Goal: Task Accomplishment & Management: Manage account settings

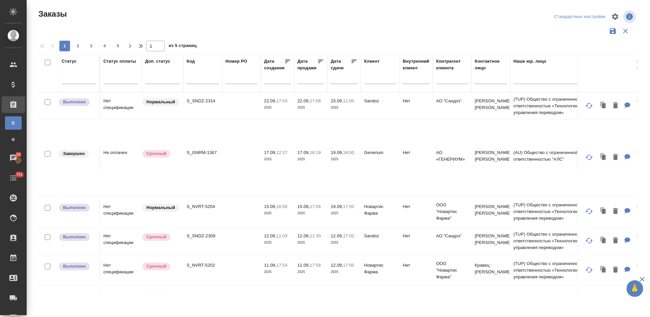
click at [11, 158] on div "Чаты" at bounding box center [5, 158] width 17 height 10
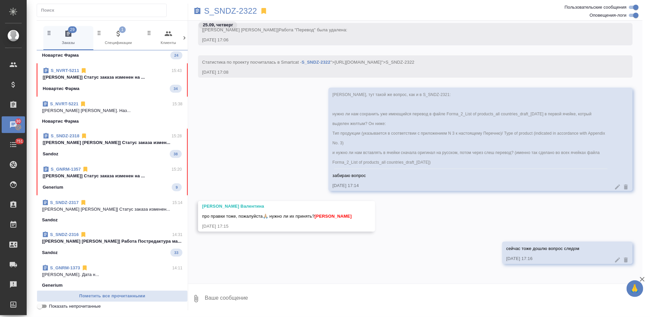
scroll to position [292, 0]
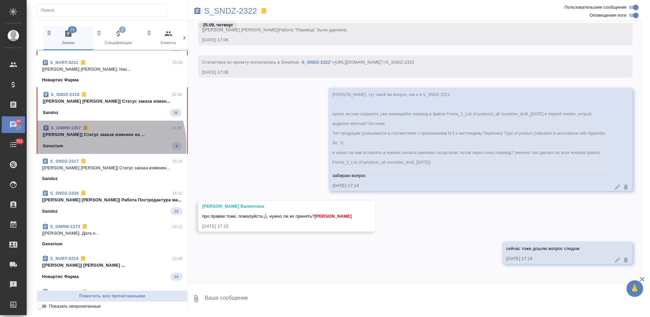
click at [95, 145] on div "Generium 9" at bounding box center [112, 146] width 139 height 8
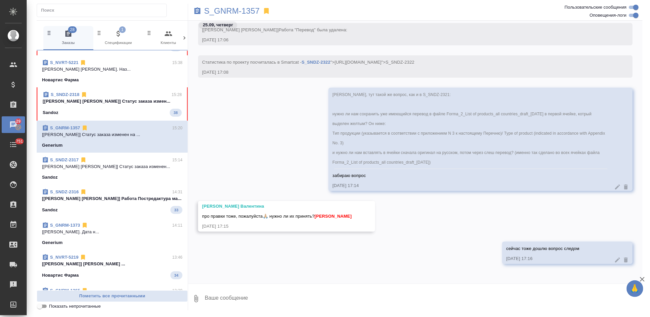
click at [134, 136] on p "[Грабко Мария] Статус заказа изменен на ..." at bounding box center [112, 134] width 140 height 7
click at [104, 137] on p "[Грабко Мария] Статус заказа изменен на ..." at bounding box center [112, 134] width 140 height 7
click at [424, 223] on div "Горшкова Валентина про правки тоже, пожалуйста🙏🏼 нужно ли их принять? Кабаргина…" at bounding box center [415, 221] width 454 height 41
click at [314, 244] on div "сейчас тоже дошлю вопрос следом 25.09.25, 17:16" at bounding box center [415, 258] width 454 height 32
click at [102, 136] on p "[Грабко Мария] Статус заказа изменен на ..." at bounding box center [112, 134] width 140 height 7
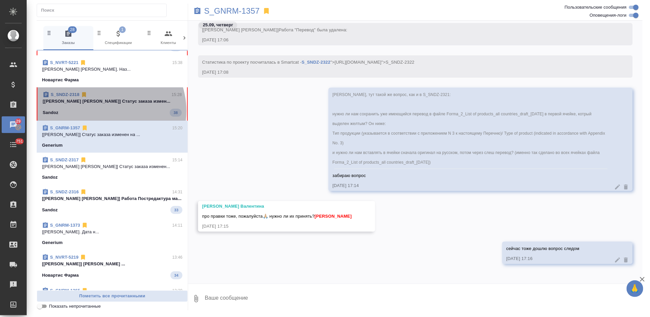
click at [102, 111] on div "Sandoz 38" at bounding box center [112, 113] width 139 height 8
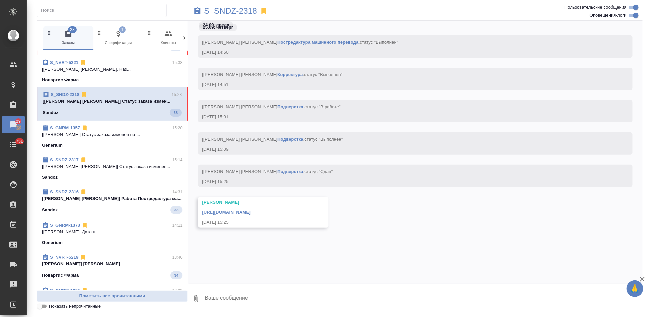
scroll to position [7842, 0]
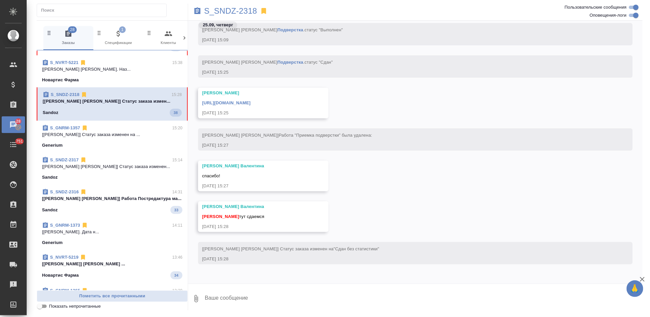
click at [239, 301] on textarea at bounding box center [423, 298] width 438 height 23
type textarea "спасибо"
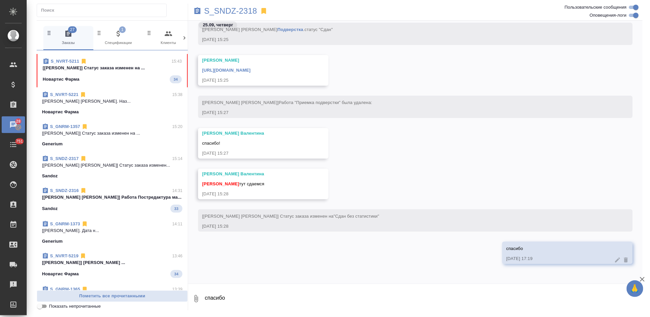
scroll to position [0, 0]
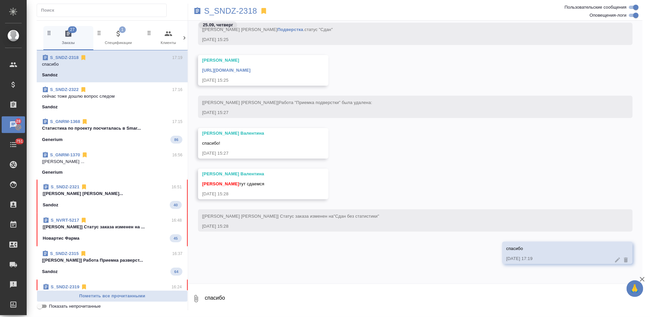
click at [250, 69] on link "https://drive.awatera.com/apps/files/files/10474790?dir=/Shares/Sandoz/Orders/S…" at bounding box center [226, 70] width 48 height 5
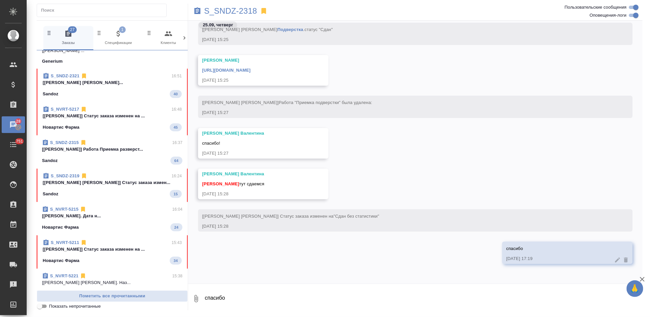
scroll to position [148, 0]
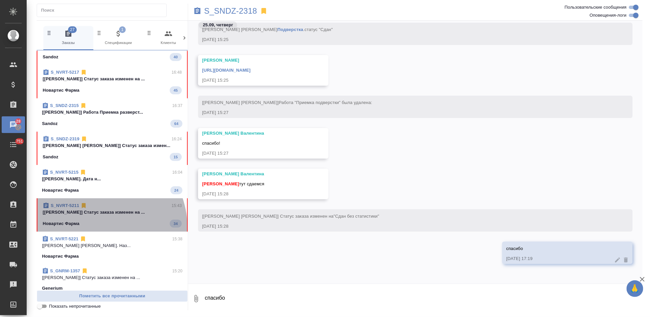
click at [97, 227] on div "Новартис Фарма 34" at bounding box center [112, 224] width 139 height 8
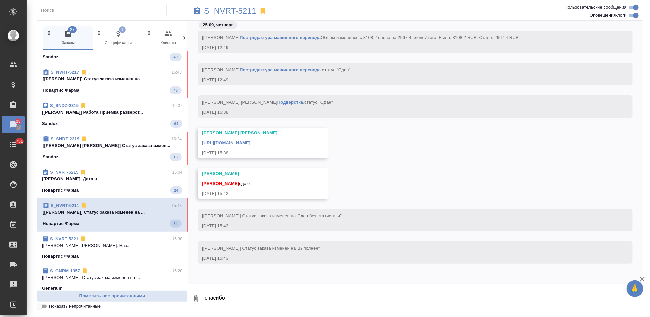
scroll to position [7808, 0]
drag, startPoint x: 257, startPoint y: 299, endPoint x: 235, endPoint y: 303, distance: 22.3
click at [257, 299] on textarea "спасибо" at bounding box center [423, 298] width 438 height 23
type textarea "сдано тут из ЯМ"
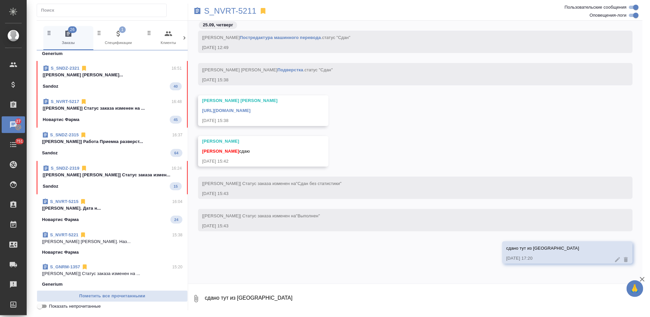
scroll to position [185, 0]
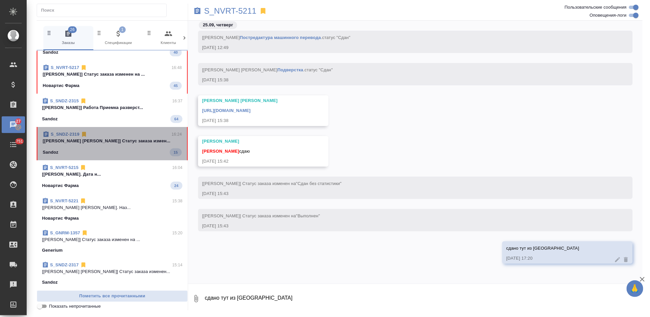
click at [117, 157] on div "S_SNDZ-2319 16:24 [Горшкова Валентина] Статус заказа измен... Sandoz 15" at bounding box center [112, 143] width 151 height 33
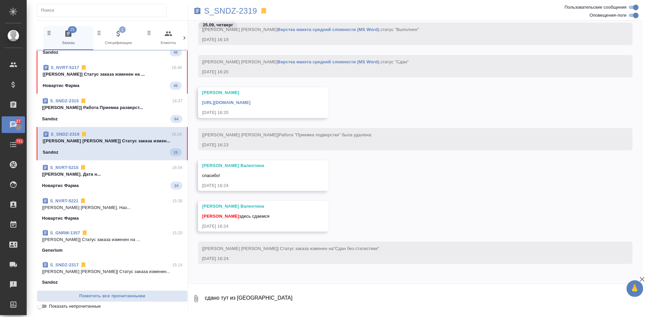
scroll to position [6686, 0]
click at [255, 295] on textarea "сдано тут из ЯМ" at bounding box center [423, 298] width 438 height 23
type textarea "спасибо"
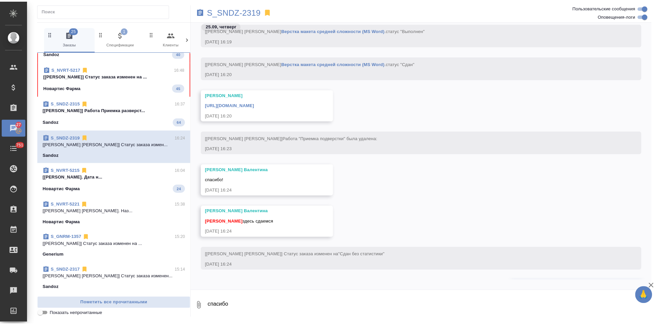
scroll to position [6719, 0]
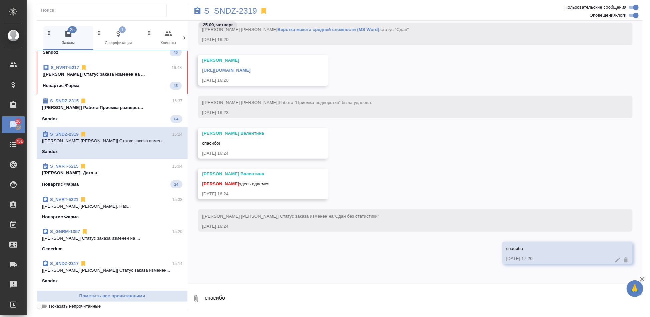
click at [250, 71] on link "https://drive.awatera.com/apps/files/files/10485228?dir=/Shares/Sandoz/Orders/S…" at bounding box center [226, 70] width 48 height 5
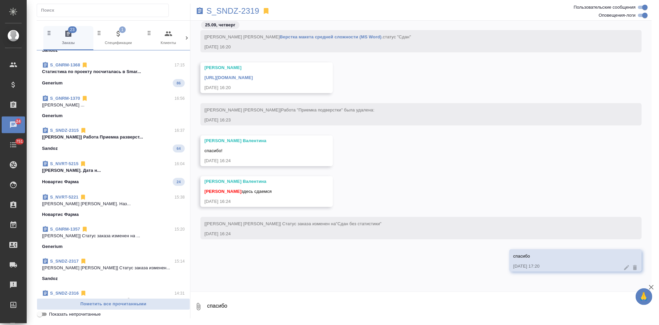
scroll to position [6711, 0]
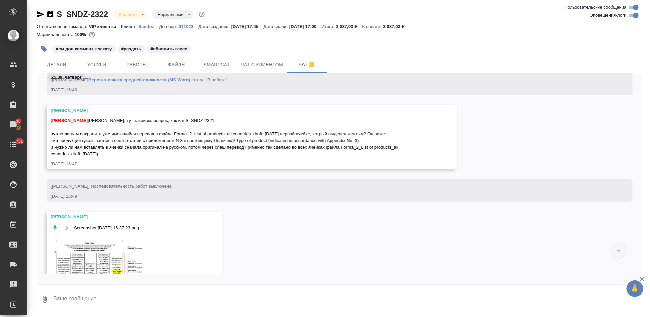
scroll to position [6083, 0]
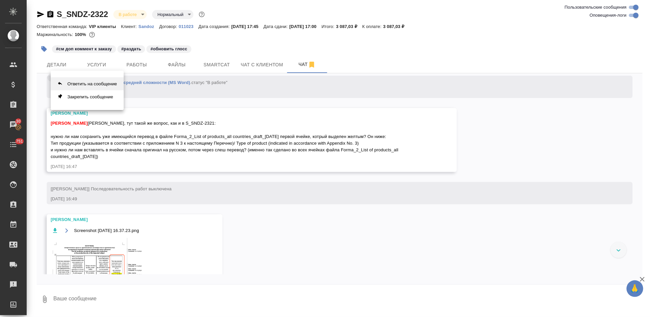
click at [87, 85] on button "Ответить на сообщение" at bounding box center [87, 83] width 73 height 13
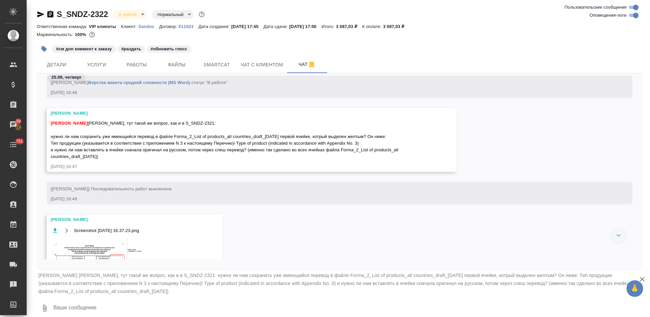
click at [79, 308] on textarea at bounding box center [348, 308] width 590 height 23
type textarea "0"
type textarea "щ"
type textarea "забираю вопрос"
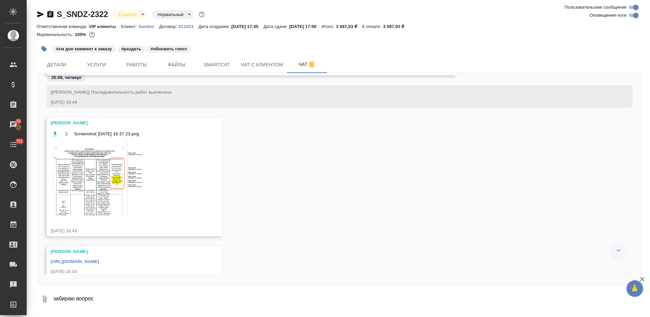
scroll to position [6167, 0]
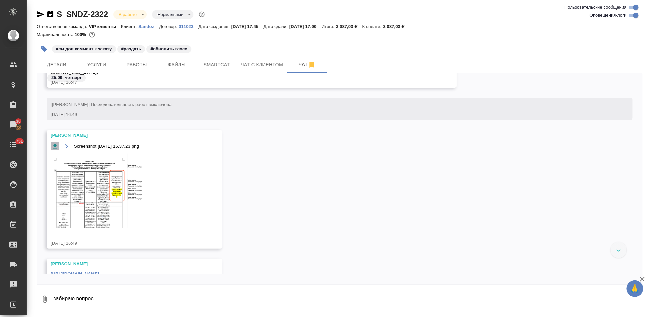
click at [56, 145] on icon "button" at bounding box center [55, 146] width 7 height 7
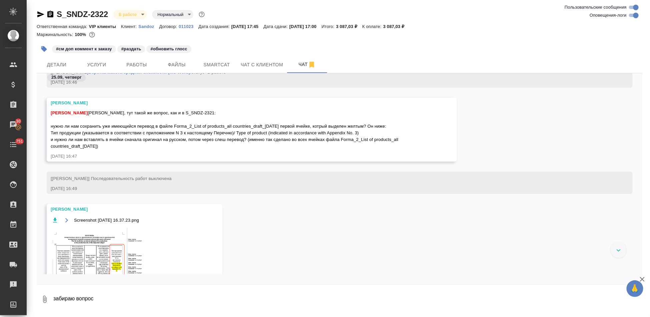
scroll to position [6056, 0]
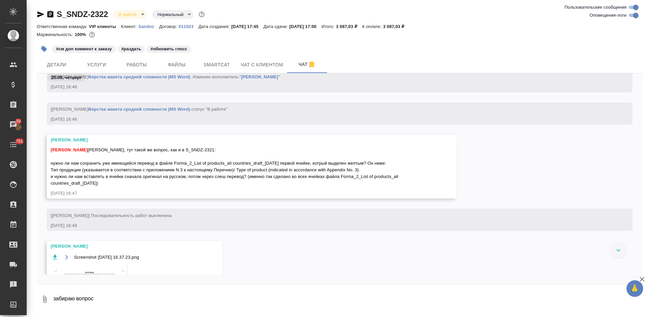
drag, startPoint x: 51, startPoint y: 163, endPoint x: 112, endPoint y: 184, distance: 65.0
click at [112, 184] on span "Кабаргина Анна Аня, тут такой же вопрос, как и в S_SNDZ-2321: нужно ли нам сохр…" at bounding box center [242, 167] width 383 height 40
copy span "нужно ли нам сохранить уже имеющийся перевод в файле Forma_2_List of products_a…"
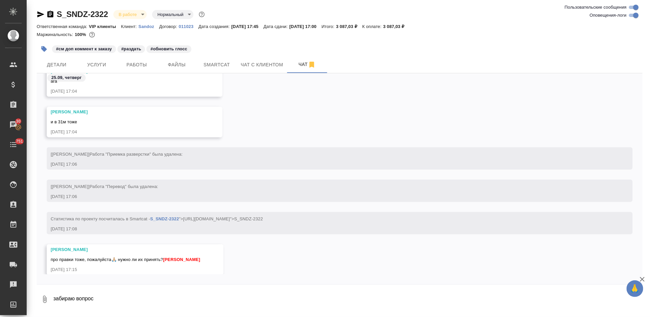
scroll to position [6531, 0]
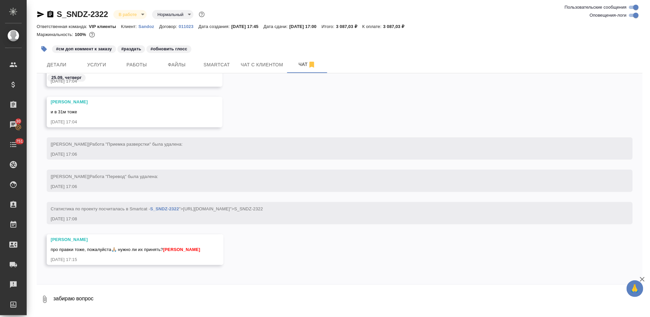
click at [127, 288] on textarea "забираю вопрос" at bounding box center [348, 299] width 590 height 23
type textarea ","
type textarea "ск"
click at [85, 289] on textarea "ск" at bounding box center [342, 299] width 579 height 23
click at [82, 295] on textarea "сr" at bounding box center [342, 299] width 579 height 23
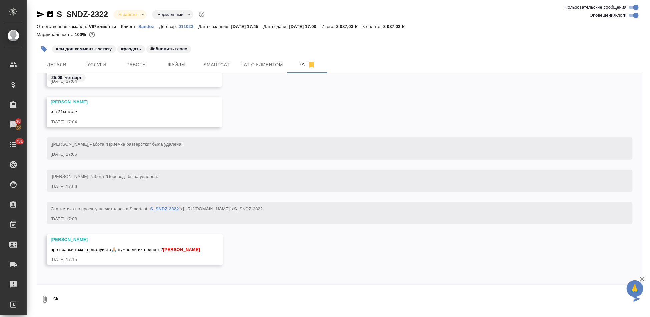
click at [82, 295] on textarea "ск" at bounding box center [342, 299] width 579 height 23
click at [81, 299] on textarea "ск" at bounding box center [342, 299] width 579 height 23
type textarea "сейчас тоже дошлю вопрос следом"
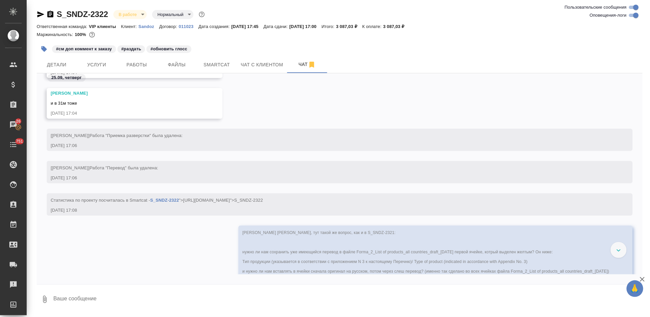
scroll to position [6648, 0]
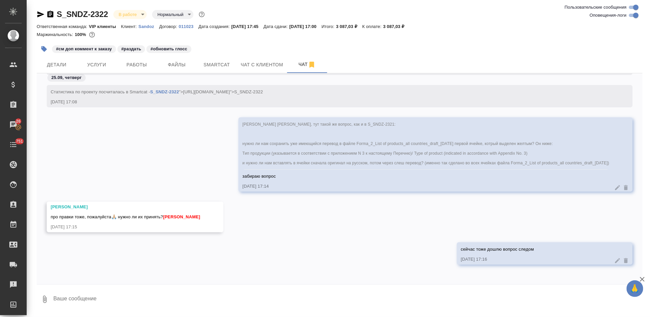
click at [122, 303] on textarea at bounding box center [348, 299] width 590 height 23
paste textarea "Имеющийся перевод сохраните. рус/англ делать не надо, достаточно только на англ…"
type textarea "ответ Имеющийся перевод сохраните. рус/англ делать не надо, достаточно только н…"
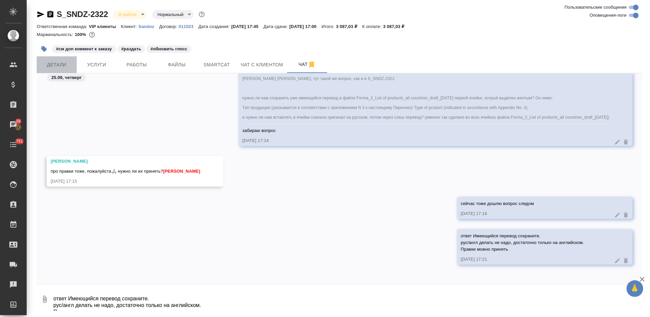
click at [64, 61] on span "Детали" at bounding box center [57, 65] width 32 height 8
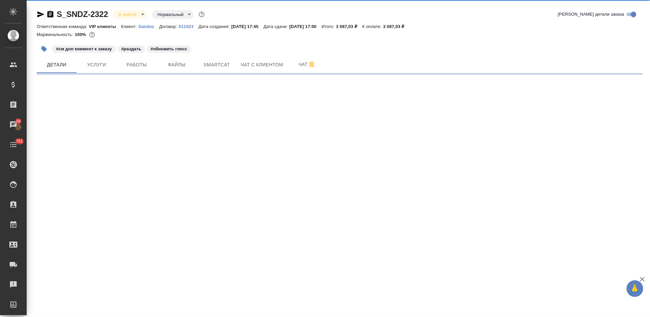
select select "RU"
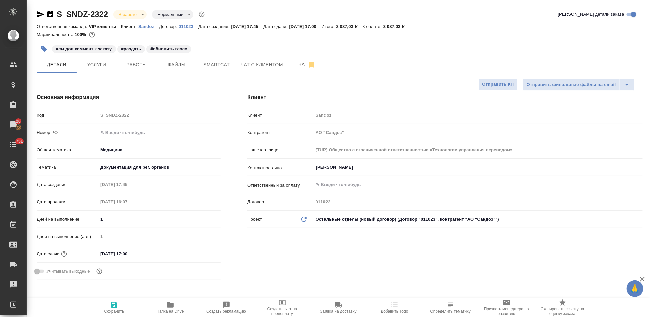
type textarea "x"
click at [299, 63] on span "Чат" at bounding box center [307, 64] width 32 height 8
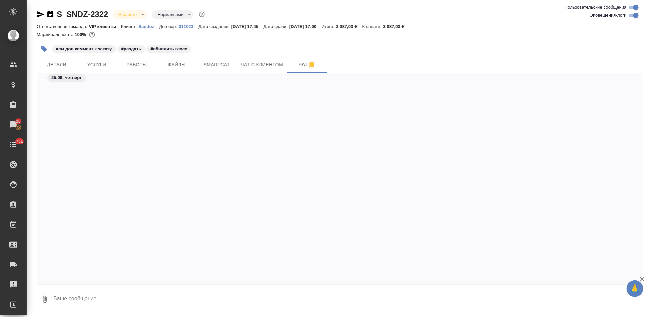
scroll to position [8101, 0]
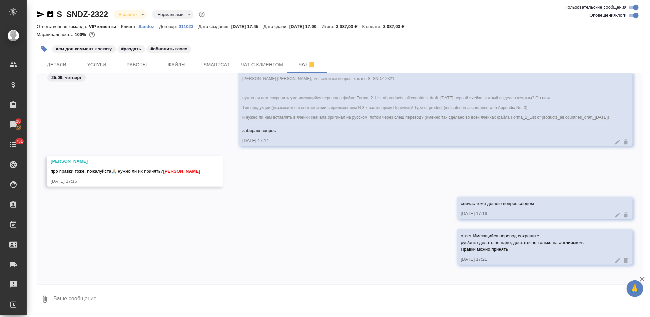
click at [147, 301] on textarea at bounding box center [348, 299] width 590 height 23
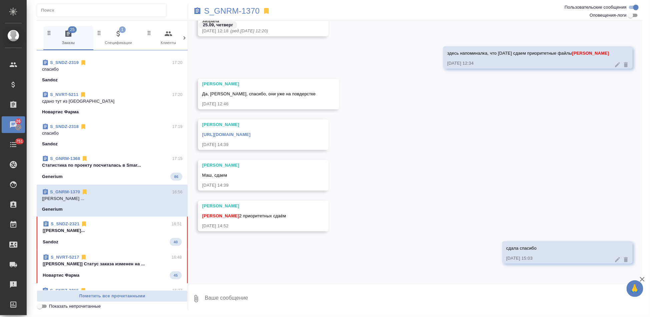
scroll to position [37, 0]
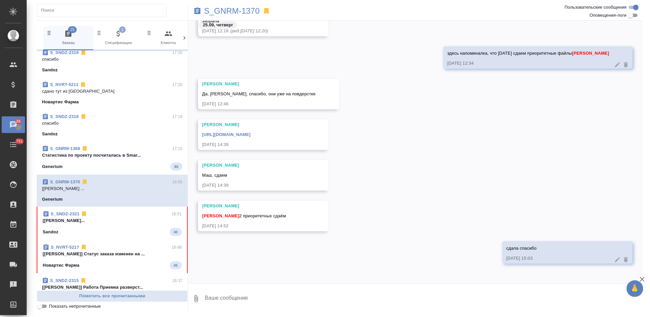
click at [122, 226] on span "S_SNDZ-2321 16:51 [Горшкова Валентина] Работа Постредактур... Sandoz 40" at bounding box center [112, 223] width 139 height 25
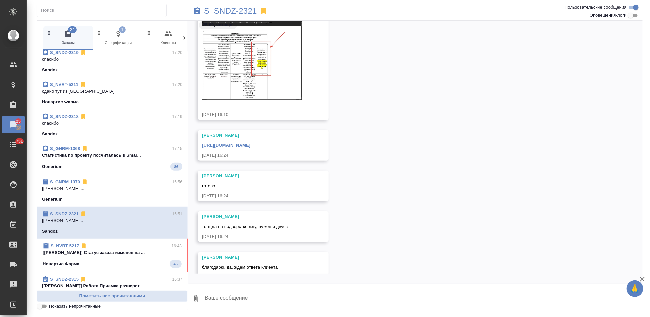
scroll to position [3611, 0]
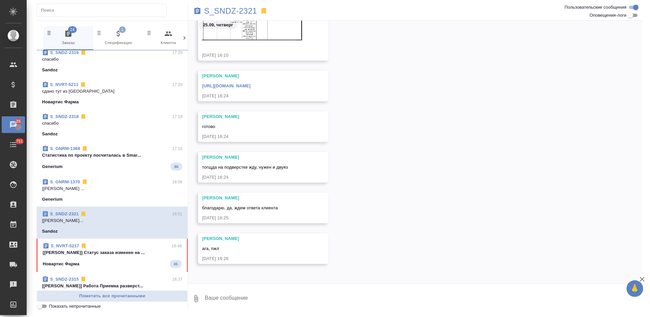
click at [261, 297] on textarea at bounding box center [423, 298] width 438 height 23
type textarea "надо ли спрагивать тут или по аналогии с ответом на 2322 проект понятно?"
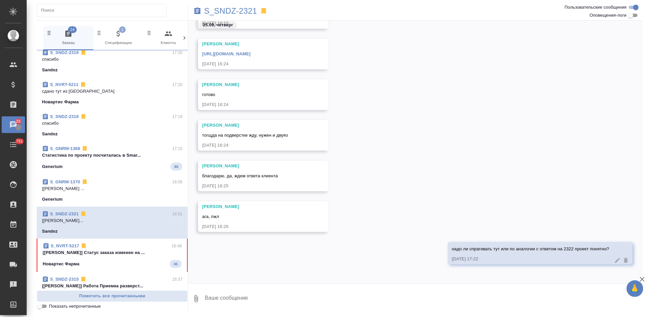
type textarea """
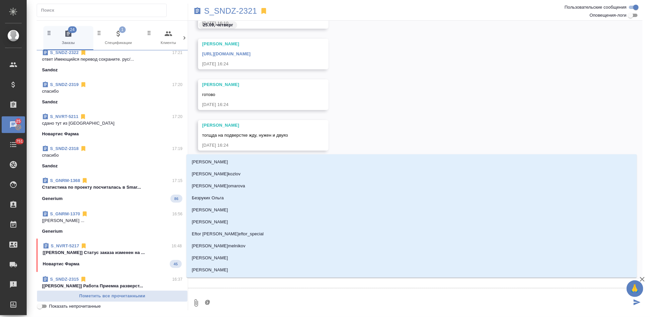
scroll to position [0, 0]
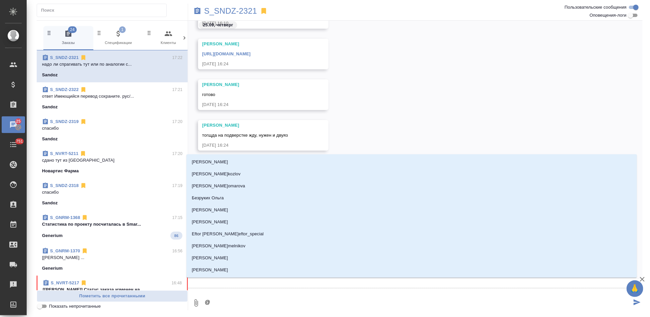
type textarea "@г"
type input "г"
type textarea "@го"
type input "го"
type textarea "@гор"
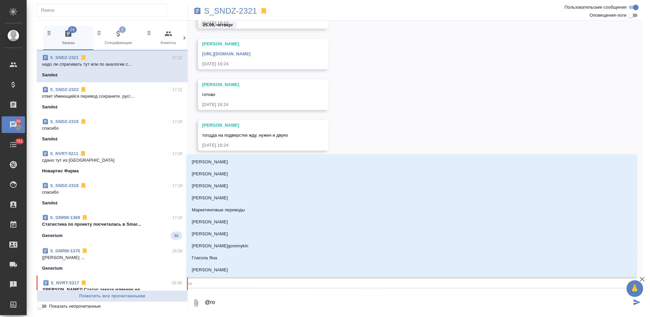
type input "гор"
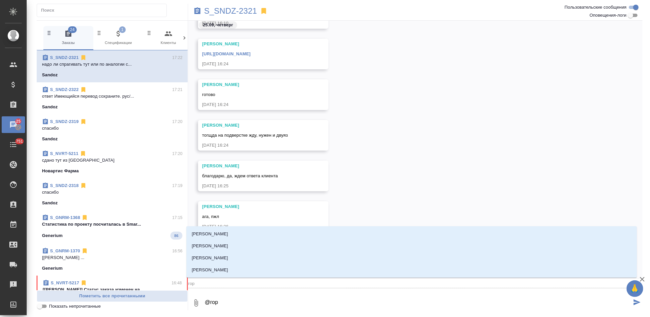
type textarea "@горш"
type input "горш"
type textarea "@горшк"
type input "горшк"
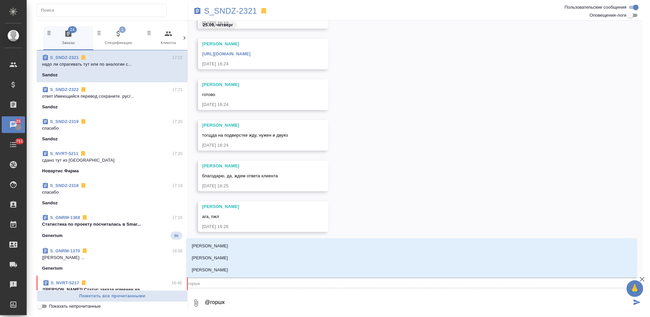
type textarea "@горшко"
type input "горшко"
type textarea "@горшков"
type input "горшков"
type textarea "@[PERSON_NAME]"
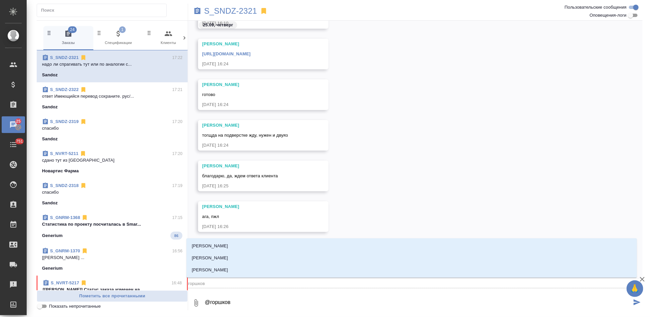
type input "[PERSON_NAME]"
click at [241, 273] on li "[PERSON_NAME]" at bounding box center [411, 270] width 450 height 12
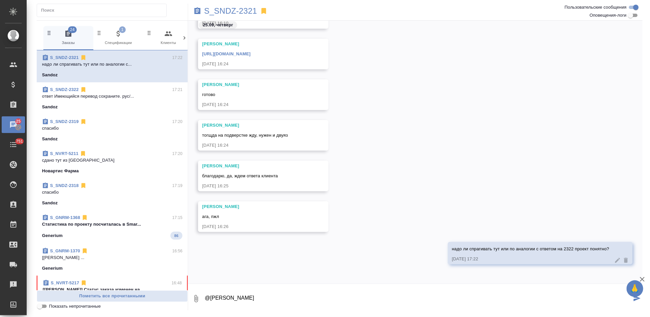
type textarea "@[PERSON_NAME]"
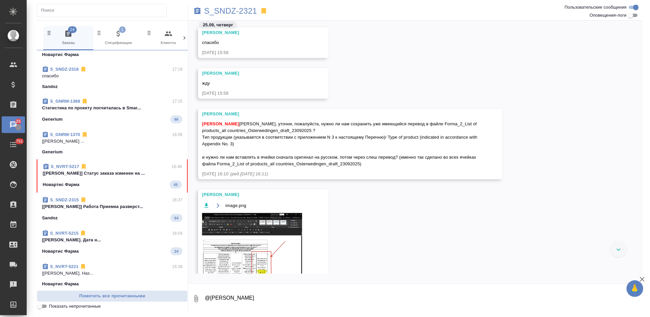
scroll to position [150, 0]
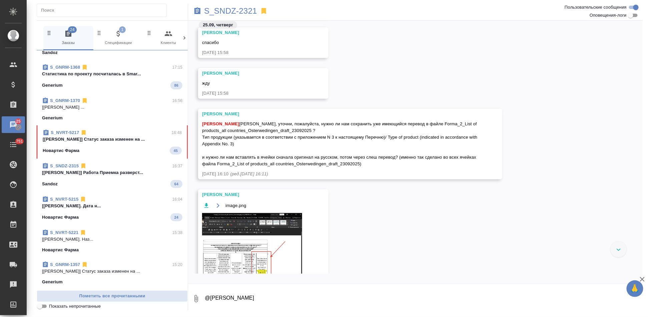
click at [99, 151] on div "Новартис Фарма 45" at bounding box center [112, 151] width 139 height 8
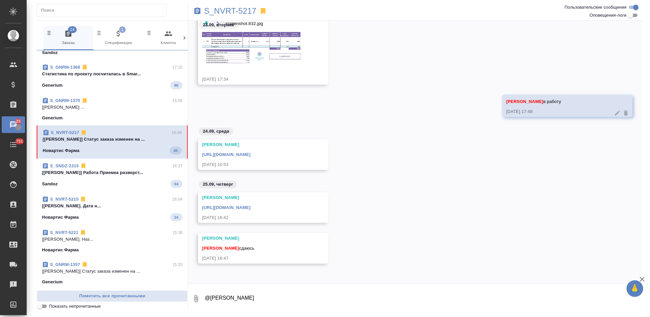
scroll to position [0, 0]
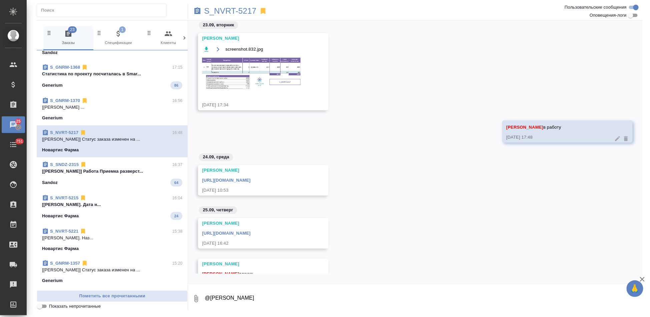
click at [259, 298] on textarea "@[PERSON_NAME]" at bounding box center [423, 298] width 438 height 23
type textarea "сдано из ЯМ"
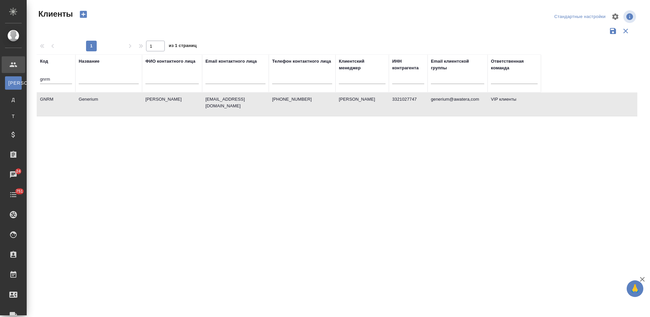
select select "RU"
click at [64, 77] on input "gnrm" at bounding box center [56, 80] width 32 height 8
type input "g"
type input "sndz"
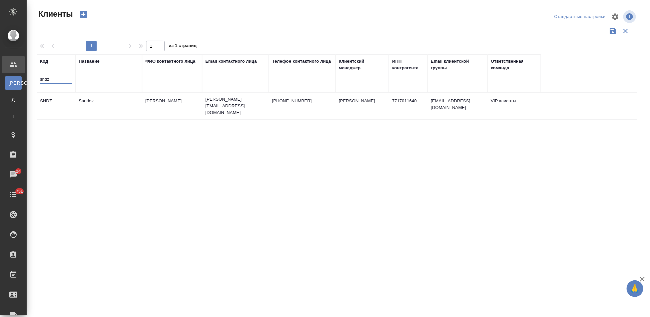
click at [114, 108] on td "Sandoz" at bounding box center [108, 105] width 67 height 23
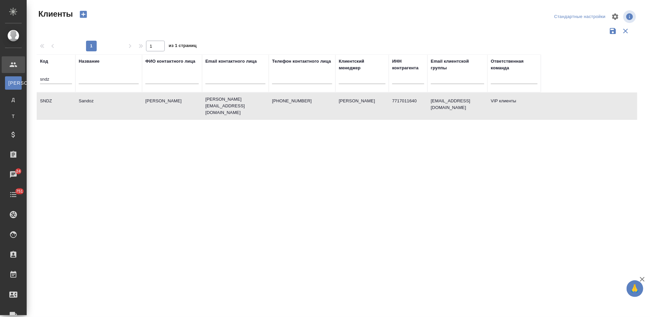
click at [114, 108] on td "Sandoz" at bounding box center [108, 105] width 67 height 23
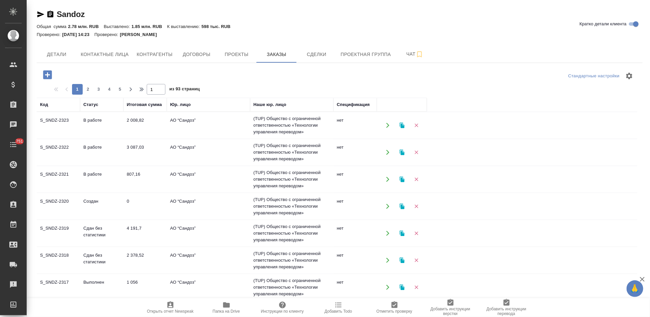
click at [85, 200] on td "Создан" at bounding box center [101, 206] width 43 height 23
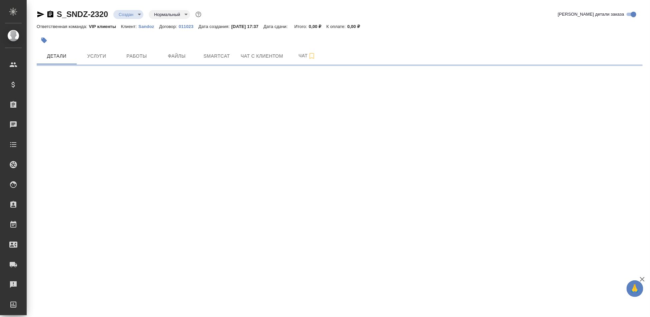
select select "RU"
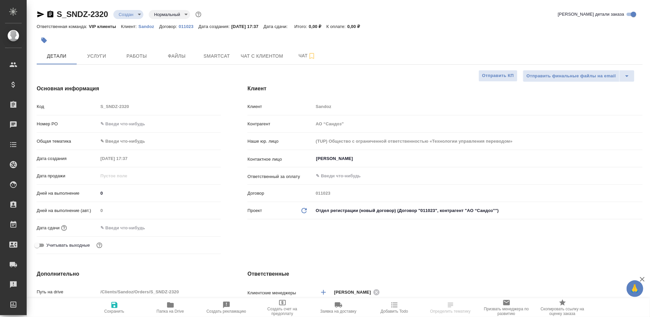
type textarea "x"
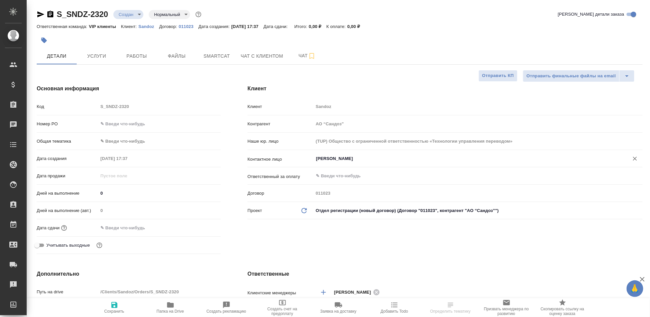
type textarea "x"
click at [182, 56] on span "Файлы" at bounding box center [177, 56] width 32 height 8
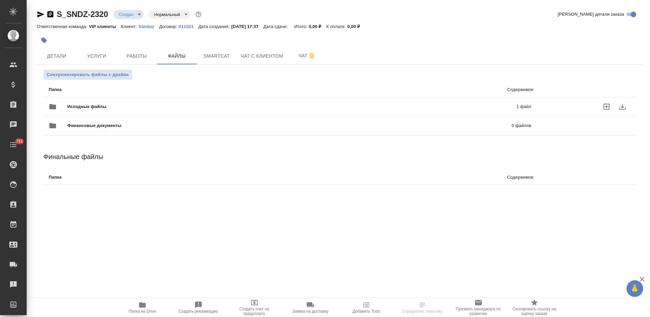
click at [456, 108] on p "1 файл" at bounding box center [421, 106] width 220 height 7
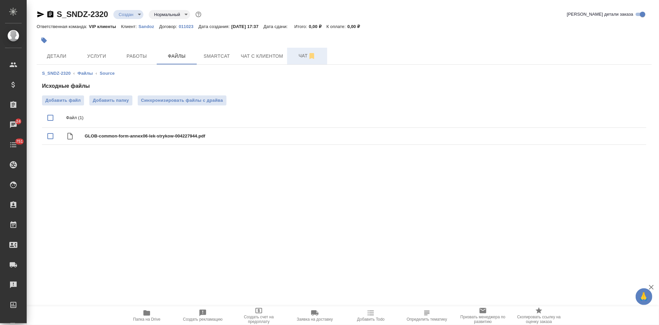
click at [295, 52] on span "Чат" at bounding box center [307, 56] width 32 height 8
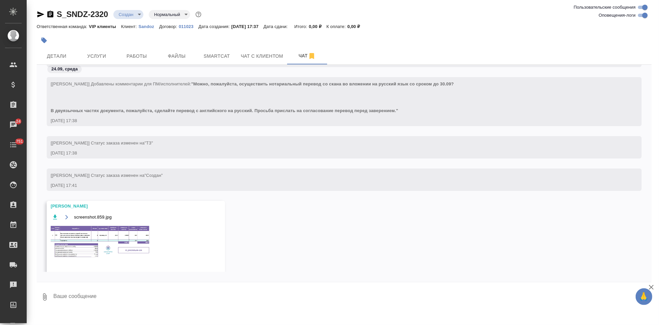
scroll to position [182, 0]
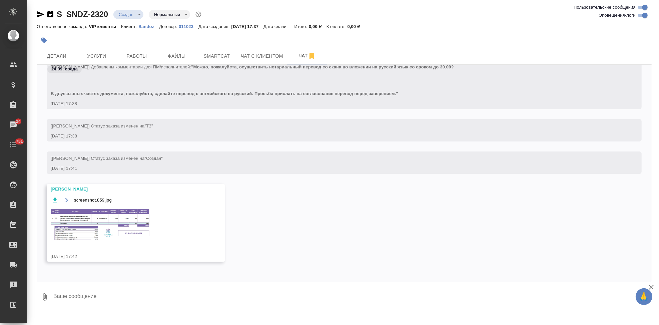
click at [113, 248] on div "screenshot.859.jpg" at bounding box center [126, 223] width 151 height 54
click at [112, 234] on img at bounding box center [101, 224] width 100 height 34
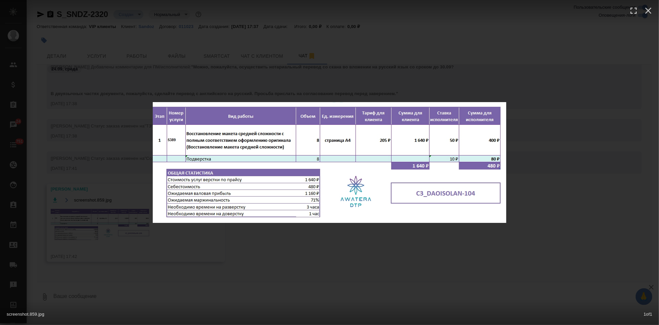
click at [299, 249] on div "screenshot.859.jpg 1 of 1" at bounding box center [329, 162] width 659 height 325
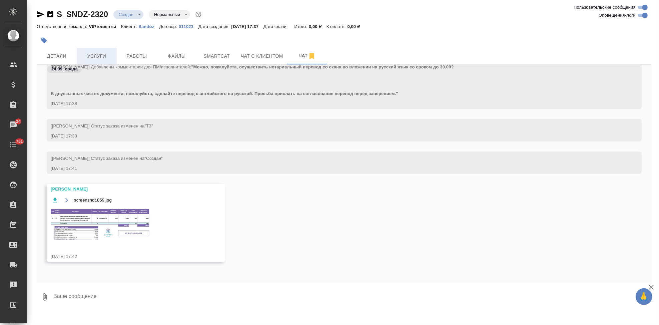
click at [104, 60] on span "Услуги" at bounding box center [97, 56] width 32 height 8
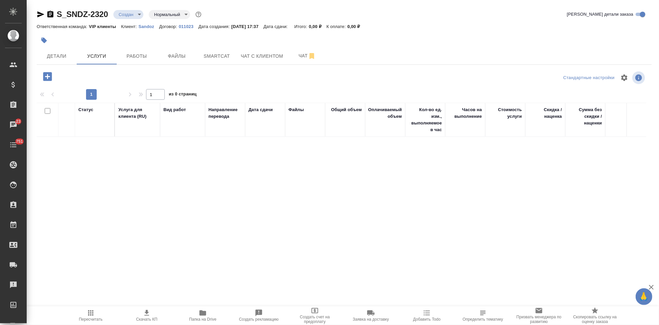
click at [46, 77] on icon "button" at bounding box center [47, 76] width 9 height 9
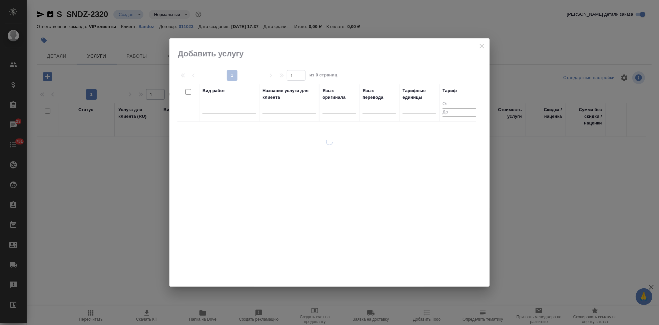
click at [280, 105] on input "text" at bounding box center [288, 109] width 53 height 8
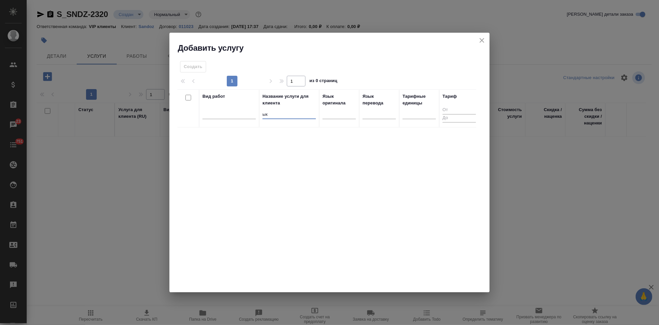
type input "ы"
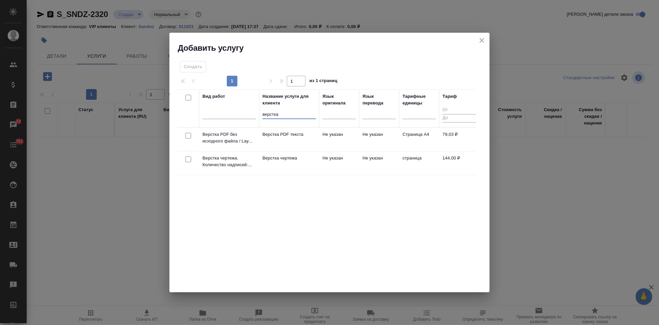
type input "верстка"
click at [279, 164] on td "Верстка чертежа" at bounding box center [289, 162] width 60 height 23
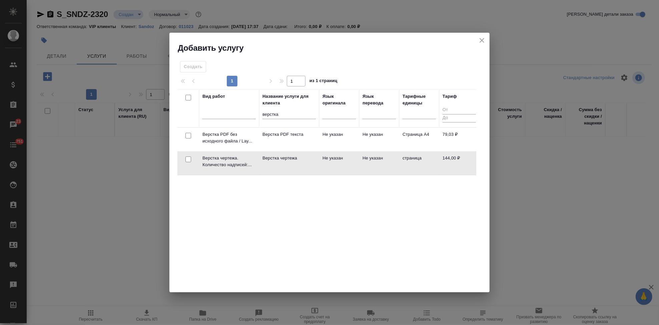
click at [279, 164] on td "Верстка чертежа" at bounding box center [289, 162] width 60 height 23
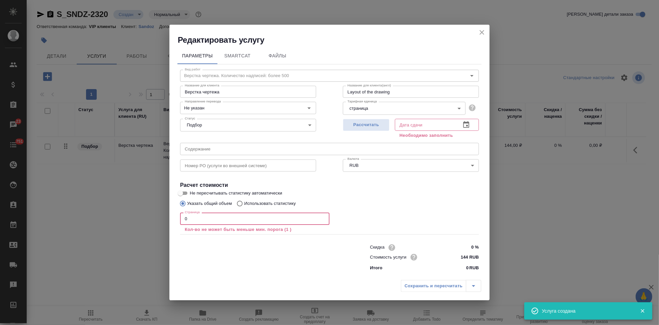
click at [204, 219] on input "0" at bounding box center [254, 218] width 149 height 12
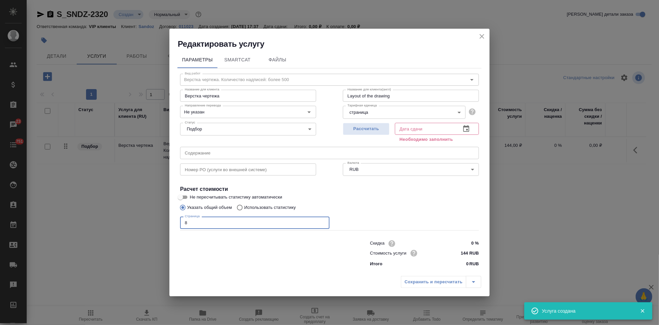
type input "8"
click at [461, 128] on button "button" at bounding box center [466, 129] width 16 height 16
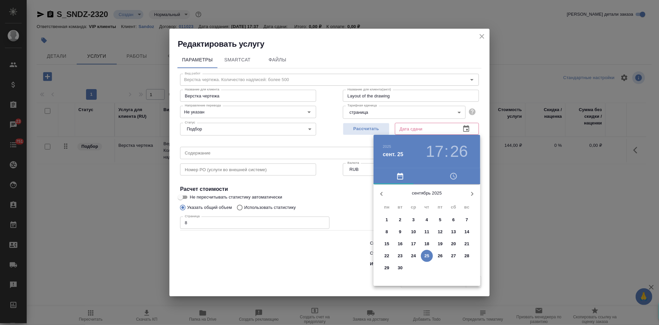
click at [388, 268] on p "29" at bounding box center [386, 267] width 5 height 7
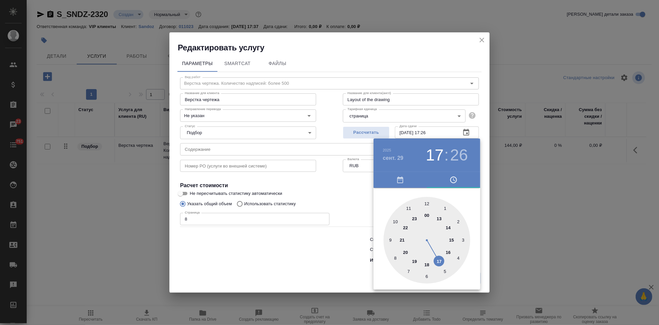
click at [437, 260] on div at bounding box center [426, 240] width 87 height 87
click at [465, 133] on div at bounding box center [329, 162] width 659 height 325
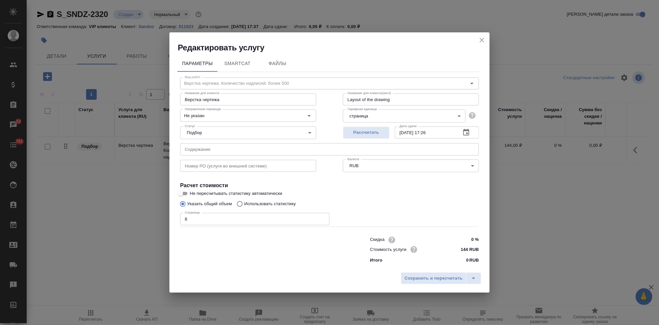
click at [465, 133] on icon "button" at bounding box center [466, 132] width 8 height 8
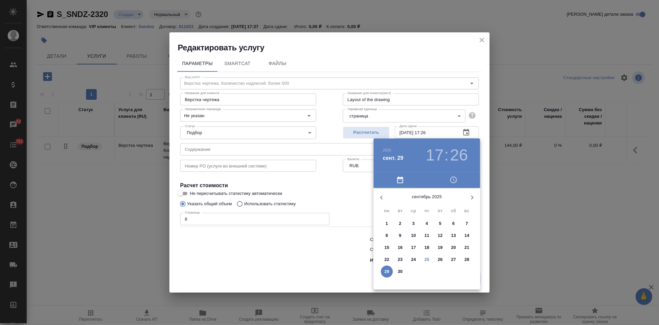
click at [400, 269] on p "30" at bounding box center [400, 271] width 5 height 7
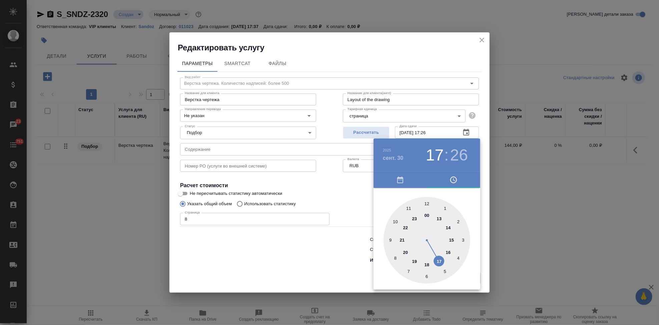
click at [439, 263] on div at bounding box center [426, 240] width 87 height 87
click at [426, 204] on div at bounding box center [426, 240] width 87 height 87
type input "30.09.2025 17:00"
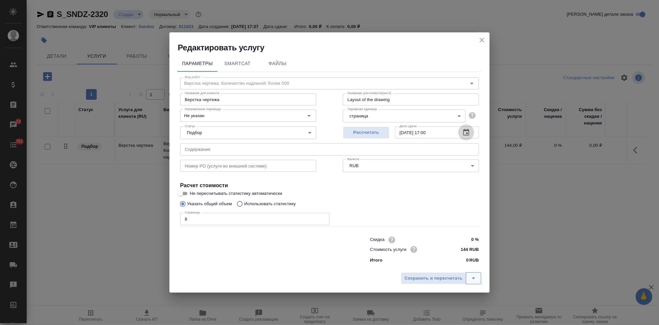
click at [478, 278] on button "split button" at bounding box center [473, 278] width 15 height 12
click at [443, 266] on li "Сохранить" at bounding box center [442, 264] width 80 height 11
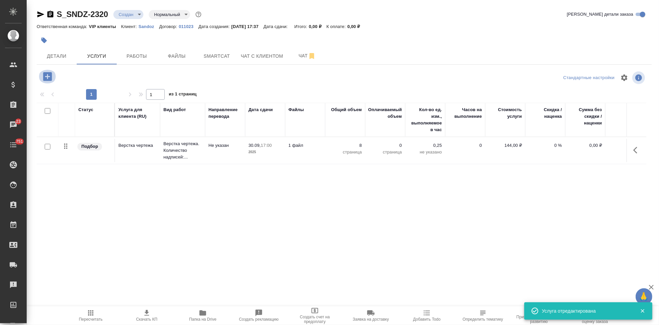
click at [48, 79] on icon "button" at bounding box center [47, 76] width 9 height 9
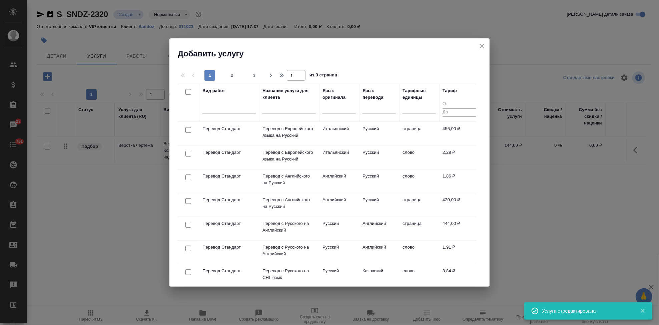
click at [287, 111] on input "text" at bounding box center [288, 109] width 53 height 8
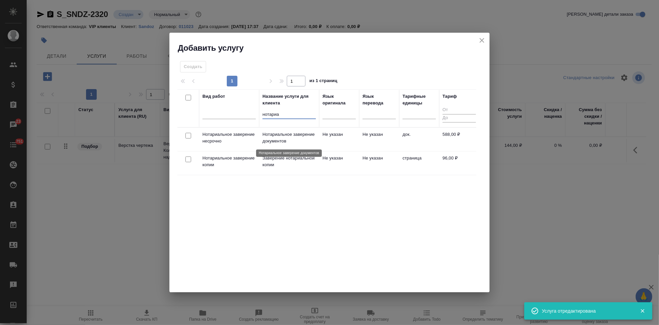
type input "нотариа"
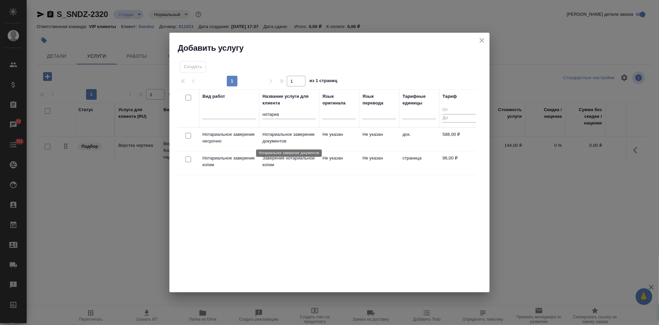
click at [304, 141] on p "Нотариальное заверение документов" at bounding box center [288, 137] width 53 height 13
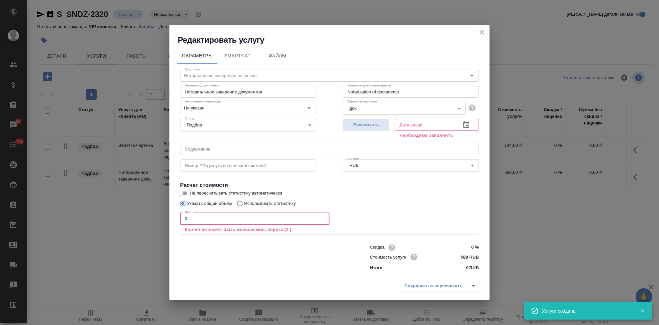
click at [204, 219] on input "0" at bounding box center [254, 218] width 149 height 12
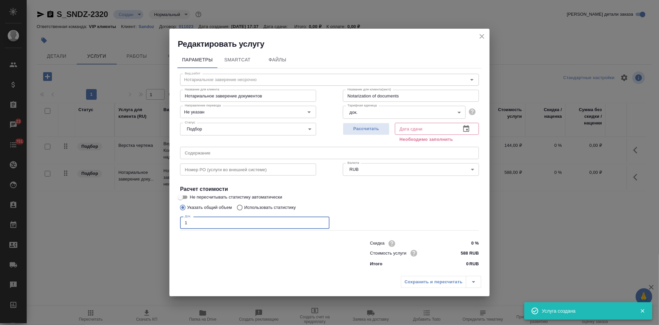
type input "1"
click at [465, 128] on icon "button" at bounding box center [466, 129] width 8 height 8
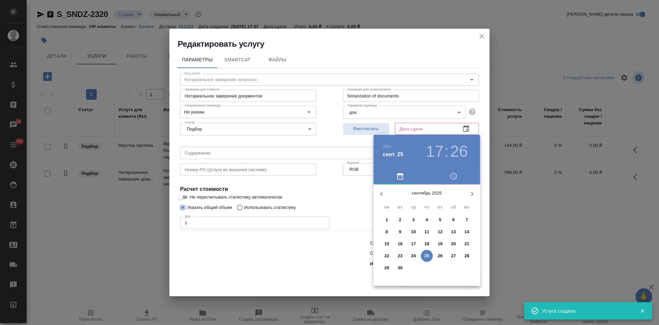
click at [398, 267] on p "30" at bounding box center [400, 267] width 5 height 7
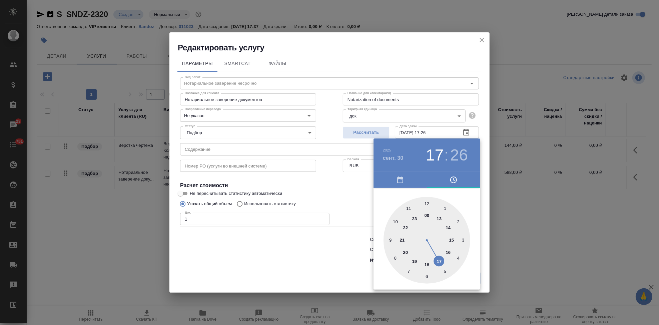
click at [439, 262] on div at bounding box center [426, 240] width 87 height 87
click at [427, 203] on div at bounding box center [426, 240] width 87 height 87
type input "30.09.2025 17:00"
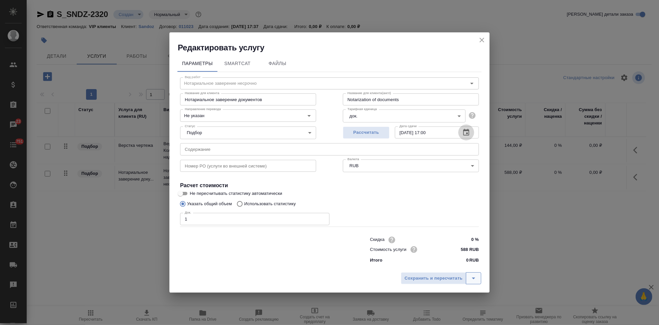
click at [470, 275] on icon "split button" at bounding box center [473, 278] width 8 height 8
click at [435, 262] on li "Сохранить" at bounding box center [442, 264] width 80 height 11
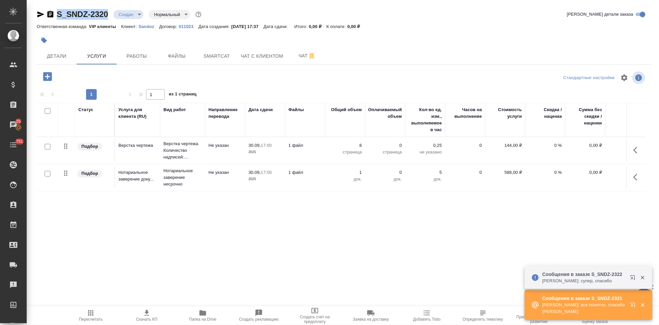
drag, startPoint x: 110, startPoint y: 15, endPoint x: 51, endPoint y: 10, distance: 58.9
click at [51, 10] on div "S_SNDZ-2320 Создан new Нормальный normal" at bounding box center [120, 14] width 166 height 11
copy link "S_SNDZ-2320"
click at [49, 75] on icon "button" at bounding box center [47, 76] width 9 height 9
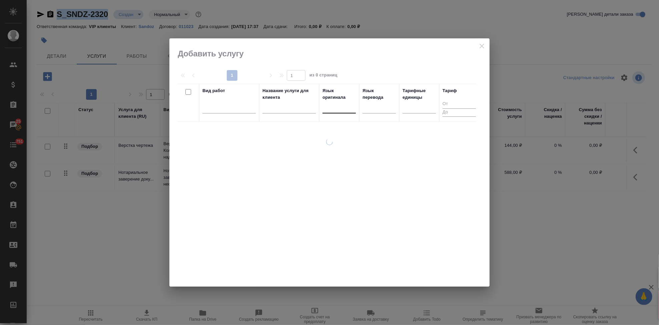
click at [338, 110] on div at bounding box center [338, 107] width 33 height 10
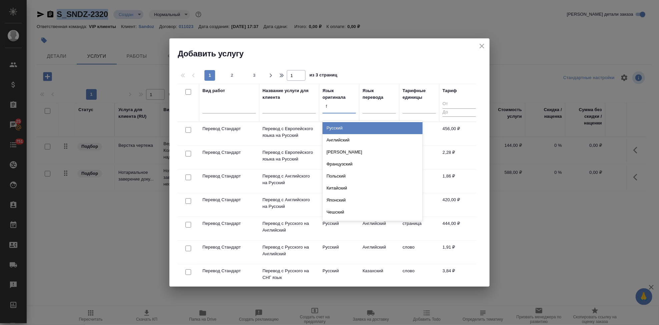
type input "f"
click at [335, 110] on div at bounding box center [338, 107] width 33 height 10
type input "f"
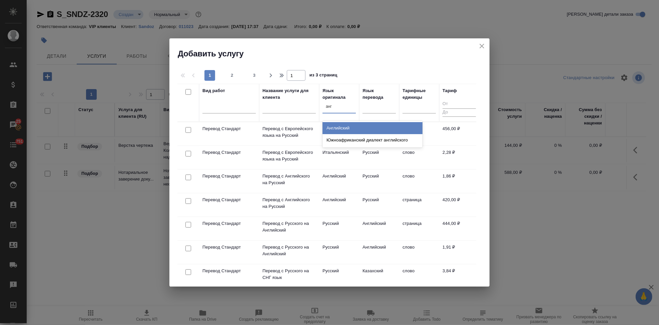
type input "англ"
click at [341, 127] on div "Английский" at bounding box center [372, 128] width 100 height 12
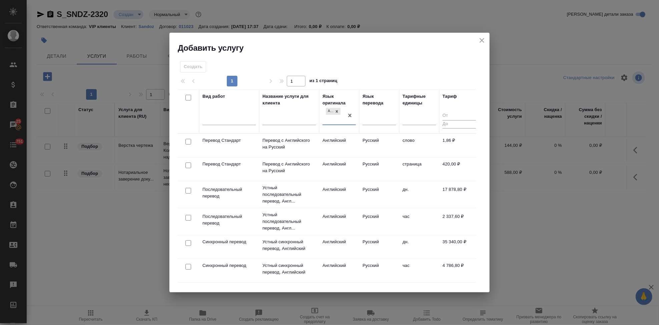
click at [376, 148] on td "Русский" at bounding box center [379, 145] width 40 height 23
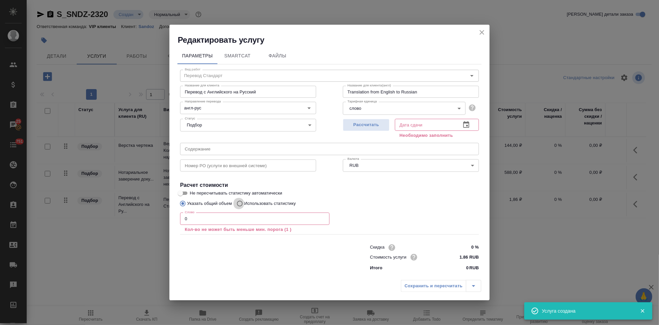
click at [241, 203] on input "Использовать статистику" at bounding box center [238, 203] width 11 height 13
radio input "true"
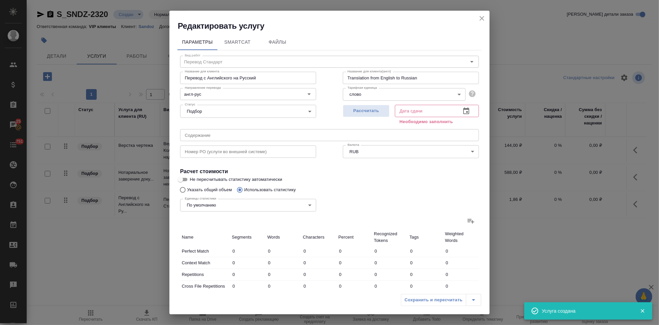
click at [467, 222] on icon at bounding box center [471, 221] width 8 height 8
click at [0, 0] on input "file" at bounding box center [0, 0] width 0 height 0
click at [183, 189] on input "Указать общий объем" at bounding box center [181, 189] width 11 height 13
radio input "true"
radio input "false"
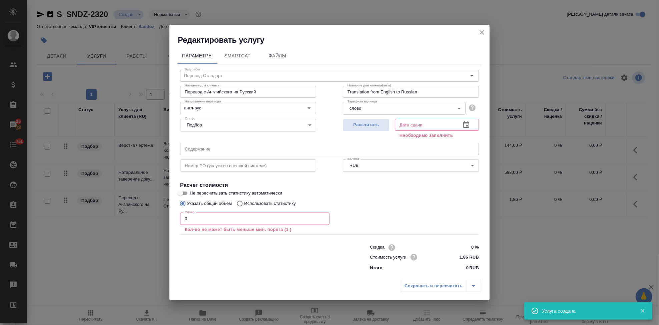
click at [215, 217] on input "0" at bounding box center [254, 218] width 149 height 12
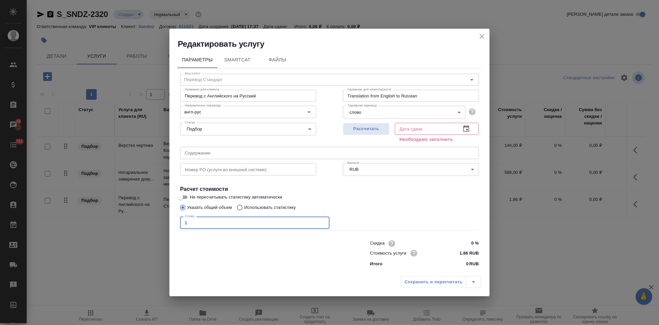
type input "1"
click at [242, 203] on input "Использовать статистику" at bounding box center [238, 207] width 11 height 13
radio input "true"
radio input "false"
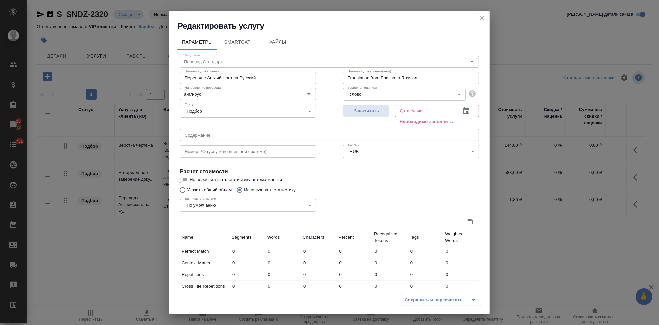
click at [456, 218] on div at bounding box center [329, 221] width 299 height 16
click at [467, 218] on icon at bounding box center [471, 221] width 8 height 8
click at [0, 0] on input "file" at bounding box center [0, 0] width 0 height 0
click at [463, 110] on icon "button" at bounding box center [466, 111] width 8 height 8
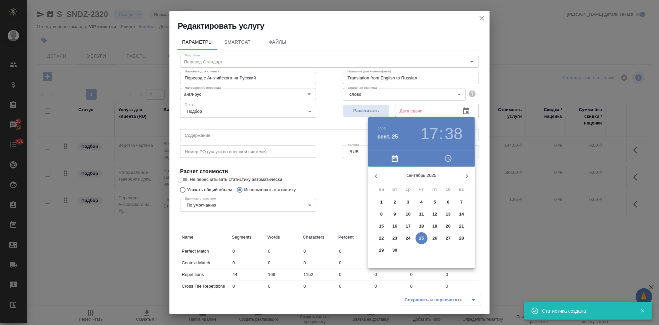
type input "44"
type input "169"
type input "1152"
type input "34"
type input "78"
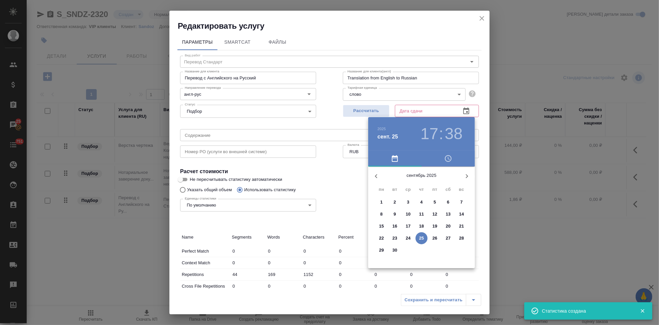
type input "560"
type input "32"
type input "103"
type input "938"
type input "4"
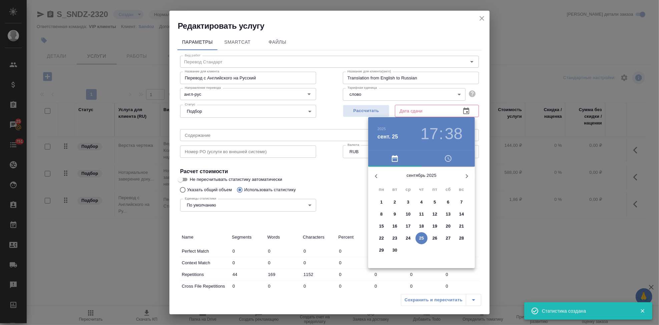
type input "28"
type input "210"
type input "7"
type input "38"
type input "261"
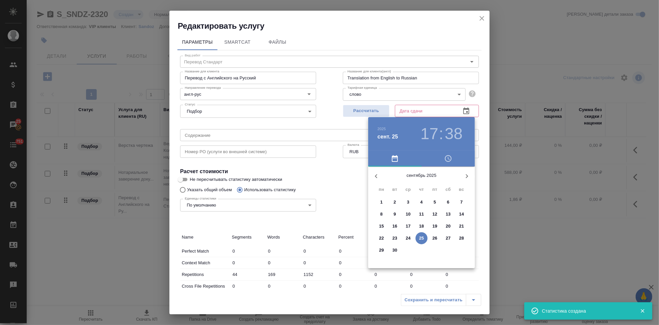
type input "18"
type input "88"
type input "649"
type input "95"
type input "335"
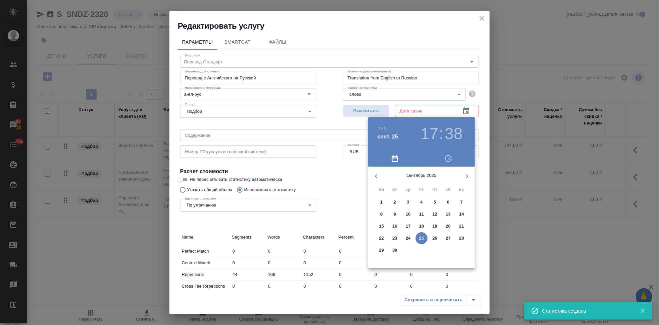
type input "2618"
type input "139"
type input "504"
type input "3770"
click at [398, 250] on span "30" at bounding box center [395, 250] width 12 height 7
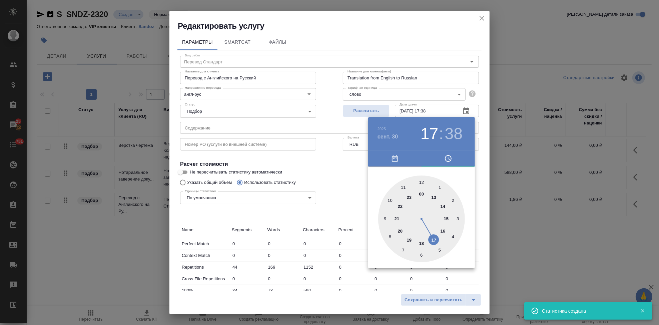
click at [435, 238] on div at bounding box center [421, 218] width 87 height 87
click at [419, 179] on div at bounding box center [421, 218] width 87 height 87
type input "[DATE] 17:00"
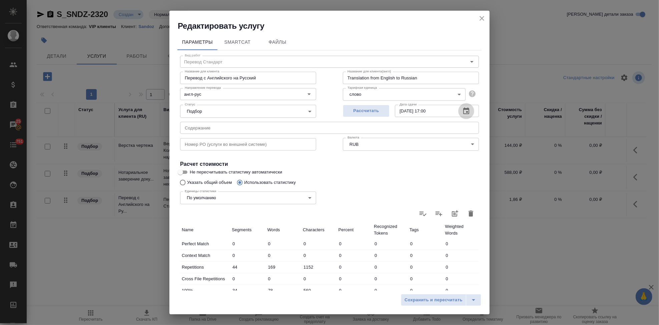
scroll to position [129, 0]
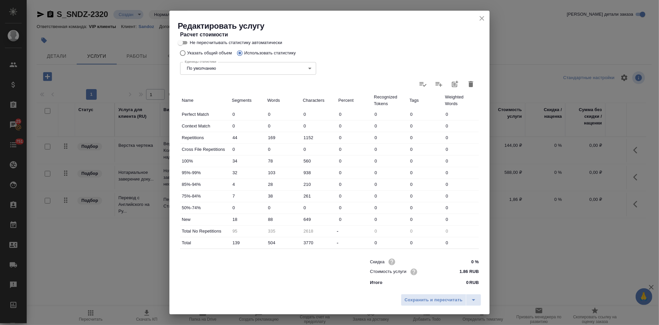
click at [269, 215] on input "88" at bounding box center [284, 219] width 36 height 10
type input "108"
click at [469, 301] on button "split button" at bounding box center [473, 300] width 15 height 12
click at [434, 286] on li "Сохранить" at bounding box center [442, 285] width 80 height 11
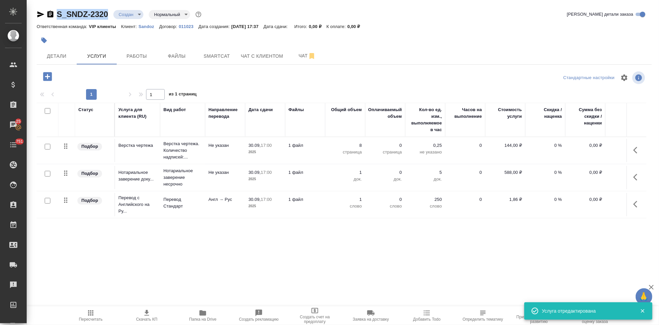
drag, startPoint x: 110, startPoint y: 13, endPoint x: 51, endPoint y: 13, distance: 58.7
click at [51, 13] on div "S_SNDZ-2320 Создан new Нормальный normal" at bounding box center [120, 14] width 166 height 11
copy link "S_SNDZ-2320"
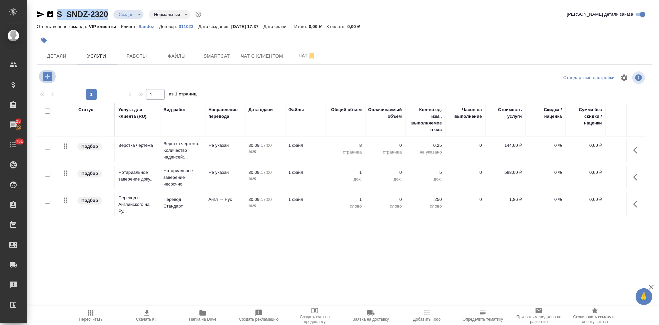
click at [50, 77] on icon "button" at bounding box center [47, 76] width 9 height 9
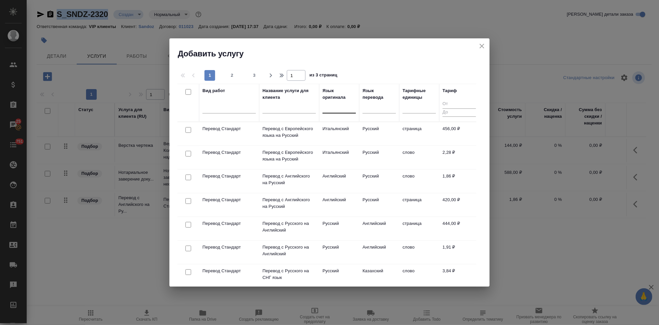
click at [336, 112] on div at bounding box center [338, 107] width 33 height 13
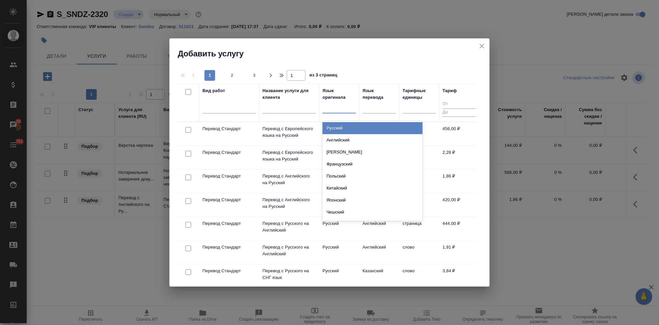
type input "р"
type input "польс"
click at [357, 127] on div "Польский" at bounding box center [372, 128] width 100 height 12
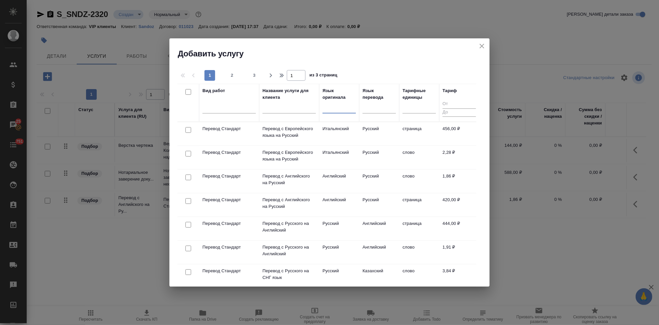
click at [333, 113] on div "option Польский, selected. 0 results available. Select is focused ,type to refi…" at bounding box center [338, 109] width 33 height 17
click at [334, 109] on div at bounding box center [338, 107] width 33 height 10
type input "словен"
click at [337, 126] on div "Словенский" at bounding box center [372, 128] width 100 height 12
click at [362, 155] on td "Русский" at bounding box center [379, 157] width 40 height 23
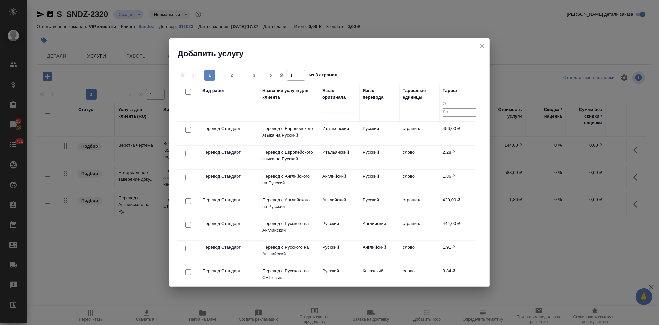
click at [362, 155] on td "Русский" at bounding box center [379, 157] width 40 height 23
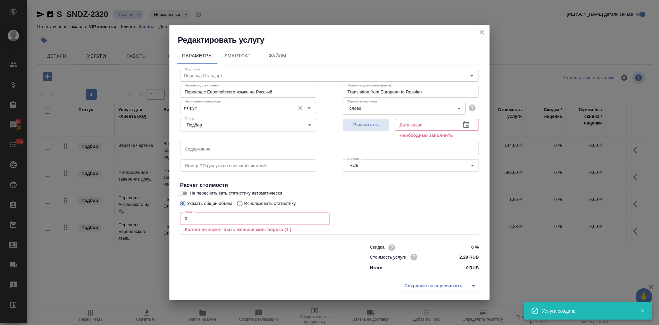
click at [213, 110] on input "ит-рус" at bounding box center [237, 108] width 110 height 8
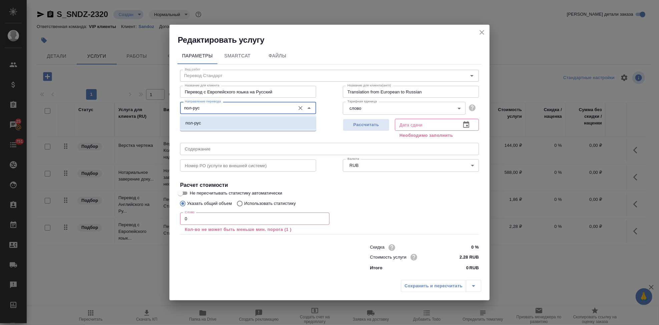
click at [211, 123] on li "пол-рус" at bounding box center [248, 123] width 136 height 12
type input "пол-рус"
click at [205, 221] on input "0" at bounding box center [254, 218] width 149 height 12
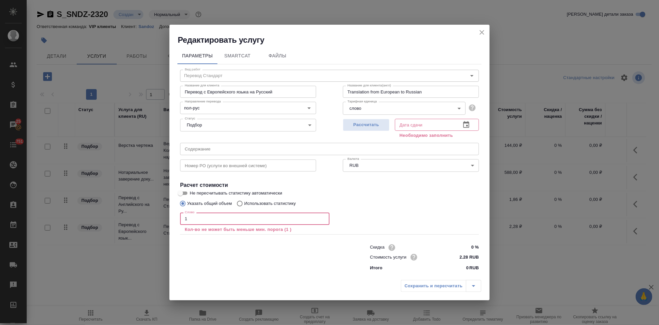
type input "1"
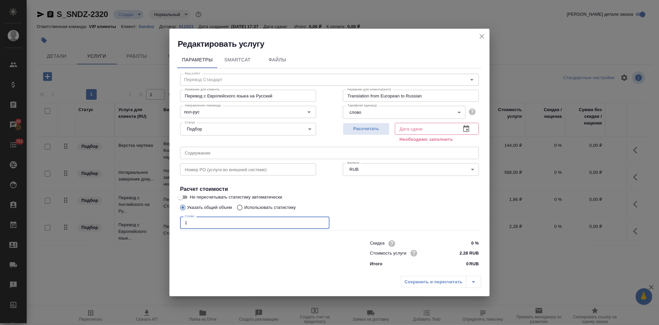
click at [468, 128] on icon "button" at bounding box center [466, 128] width 6 height 7
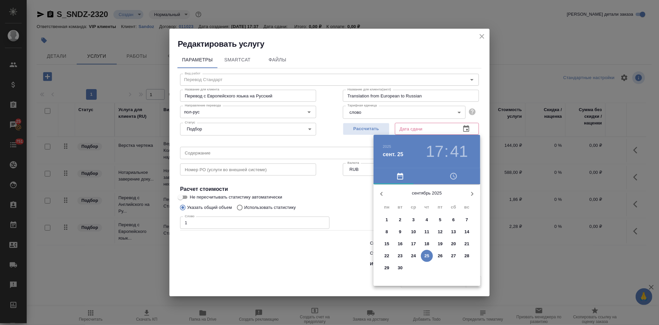
click at [399, 267] on p "30" at bounding box center [400, 267] width 5 height 7
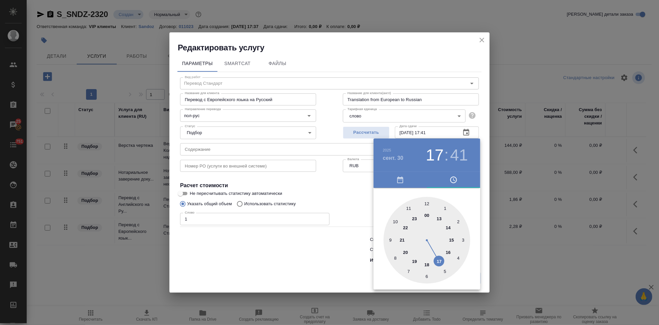
click at [439, 260] on div at bounding box center [426, 240] width 87 height 87
click at [429, 203] on div at bounding box center [426, 240] width 87 height 87
click at [425, 201] on div at bounding box center [426, 240] width 87 height 87
type input "[DATE] 17:00"
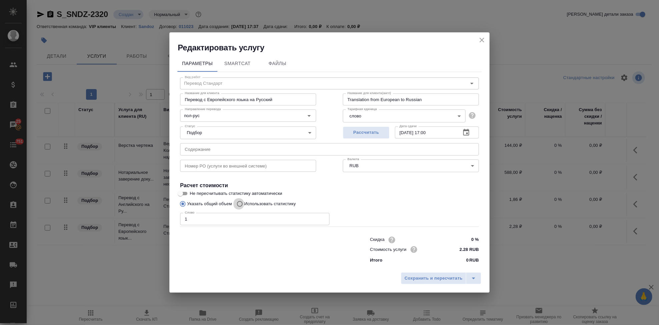
click at [240, 202] on input "Использовать статистику" at bounding box center [238, 203] width 11 height 13
radio input "true"
radio input "false"
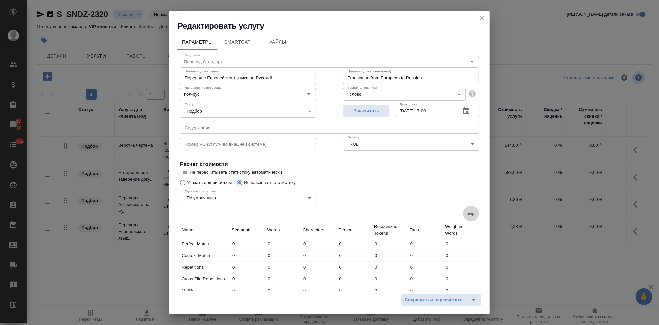
click at [467, 213] on icon at bounding box center [471, 213] width 8 height 8
click at [0, 0] on input "file" at bounding box center [0, 0] width 0 height 0
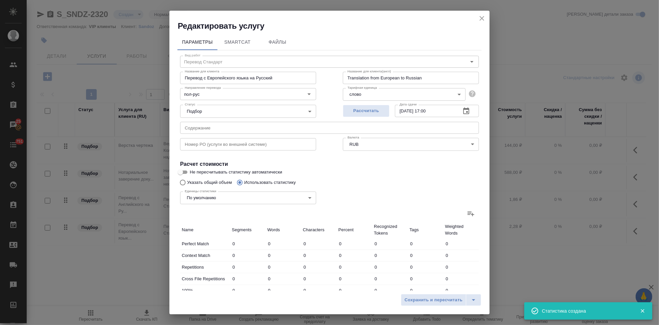
type input "11"
type input "24"
type input "113"
type input "8"
type input "37"
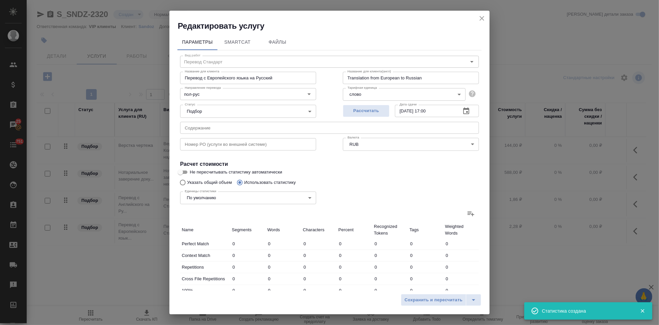
type input "224"
type input "12"
type input "37"
type input "205"
type input "2"
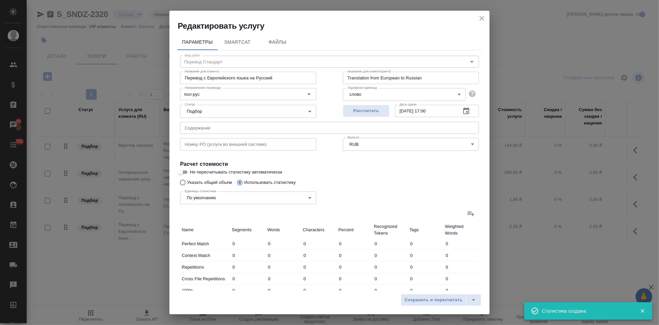
type input "27"
type input "152"
type input "1"
type input "10"
type input "64"
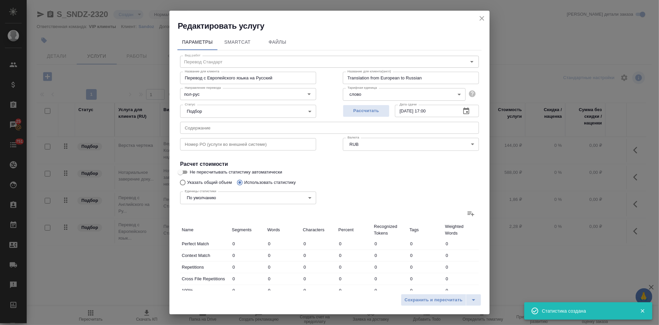
type input "4"
type input "21"
type input "119"
type input "52"
type input "615"
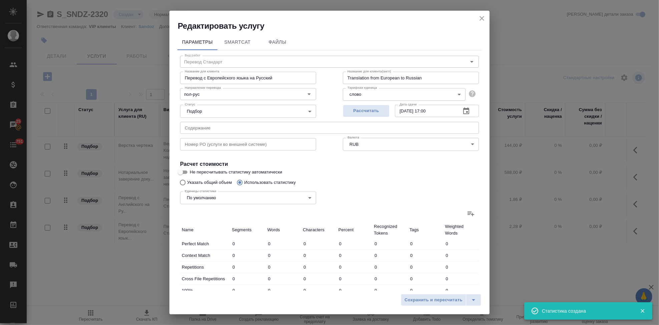
type input "4276"
type input "82"
type input "734"
type input "4929"
type input "90"
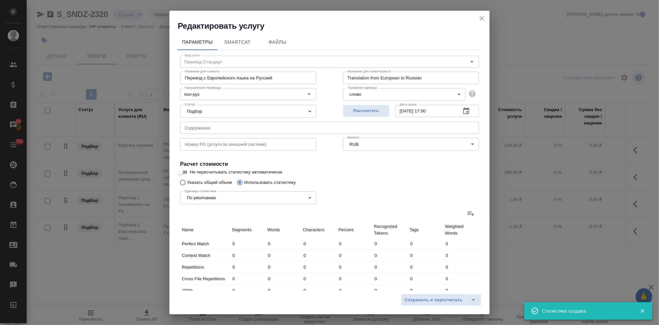
type input "771"
type input "5153"
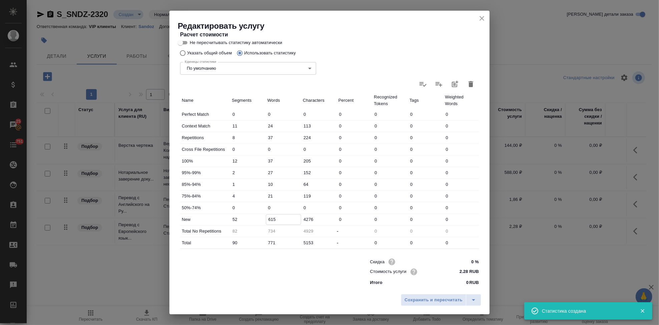
click at [269, 217] on input "615" at bounding box center [283, 219] width 35 height 10
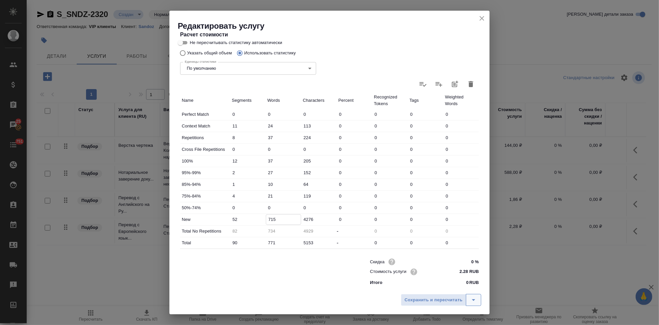
type input "715"
click at [475, 300] on icon "split button" at bounding box center [473, 300] width 8 height 8
click at [436, 287] on li "Сохранить" at bounding box center [442, 285] width 80 height 11
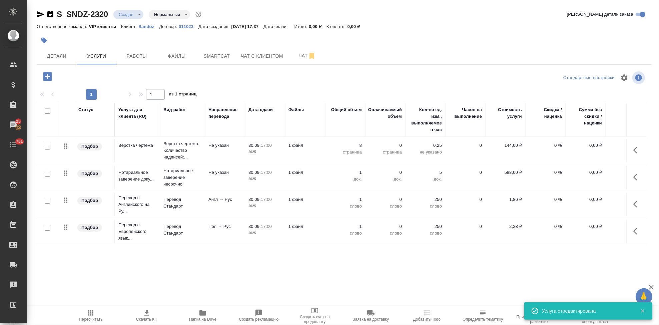
click at [89, 313] on icon "button" at bounding box center [90, 312] width 5 height 5
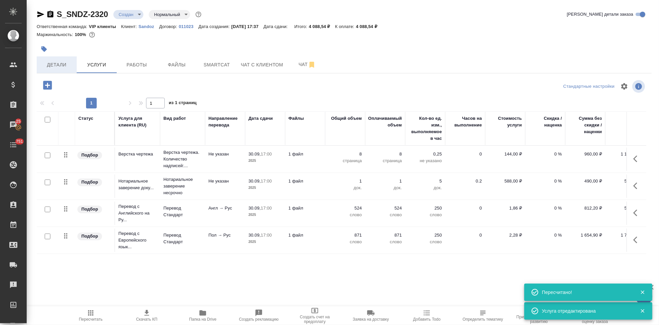
click at [61, 65] on span "Детали" at bounding box center [57, 65] width 32 height 8
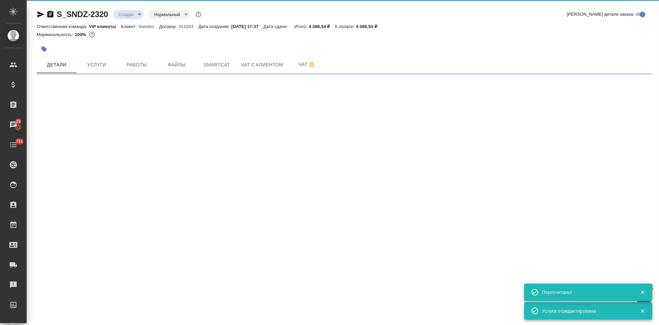
select select "RU"
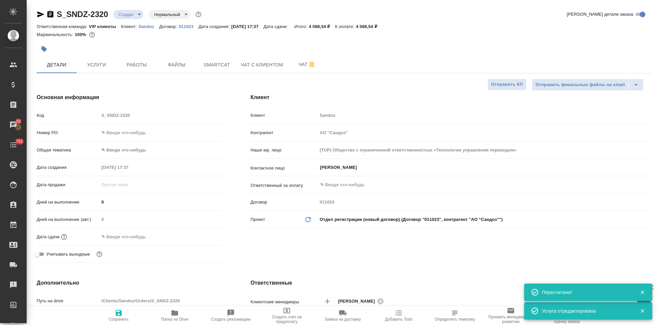
type textarea "x"
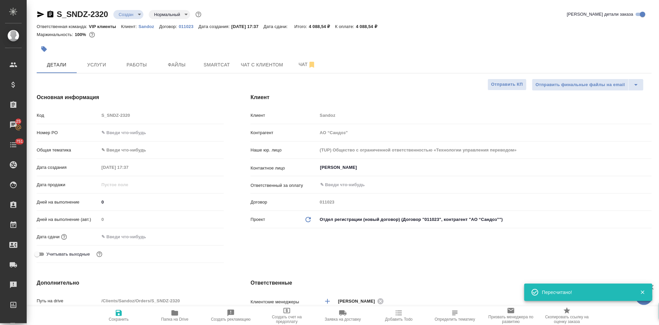
click at [138, 234] on input "text" at bounding box center [128, 237] width 58 height 10
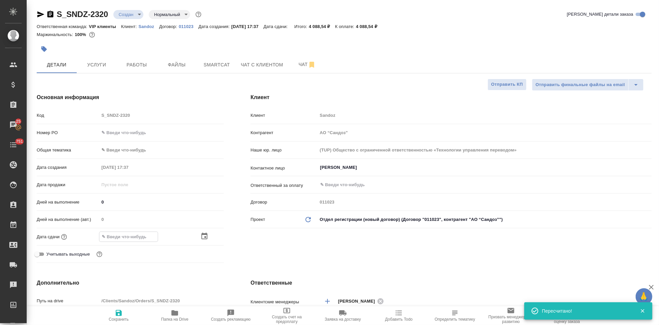
click at [206, 235] on icon "button" at bounding box center [204, 236] width 8 height 8
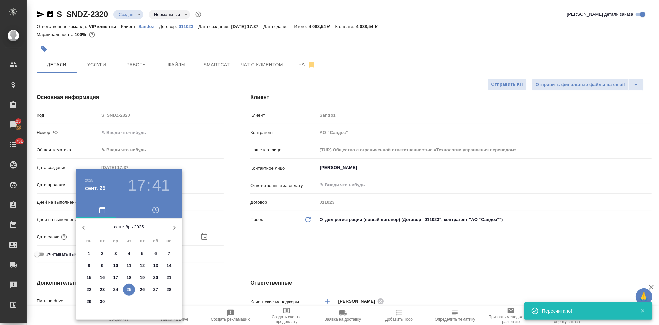
click at [102, 303] on p "30" at bounding box center [102, 301] width 5 height 7
type input "30.09.2025 17:41"
type textarea "x"
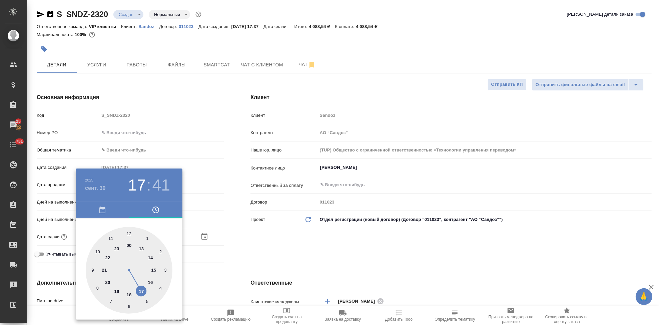
click at [141, 290] on div at bounding box center [129, 270] width 87 height 87
type textarea "x"
click at [129, 232] on div at bounding box center [129, 270] width 87 height 87
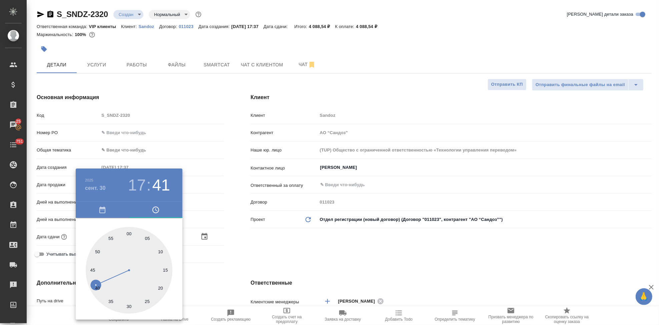
type input "[DATE] 17:00"
type textarea "x"
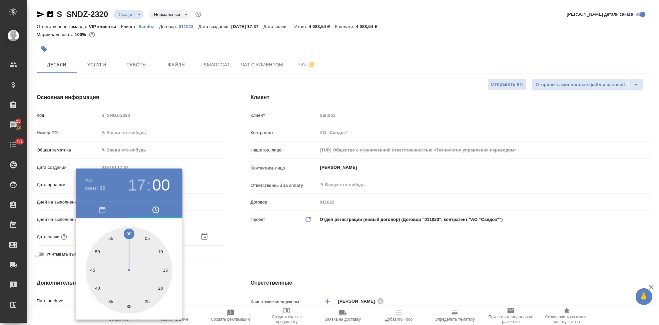
type textarea "x"
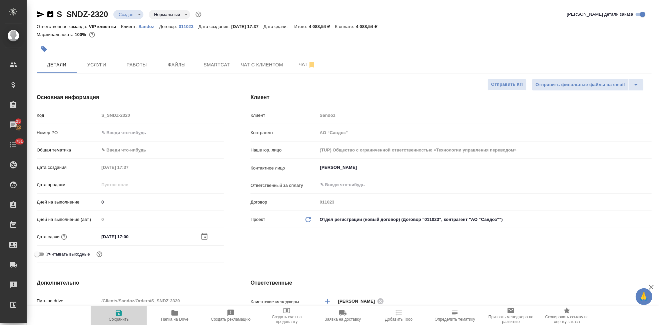
click at [119, 317] on span "Сохранить" at bounding box center [119, 319] width 20 height 5
type textarea "x"
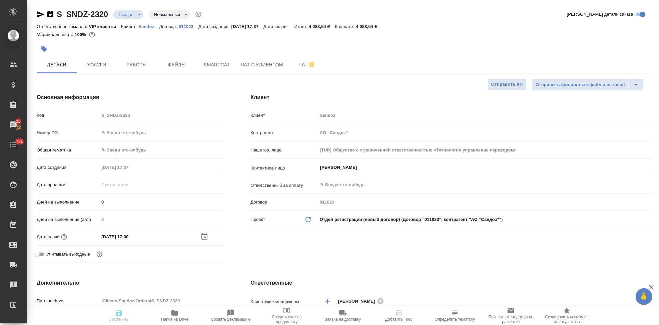
type textarea "x"
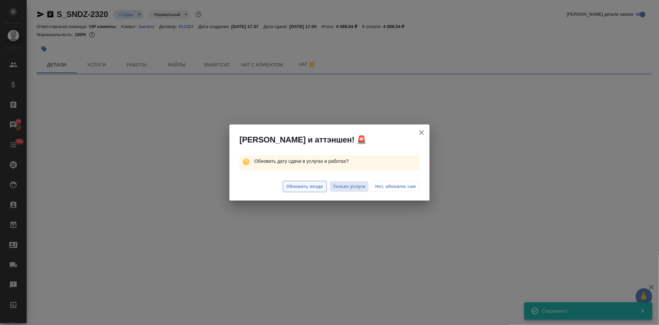
click at [306, 183] on span "Обновить везде" at bounding box center [304, 187] width 37 height 8
select select "RU"
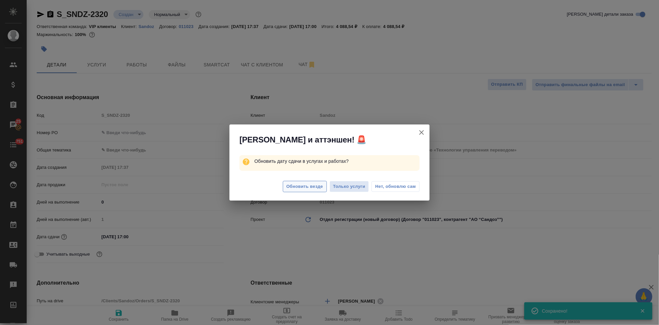
type textarea "x"
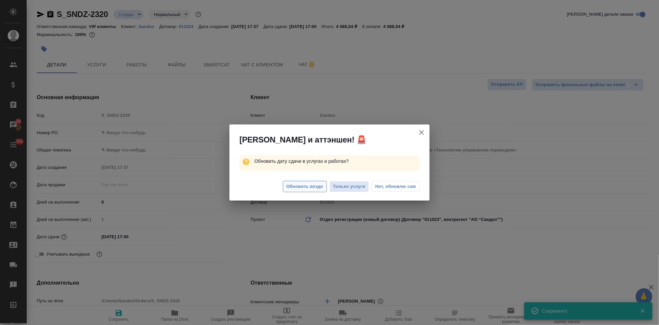
type textarea "x"
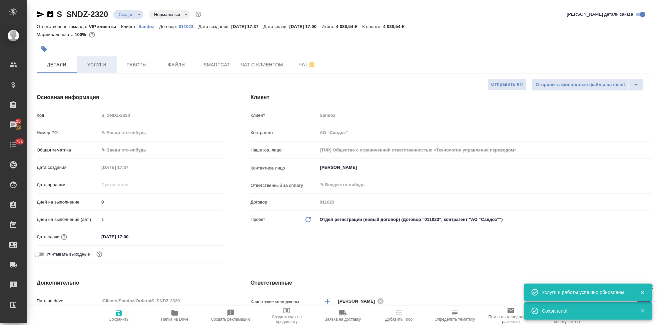
click at [98, 62] on span "Услуги" at bounding box center [97, 65] width 32 height 8
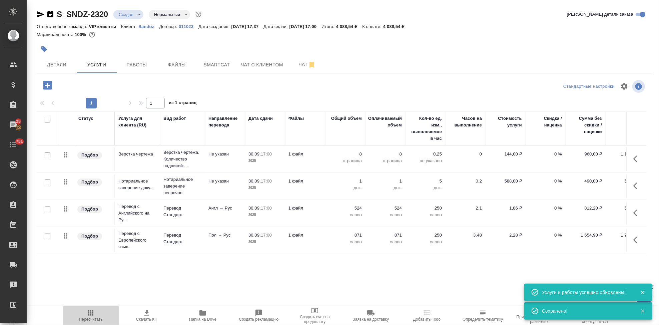
click at [91, 311] on icon "button" at bounding box center [90, 312] width 5 height 5
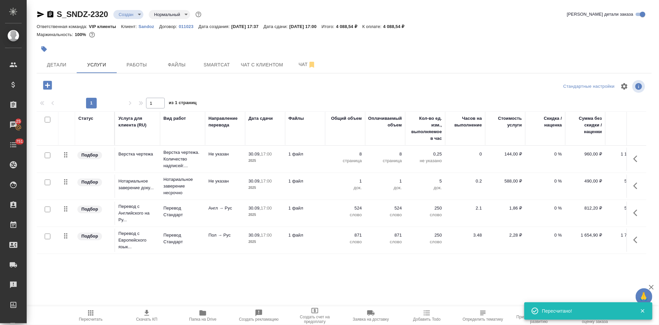
scroll to position [4, 0]
click at [146, 317] on span "Скачать КП" at bounding box center [146, 319] width 21 height 5
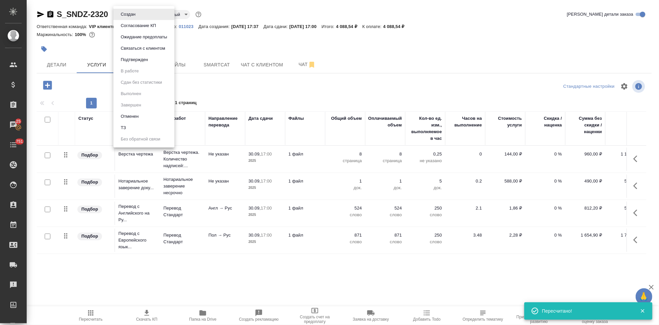
click at [139, 14] on body "🙏 .cls-1 fill:#fff; AWATERA Kabargina Anna Клиенты Спецификации Заказы 25 Чаты …" at bounding box center [329, 162] width 659 height 325
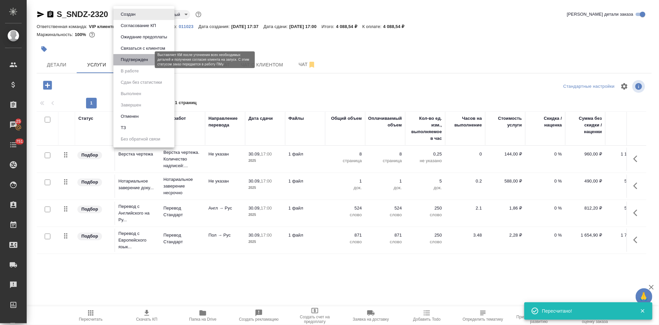
click at [137, 61] on button "Подтвержден" at bounding box center [134, 59] width 31 height 7
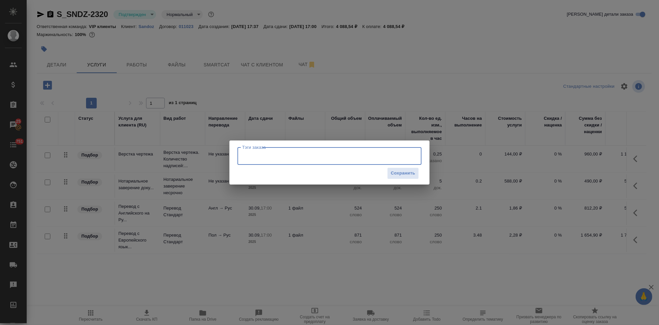
click at [263, 155] on input "Тэги заказа" at bounding box center [322, 155] width 165 height 11
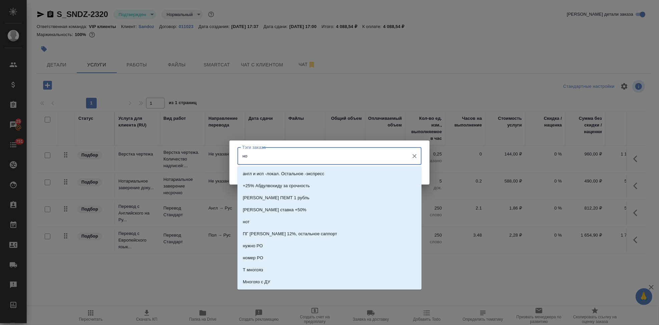
type input "нот"
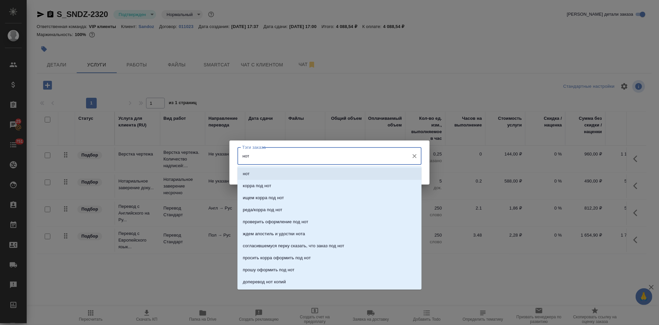
click at [257, 170] on li "нот" at bounding box center [329, 174] width 184 height 12
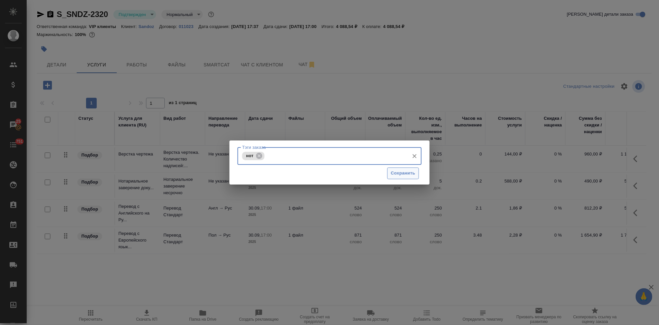
click at [397, 169] on button "Сохранить" at bounding box center [403, 173] width 32 height 12
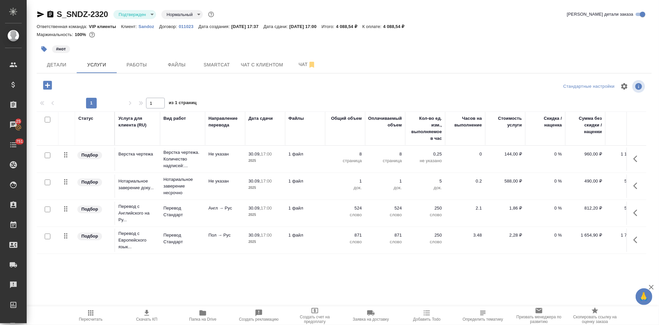
click at [43, 50] on icon "button" at bounding box center [44, 49] width 6 height 6
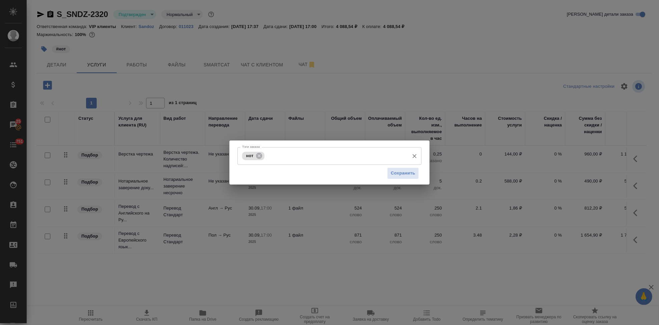
click at [298, 158] on input "Тэги заказа" at bounding box center [336, 155] width 140 height 11
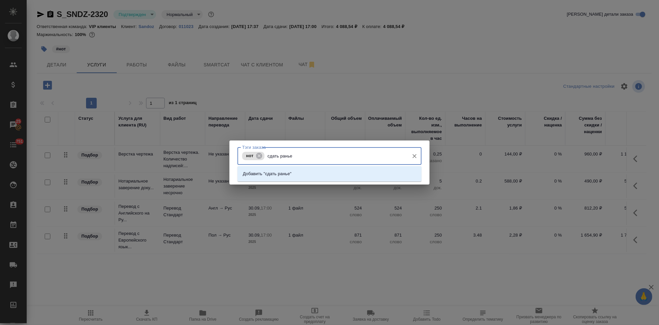
type input "сдать рань"
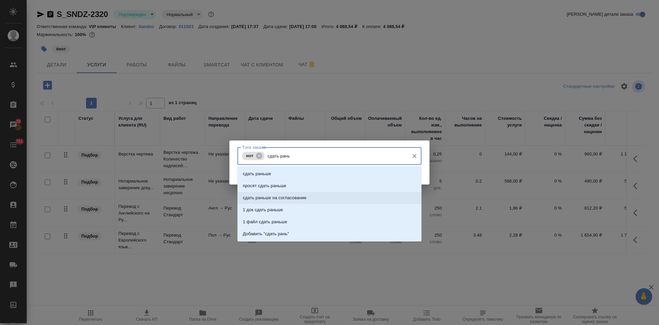
click at [277, 196] on p "сдать раньше на согласование" at bounding box center [275, 197] width 64 height 7
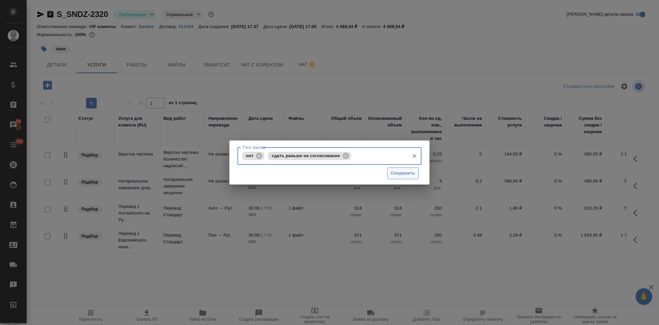
click at [401, 175] on span "Сохранить" at bounding box center [403, 173] width 24 height 8
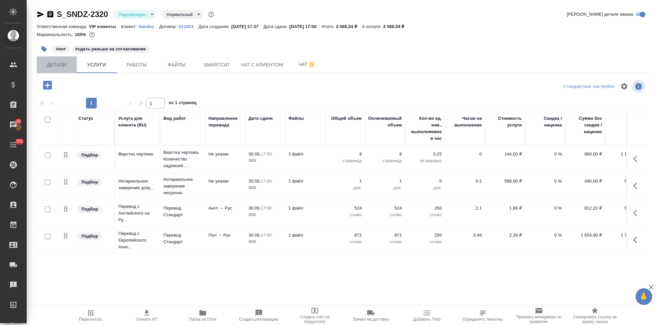
click at [59, 69] on button "Детали" at bounding box center [57, 64] width 40 height 17
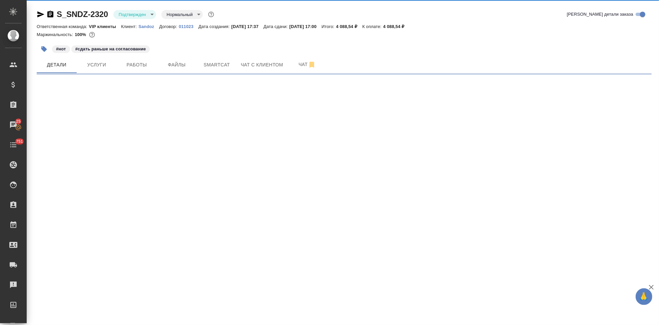
select select "RU"
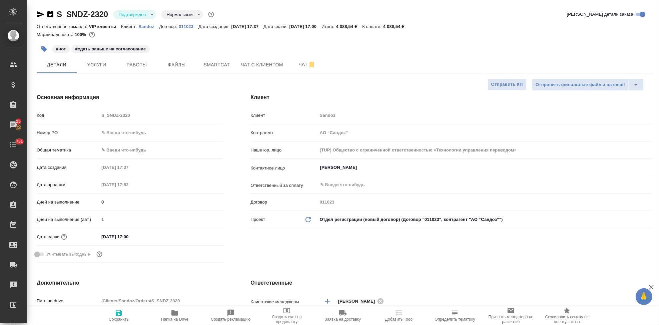
type textarea "x"
click at [299, 67] on span "Чат" at bounding box center [307, 64] width 32 height 8
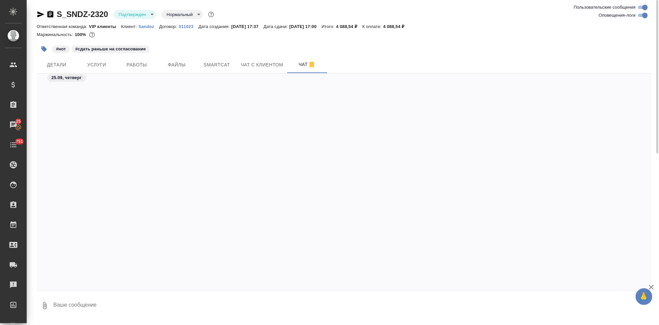
scroll to position [2294, 0]
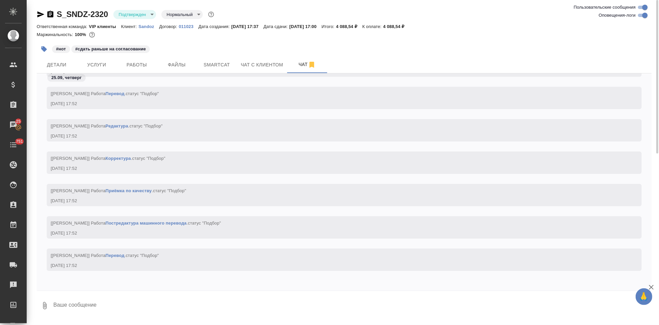
click at [48, 52] on button "button" at bounding box center [44, 49] width 15 height 15
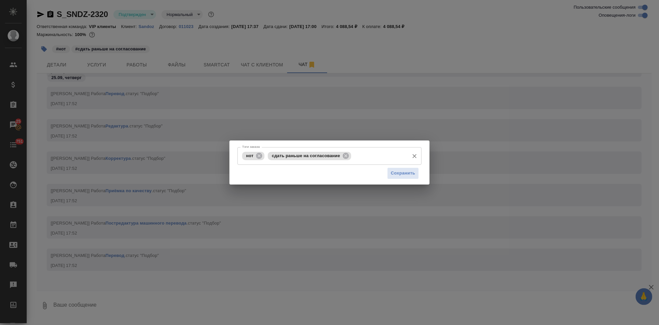
click at [371, 153] on input "Тэги заказа" at bounding box center [379, 155] width 53 height 11
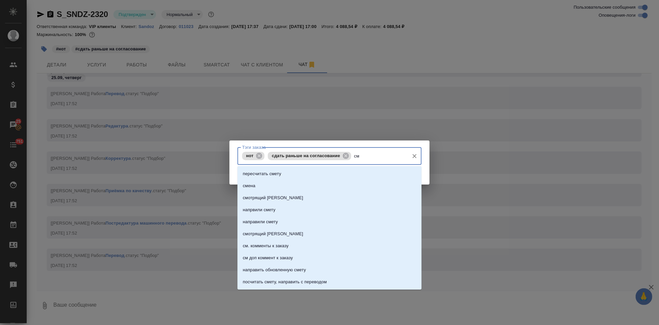
type input "см"
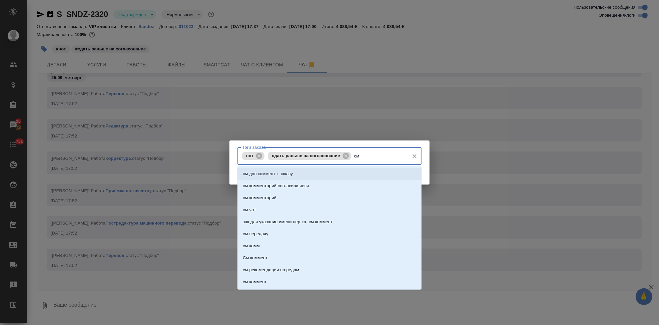
click at [320, 170] on li "см доп коммент к заказу" at bounding box center [329, 174] width 184 height 12
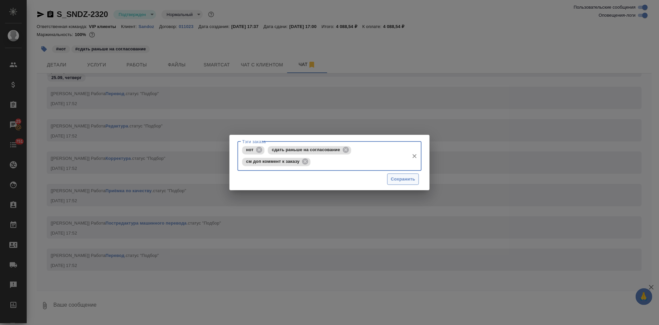
click at [398, 180] on span "Сохранить" at bounding box center [403, 179] width 24 height 8
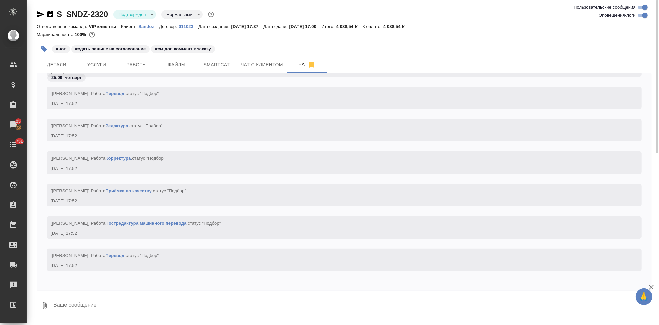
click at [135, 302] on textarea at bounding box center [352, 305] width 599 height 23
type textarea """
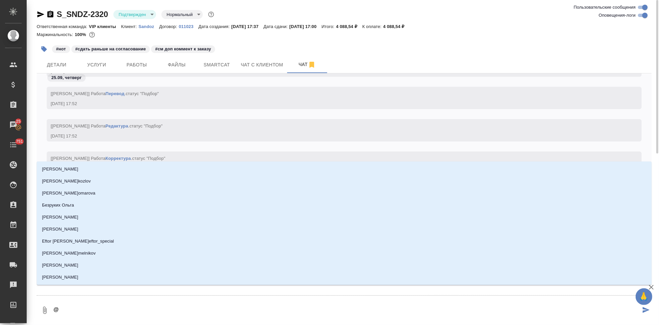
drag, startPoint x: 64, startPoint y: 323, endPoint x: 70, endPoint y: 313, distance: 12.0
click at [70, 313] on textarea "@" at bounding box center [347, 310] width 588 height 23
type textarea "@u"
type input "u"
type textarea "@uj"
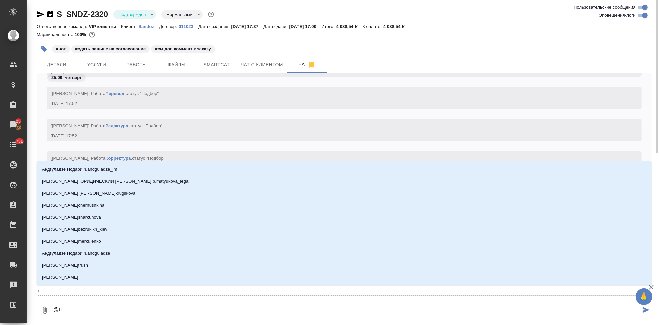
type input "uj"
type textarea "@ujh"
type input "ujh"
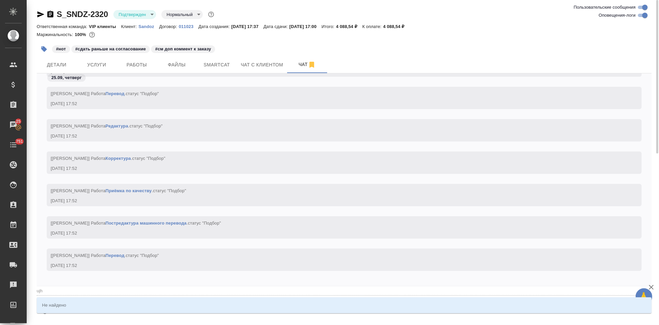
type textarea "@uj"
type input "uj"
type textarea "@u"
type input "u"
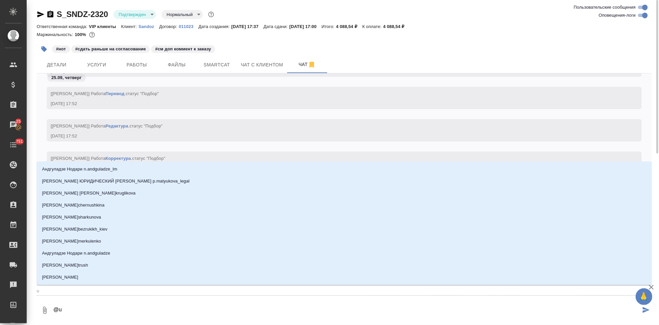
type textarea "@"
type textarea "@г"
type input "г"
type textarea "@го"
type input "го"
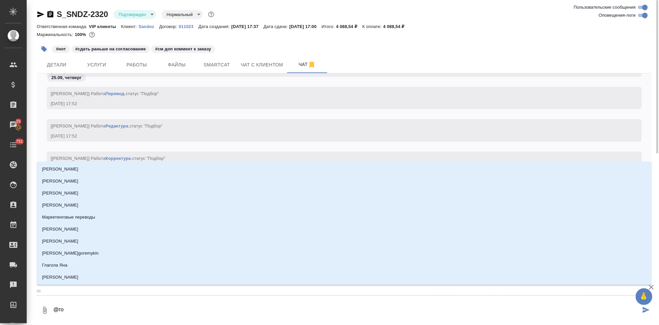
type textarea "@гор"
type input "гор"
type textarea "@горш"
type input "горш"
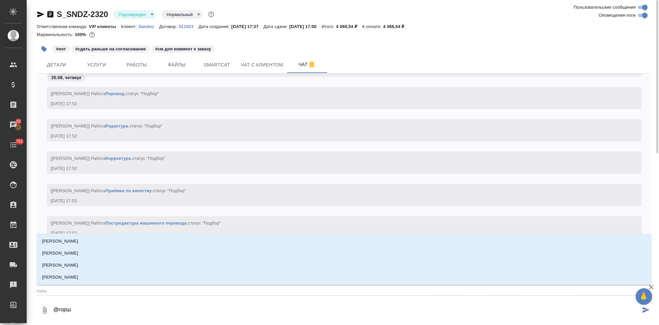
type textarea "@горшк"
type input "горшк"
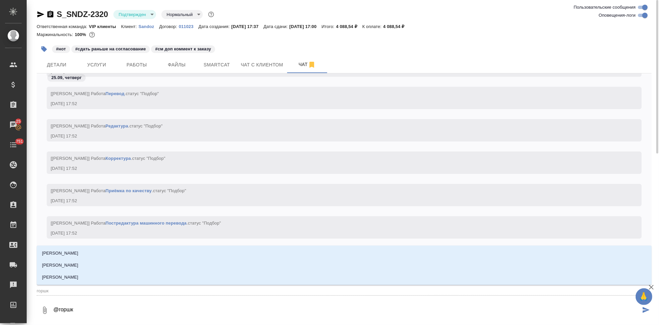
type textarea "@горшко"
type input "горшко"
type textarea "@горшков"
type input "горшков"
type textarea "@горшкова"
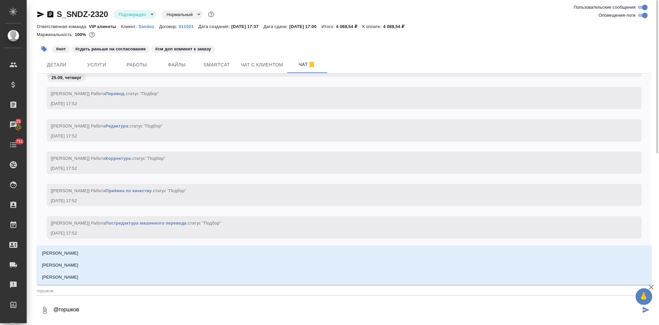
type input "горшкова"
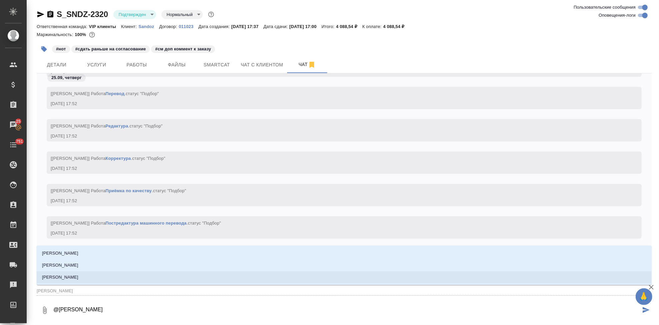
click at [90, 274] on li "[PERSON_NAME]" at bounding box center [344, 277] width 615 height 12
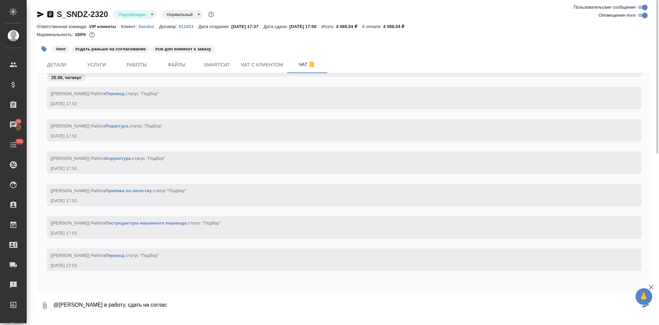
click at [194, 304] on textarea "@Горшкова Валентина в работу. сдать на соглас" at bounding box center [347, 305] width 588 height 23
type textarea "@Горшкова Валентина в работу. сдать на соглас 29 сентября до 12 00"
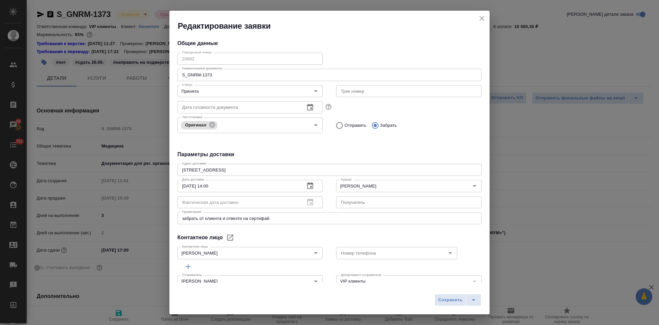
select select "RU"
click at [481, 20] on icon "close" at bounding box center [482, 18] width 8 height 8
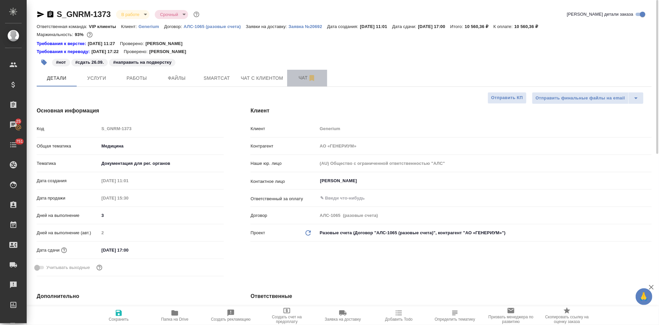
click at [301, 79] on span "Чат" at bounding box center [307, 78] width 32 height 8
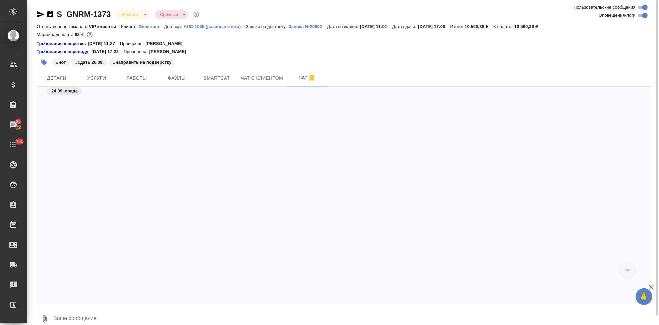
scroll to position [8604, 0]
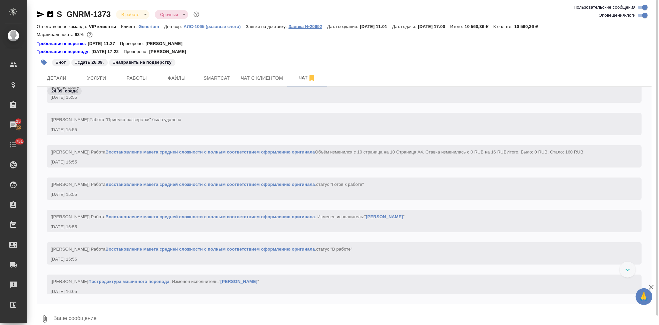
click at [305, 27] on p "Заявка №20692" at bounding box center [307, 26] width 39 height 5
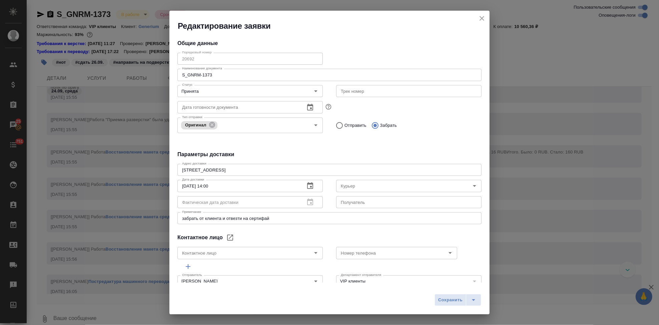
type input "Михалева Ирина"
type input "Северов Олег"
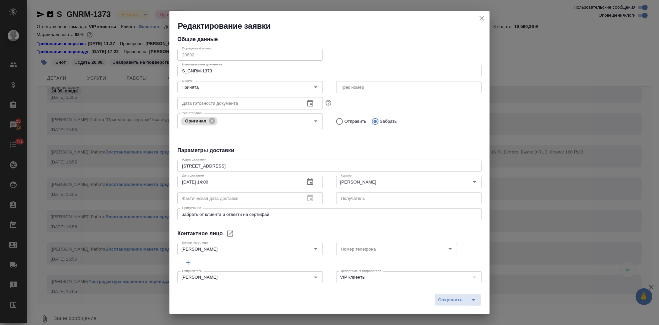
scroll to position [0, 0]
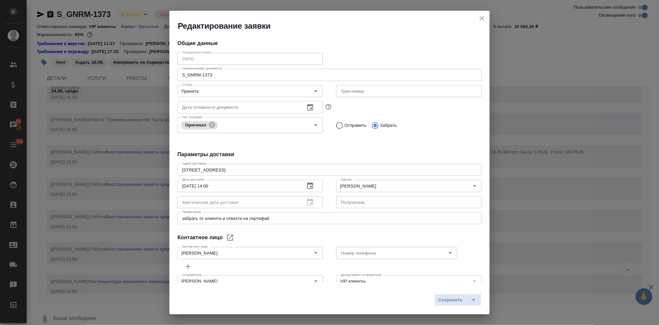
click at [482, 18] on icon "close" at bounding box center [482, 18] width 8 height 8
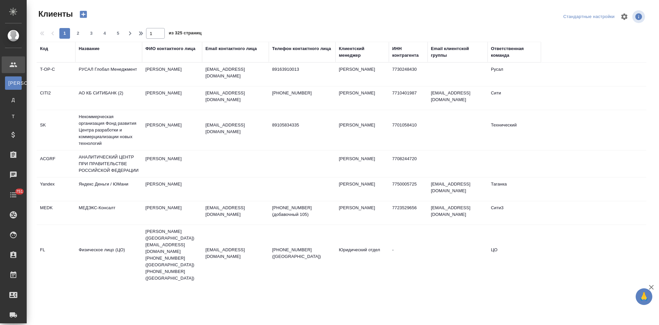
select select "RU"
click at [46, 50] on div "Код" at bounding box center [44, 48] width 8 height 7
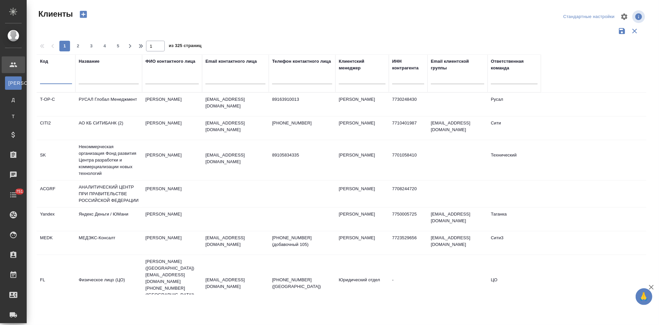
click at [49, 82] on input "text" at bounding box center [56, 80] width 32 height 8
type input "sndz"
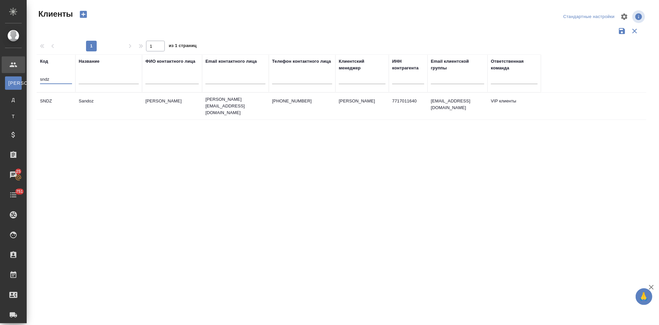
click at [171, 107] on td "[PERSON_NAME]" at bounding box center [172, 105] width 60 height 23
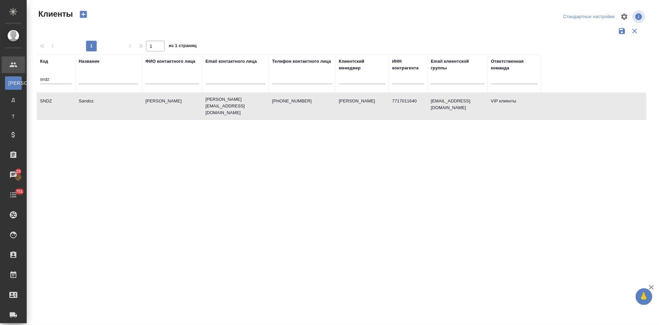
click at [171, 107] on td "[PERSON_NAME]" at bounding box center [172, 105] width 60 height 23
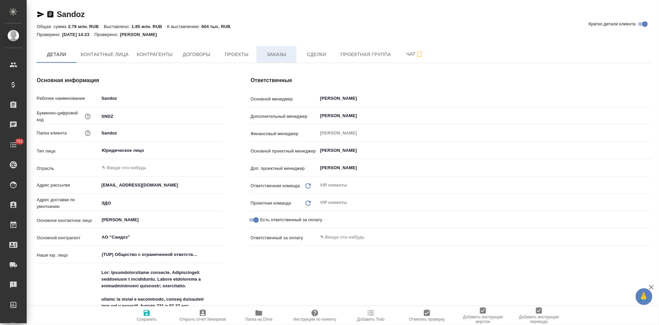
click at [271, 54] on span "Заказы" at bounding box center [276, 54] width 32 height 8
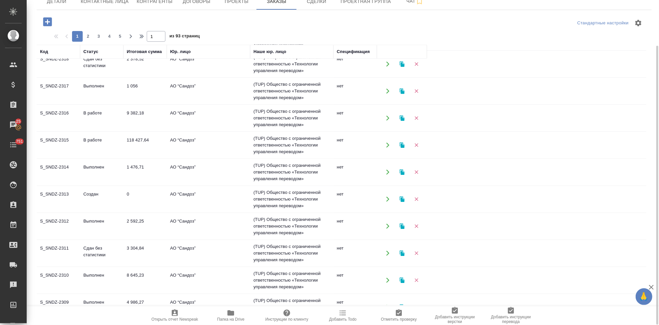
scroll to position [184, 0]
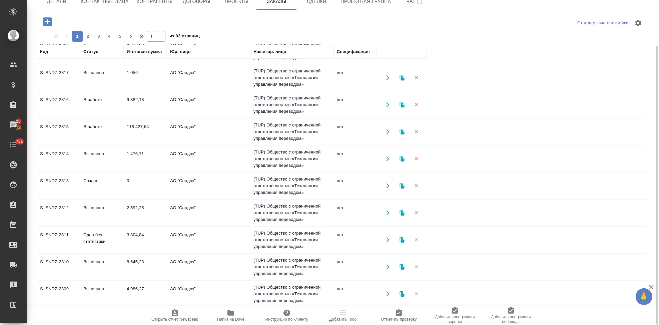
click at [113, 237] on td "Сдан без статистики" at bounding box center [101, 239] width 43 height 23
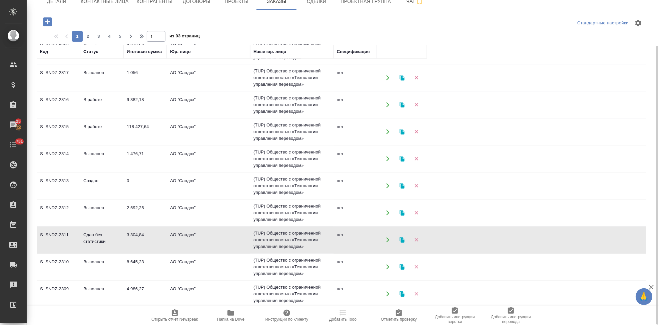
click at [113, 237] on td "Сдан без статистики" at bounding box center [101, 239] width 43 height 23
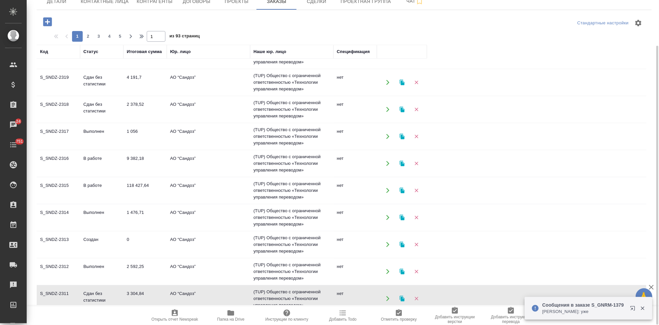
scroll to position [110, 0]
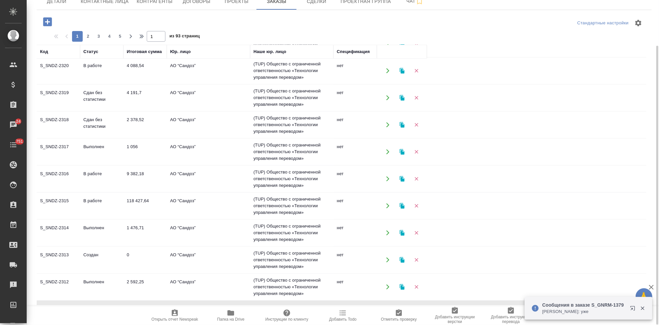
click at [50, 22] on icon "button" at bounding box center [47, 21] width 9 height 9
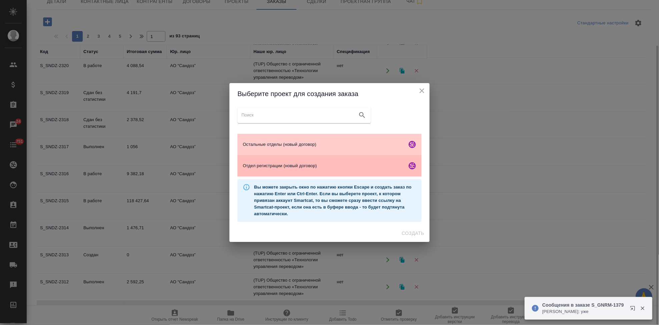
click at [277, 165] on span "Отдел регистрации (новый договор)" at bounding box center [323, 165] width 161 height 7
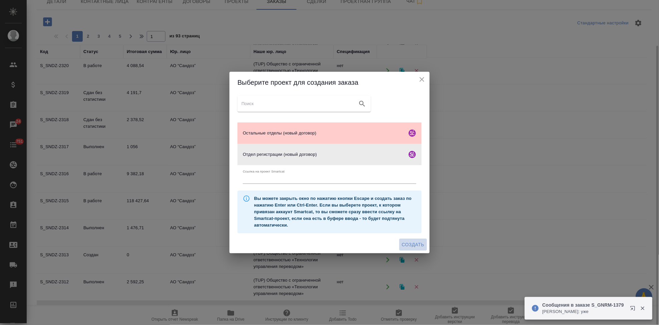
click at [413, 245] on span "Создать" at bounding box center [413, 244] width 22 height 8
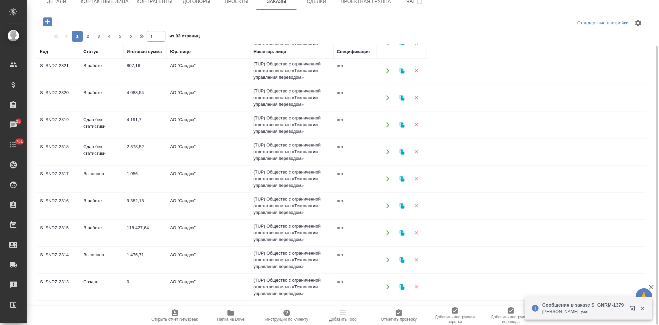
click at [49, 23] on icon "button" at bounding box center [47, 21] width 9 height 9
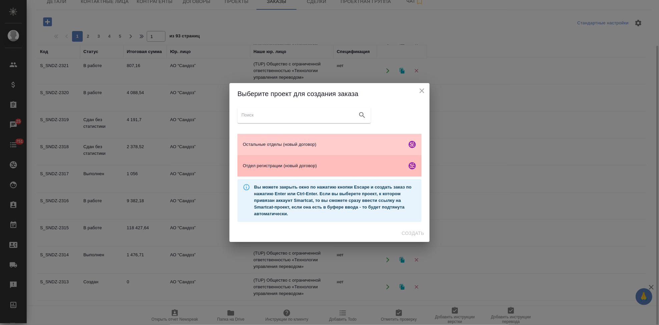
click at [278, 167] on span "Отдел регистрации (новый договор)" at bounding box center [323, 165] width 161 height 7
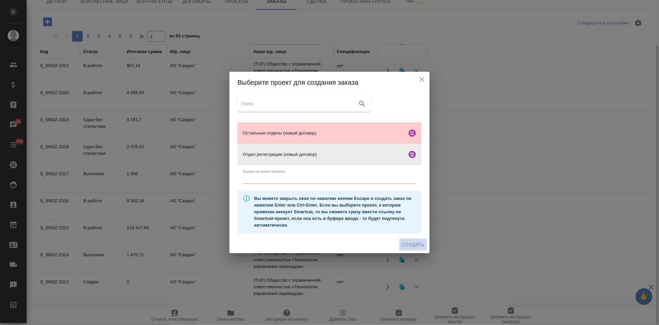
click at [409, 247] on span "Создать" at bounding box center [413, 244] width 22 height 8
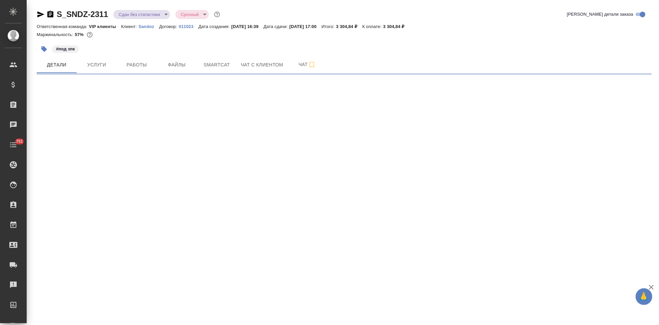
select select "RU"
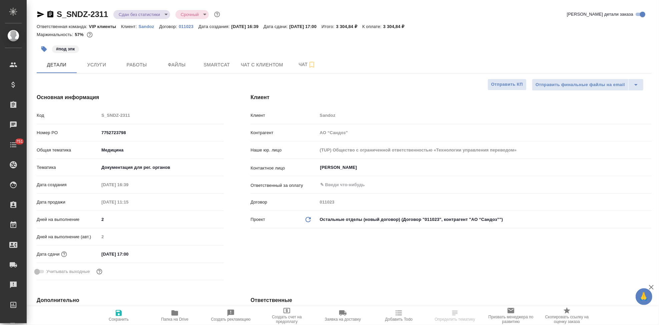
type textarea "x"
click at [65, 117] on div "Код S_SNDZ-2311" at bounding box center [130, 115] width 187 height 12
click at [345, 315] on icon "button" at bounding box center [343, 313] width 8 height 8
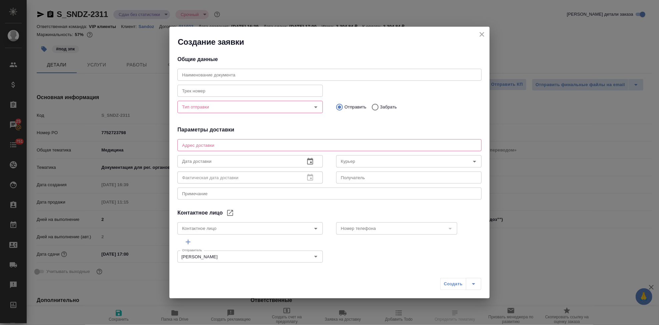
type input "[PERSON_NAME]"
click at [262, 81] on div "Трек номер Трек номер" at bounding box center [250, 89] width 159 height 29
click at [264, 74] on input "text" at bounding box center [329, 75] width 304 height 12
paste input "S_SNDZ-2311"
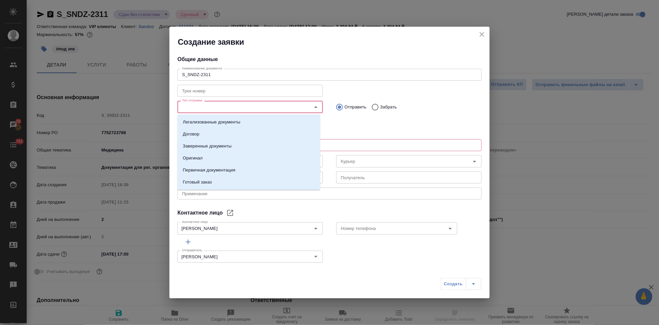
click at [231, 108] on input "Тип отправки" at bounding box center [238, 107] width 119 height 8
click at [215, 149] on p "Заверенные документы" at bounding box center [207, 146] width 49 height 7
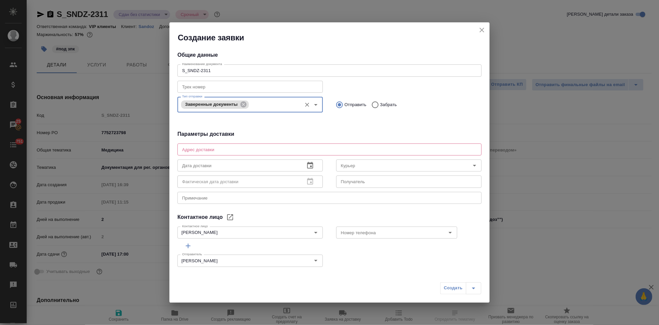
click at [249, 68] on input "S_SNDZ-2311" at bounding box center [329, 70] width 304 height 12
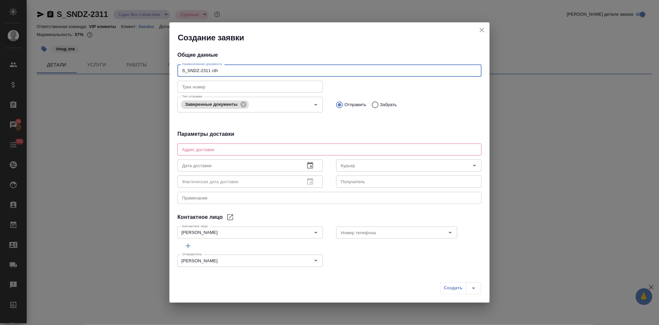
type input "S_SNDZ-2311 ct"
select select "RU"
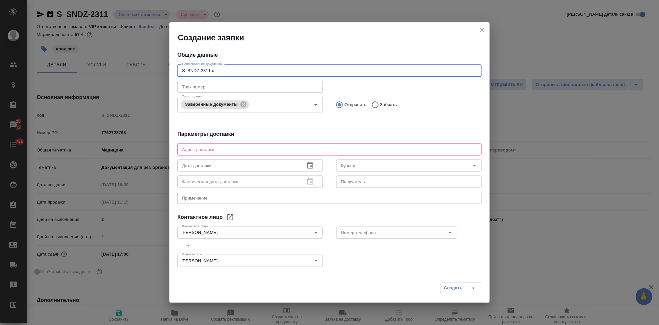
type input "S_SNDZ-2311"
type textarea "x"
type input "S_SNDZ-2311 сертификат"
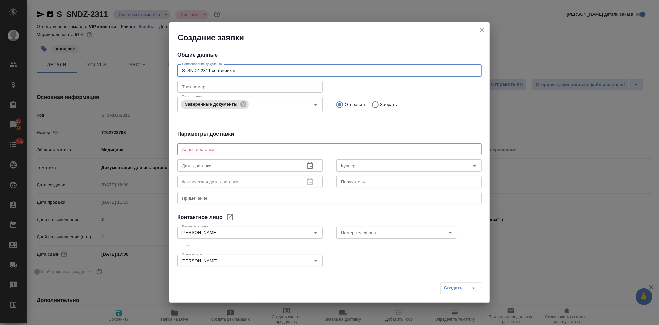
click at [215, 150] on textarea at bounding box center [329, 149] width 295 height 5
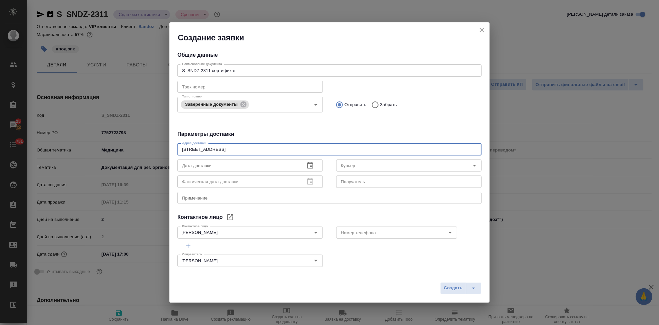
type textarea "Ленинградский проспект 70"
click at [221, 198] on textarea at bounding box center [329, 197] width 295 height 5
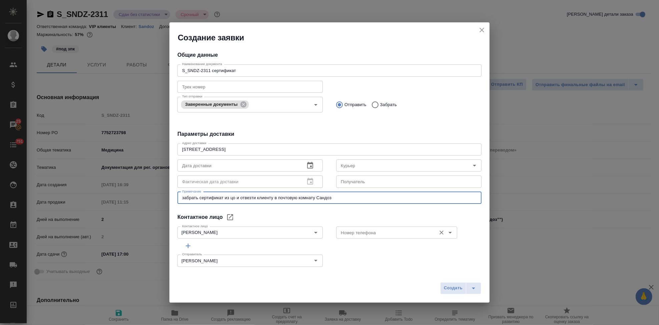
type textarea "забрать сертификат из цо и отвезти клиенту в почтовую комнату Сандоз"
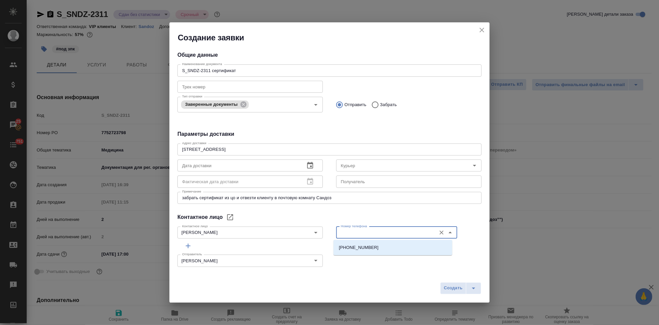
click at [376, 233] on input "Номер телефона" at bounding box center [385, 232] width 95 height 8
click at [368, 250] on p "+7 985 270 63 28" at bounding box center [359, 247] width 40 height 7
type input "+7 985 270 63 28"
click at [306, 165] on icon "button" at bounding box center [310, 165] width 8 height 8
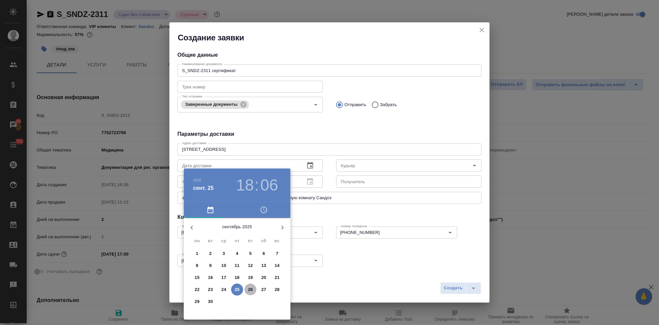
click at [248, 286] on p "26" at bounding box center [250, 289] width 5 height 7
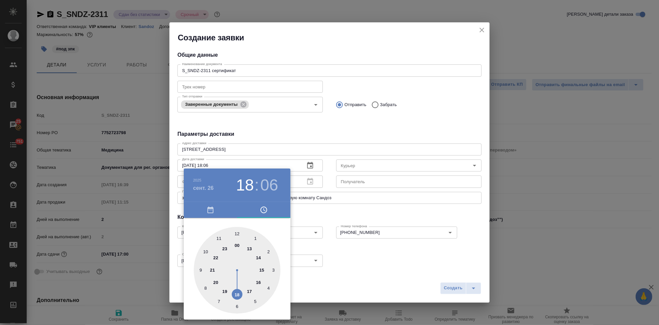
click at [249, 248] on div at bounding box center [237, 270] width 87 height 87
click at [236, 233] on div at bounding box center [237, 270] width 87 height 87
type input "26.09.2025 13:00"
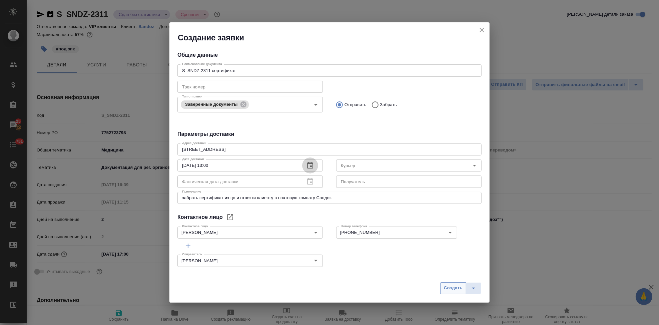
click at [448, 287] on span "Создать" at bounding box center [453, 288] width 19 height 8
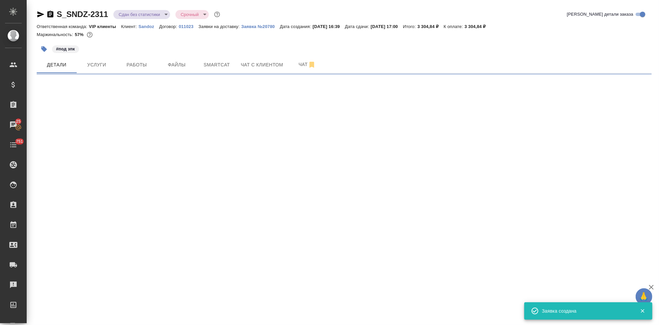
select select "RU"
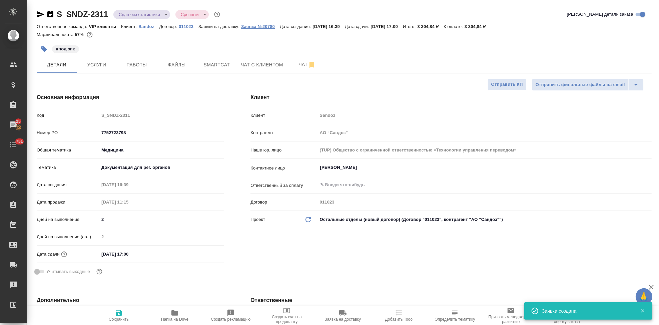
type textarea "x"
click at [258, 24] on p "Заявка №20780" at bounding box center [260, 26] width 39 height 5
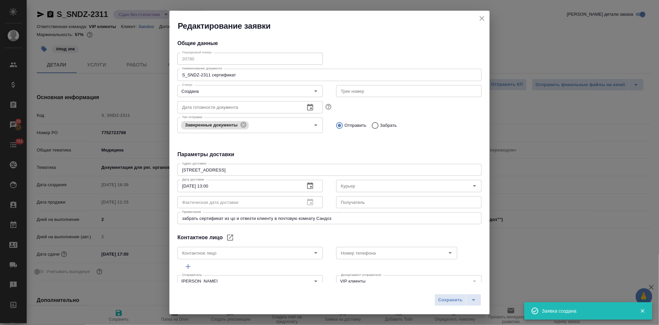
type input "Федорова Ирина"
type input "+7 985 270 63 28"
click at [282, 38] on div "Общие данные Порядковый номер 20780 Порядковый номер Наименование документа S_S…" at bounding box center [329, 156] width 320 height 251
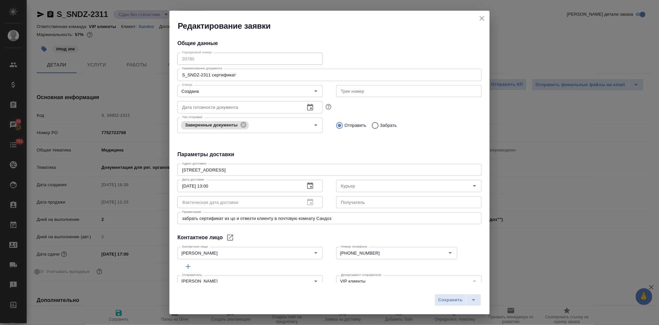
click at [480, 18] on icon "close" at bounding box center [482, 18] width 8 height 8
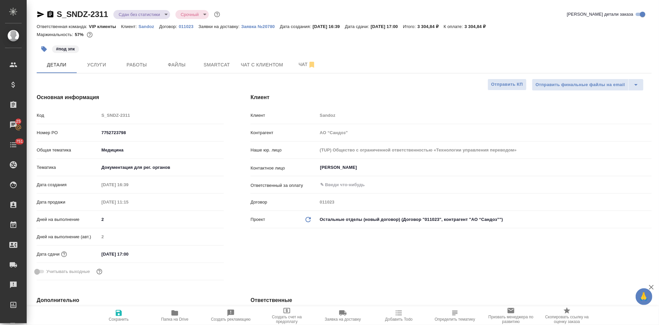
type textarea "x"
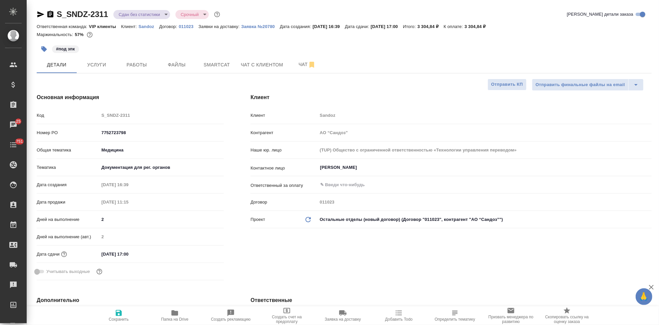
type textarea "x"
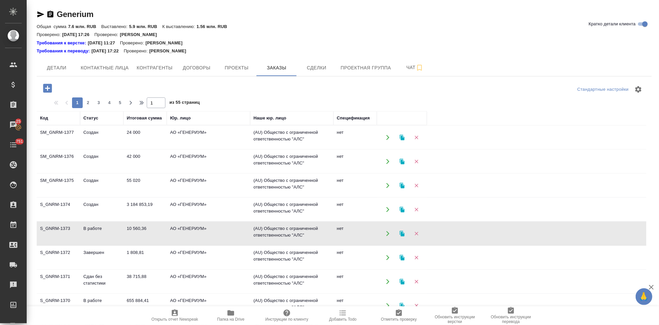
click at [45, 89] on icon "button" at bounding box center [47, 88] width 9 height 9
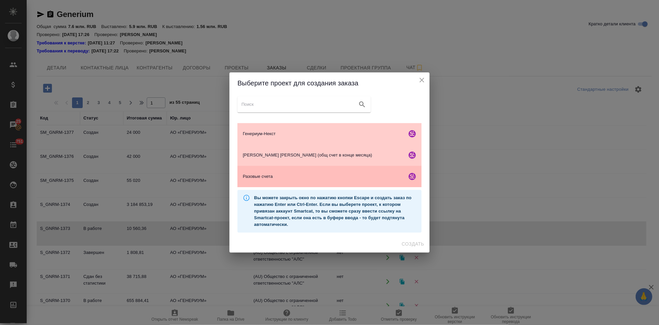
click at [275, 182] on div "Разовые счета" at bounding box center [329, 176] width 184 height 21
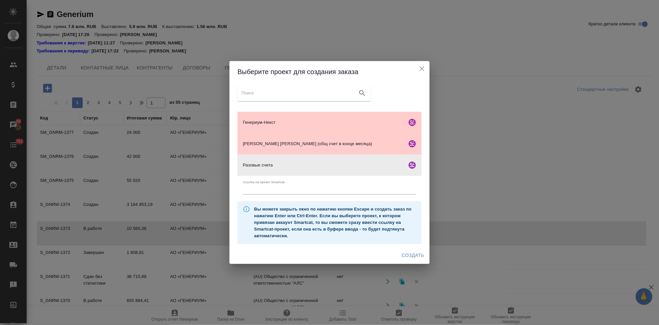
click at [415, 254] on span "Создать" at bounding box center [413, 255] width 22 height 8
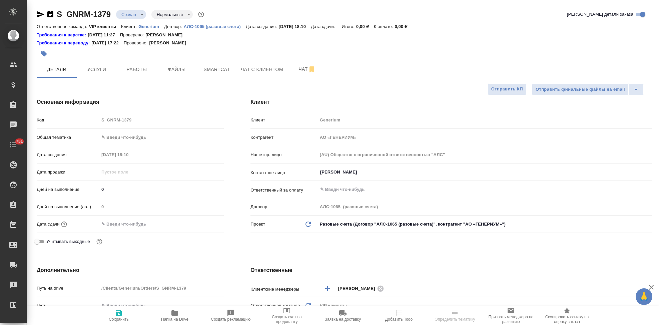
select select "RU"
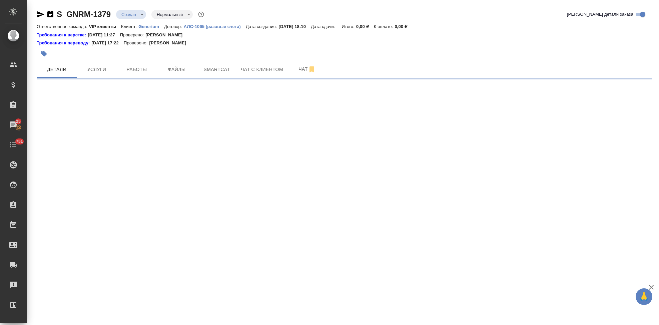
select select "RU"
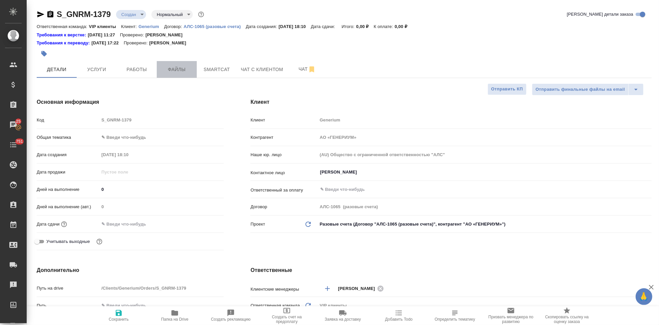
type textarea "x"
click at [173, 68] on span "Файлы" at bounding box center [177, 69] width 32 height 8
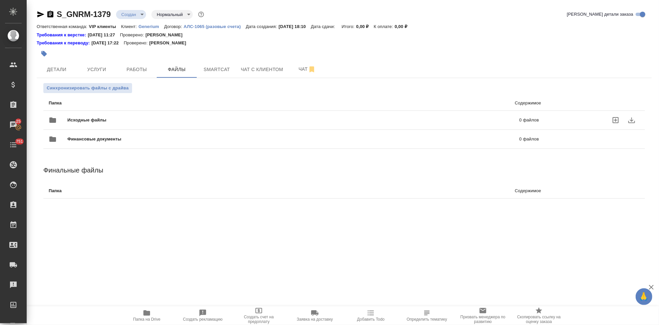
click at [615, 121] on icon "uploadFiles" at bounding box center [616, 120] width 8 height 8
click at [0, 0] on input "uploadFiles" at bounding box center [0, 0] width 0 height 0
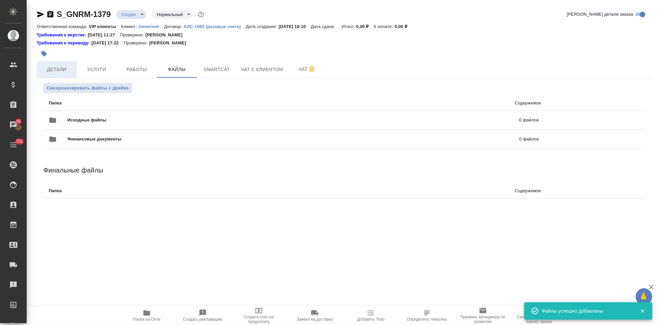
click at [59, 69] on span "Детали" at bounding box center [57, 69] width 32 height 8
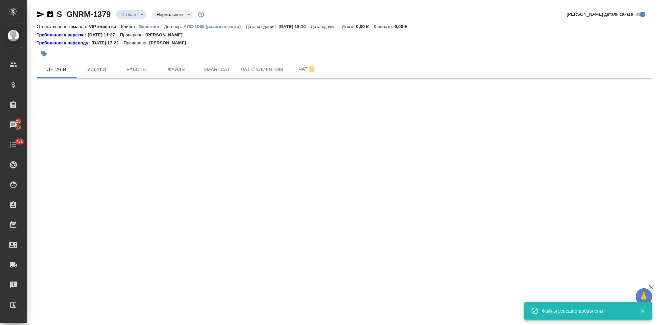
select select "RU"
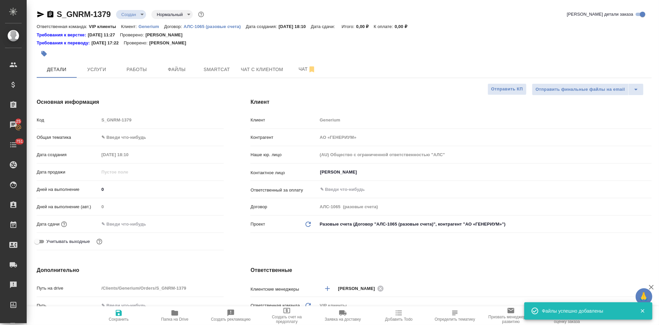
type textarea "x"
click at [138, 16] on body "🙏 .cls-1 fill:#fff; AWATERA Kabargina Anna Клиенты Спецификации Заказы 25 Чаты …" at bounding box center [329, 162] width 659 height 325
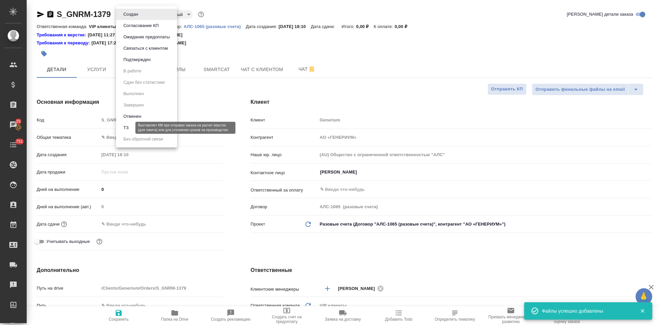
click at [126, 127] on button "ТЗ" at bounding box center [125, 127] width 9 height 7
type textarea "x"
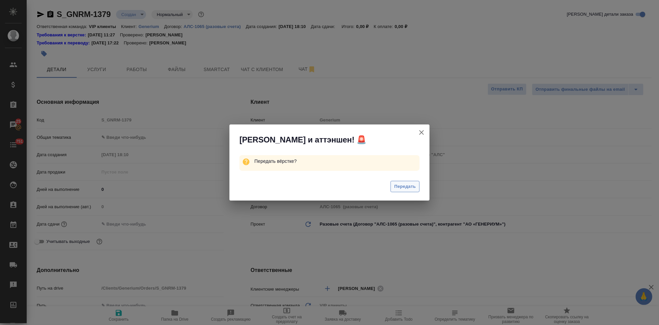
click at [408, 188] on span "Передать" at bounding box center [405, 187] width 22 height 8
type textarea "x"
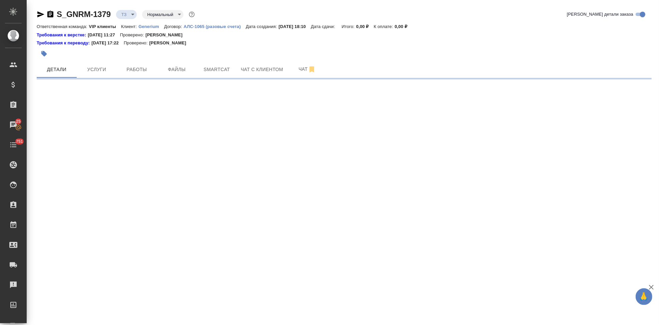
select select "RU"
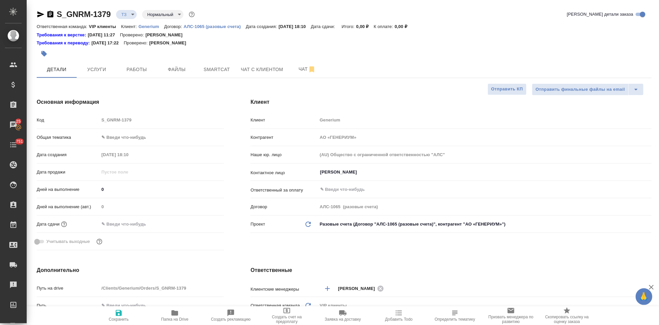
type textarea "x"
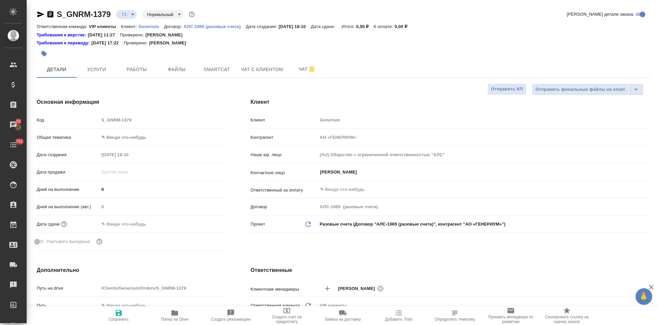
type textarea "x"
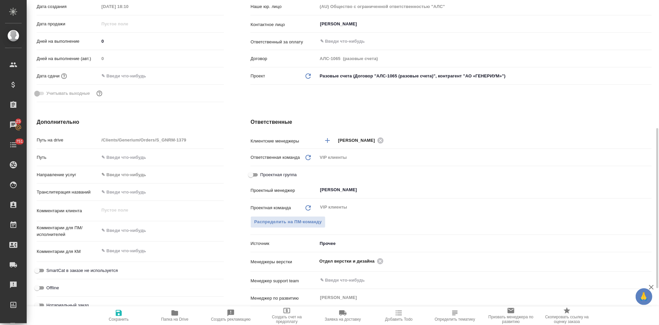
scroll to position [185, 0]
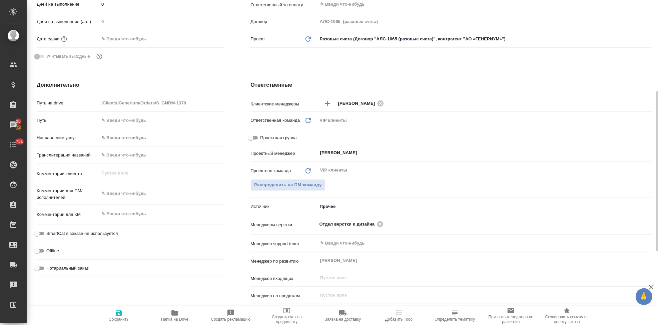
type textarea "x"
click at [128, 196] on textarea at bounding box center [161, 193] width 125 height 11
paste textarea "[PERSON_NAME] Вас взять в перевод с английского на русский язык документ во вло…"
type textarea "[PERSON_NAME] Вас взять в перевод с английского на русский язык документ во вло…"
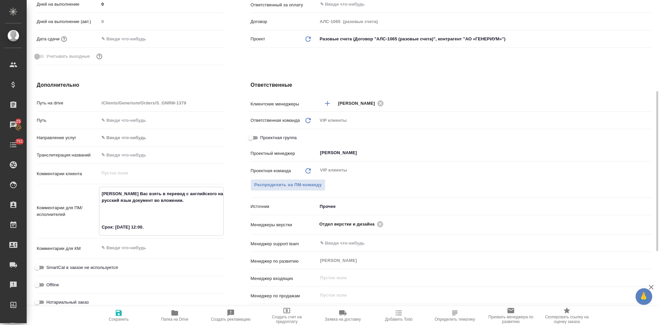
type textarea "x"
type textarea "[PERSON_NAME] Вас взять в перевод с английского на русский язык документ во вло…"
type textarea "x"
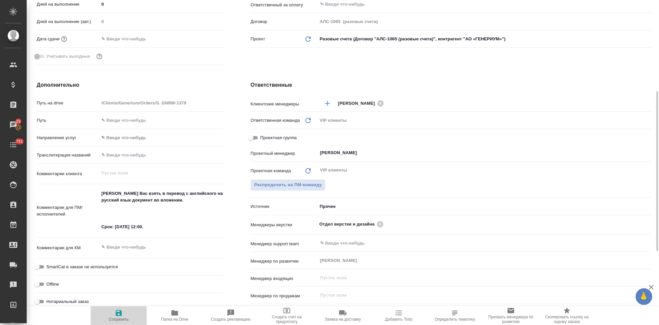
click at [120, 319] on span "Сохранить" at bounding box center [119, 319] width 20 height 5
type textarea "x"
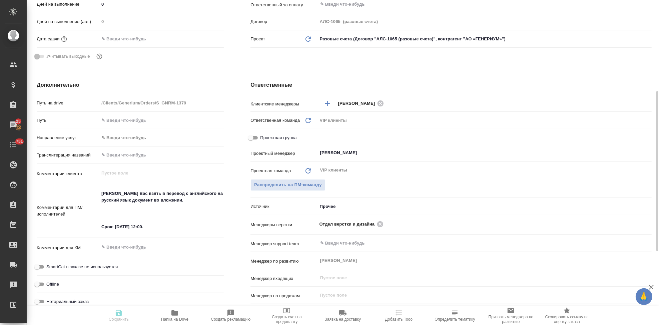
type textarea "x"
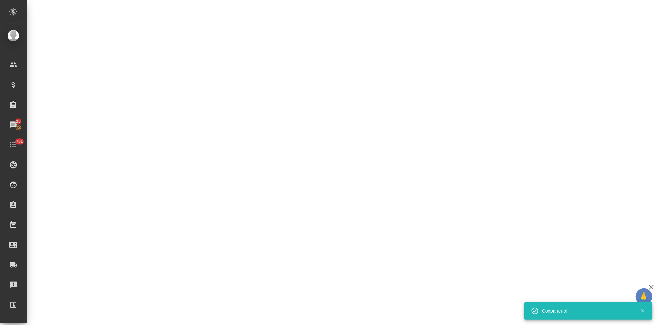
select select "RU"
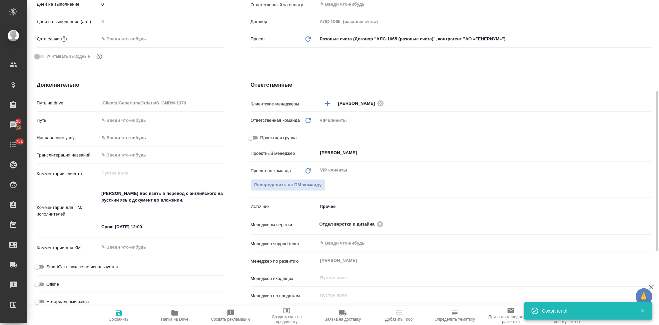
type textarea "x"
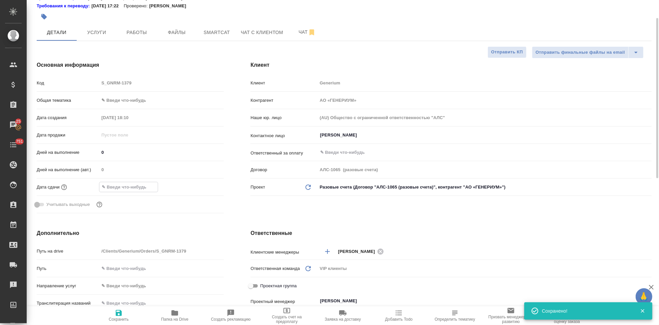
click at [136, 185] on input "text" at bounding box center [128, 187] width 58 height 10
click at [203, 185] on icon "button" at bounding box center [204, 186] width 8 height 8
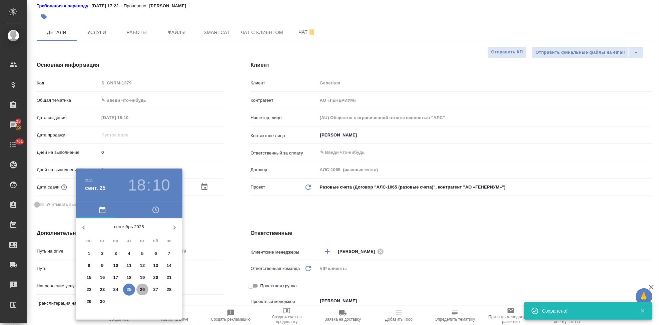
click at [141, 289] on p "26" at bounding box center [142, 289] width 5 height 7
type input "26.09.2025 18:10"
type textarea "x"
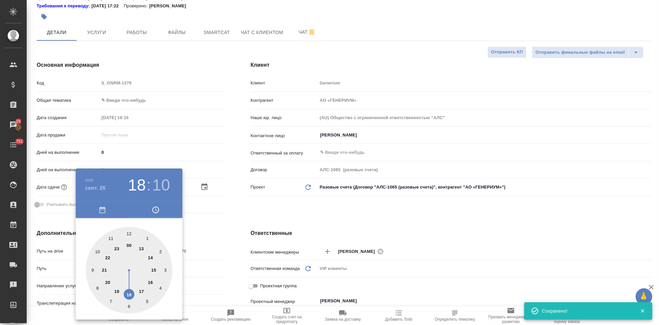
click at [132, 232] on div at bounding box center [129, 270] width 87 height 87
type input "26.09.2025 12:10"
type textarea "x"
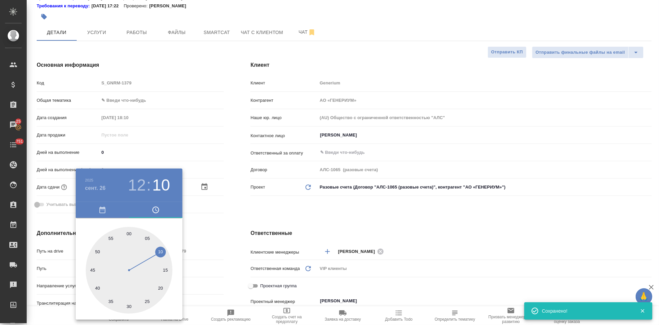
click at [128, 231] on div at bounding box center [129, 270] width 87 height 87
type input "[DATE] 12:00"
type textarea "x"
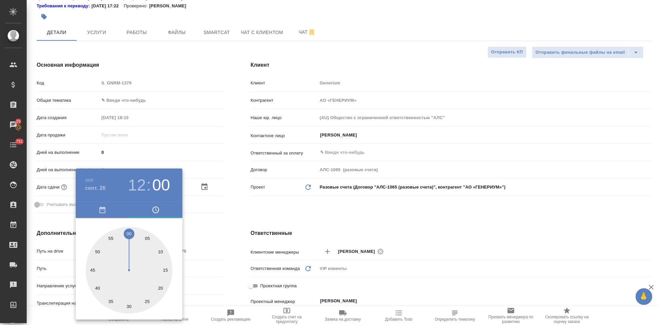
type textarea "x"
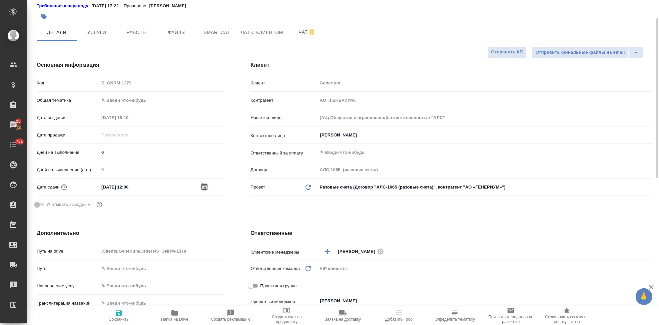
click at [125, 316] on span "Сохранить" at bounding box center [119, 315] width 48 height 13
type textarea "x"
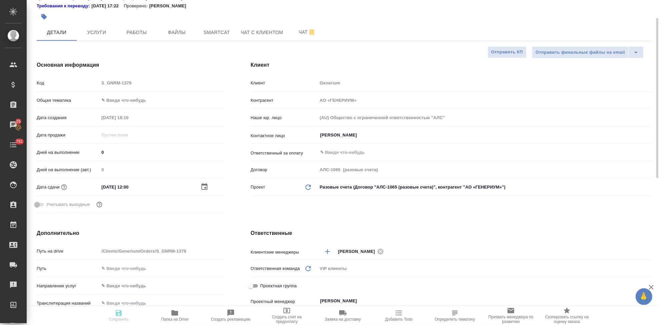
type textarea "x"
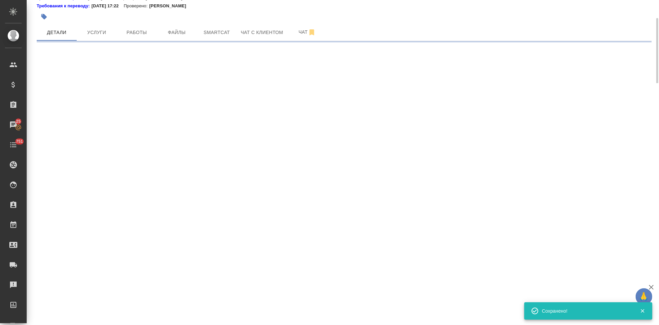
select select "RU"
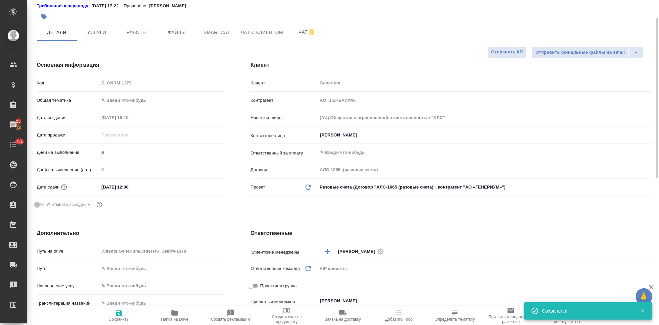
type textarea "x"
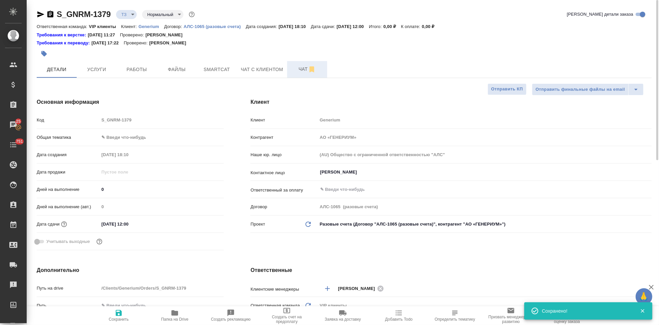
click at [295, 72] on span "Чат" at bounding box center [307, 69] width 32 height 8
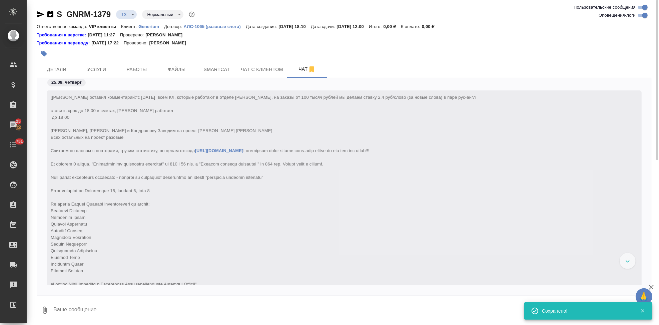
scroll to position [63, 0]
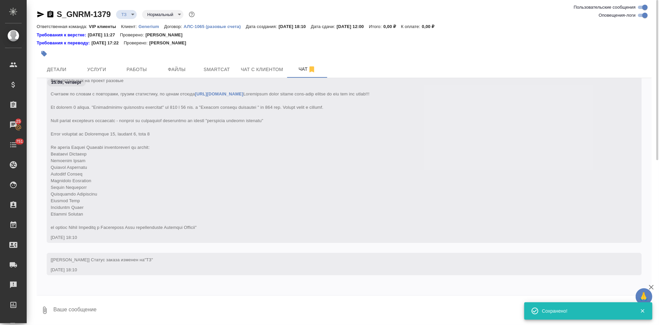
click at [175, 308] on textarea at bounding box center [352, 310] width 599 height 23
type textarea """
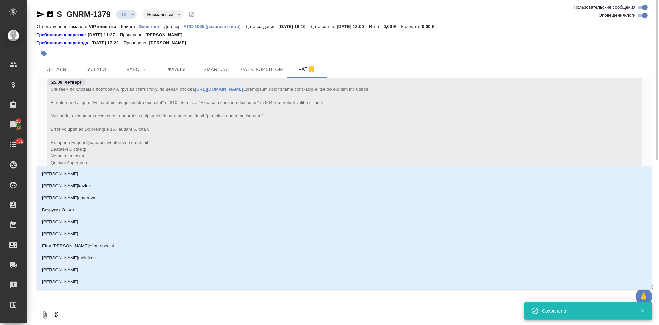
type textarea "@г"
type input "г"
type textarea "@гр"
type input "гр"
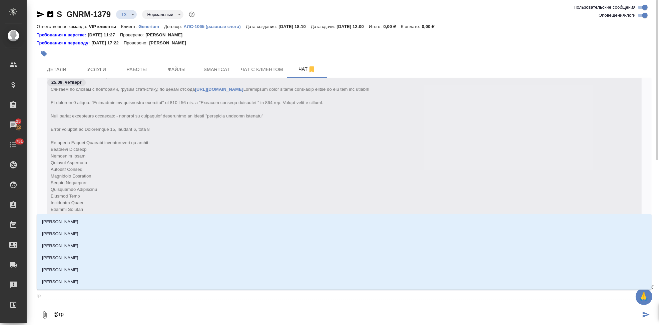
type textarea "@гра"
type input "гра"
type textarea "@граб"
type input "граб"
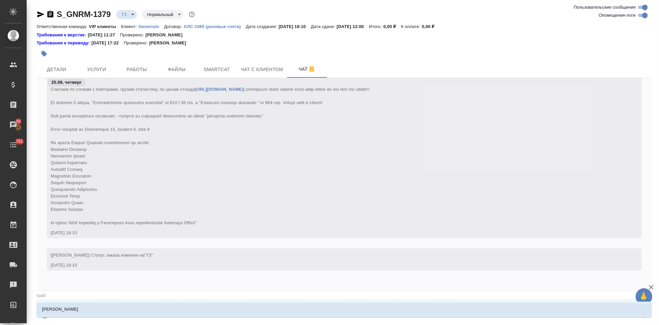
click at [103, 307] on li "[PERSON_NAME]" at bounding box center [344, 309] width 615 height 12
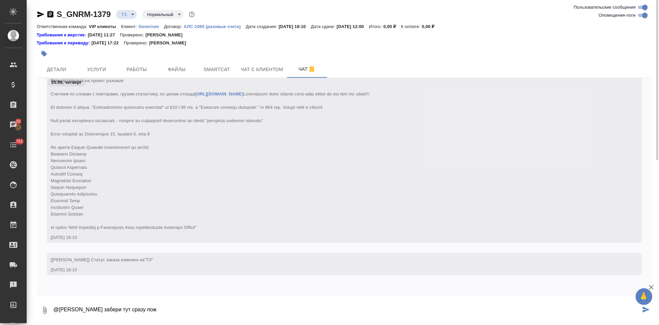
type textarea "@Грабко Мария забери тут сразу пож"
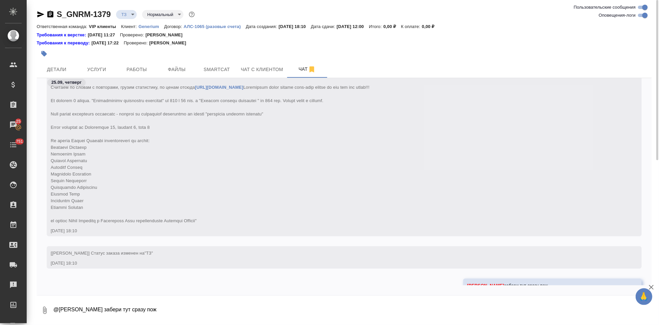
scroll to position [96, 0]
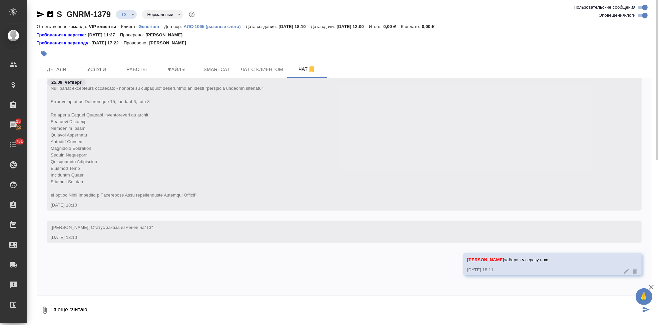
type textarea "я еще считаю"
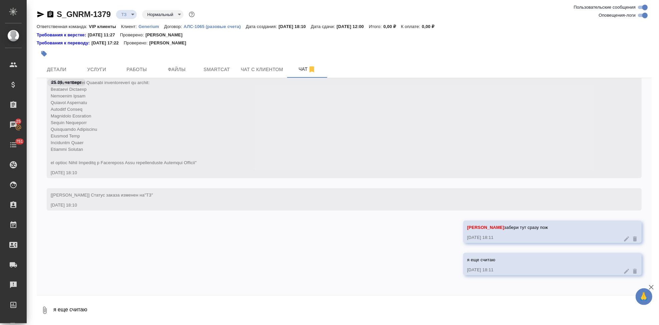
click at [42, 17] on icon "button" at bounding box center [41, 14] width 8 height 8
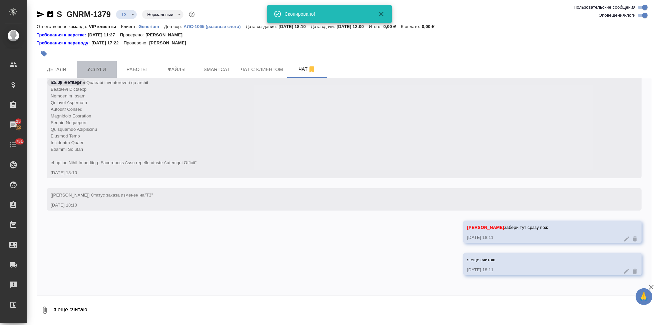
click at [100, 68] on span "Услуги" at bounding box center [97, 69] width 32 height 8
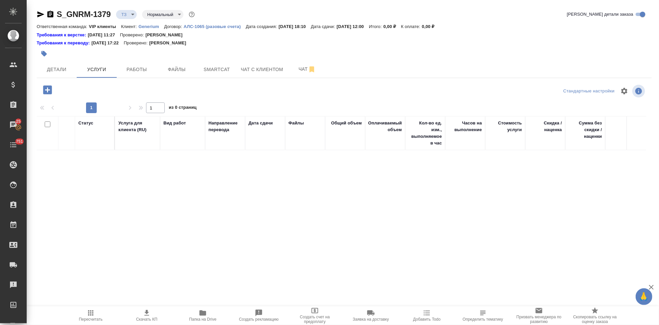
click at [47, 92] on icon "button" at bounding box center [47, 89] width 9 height 9
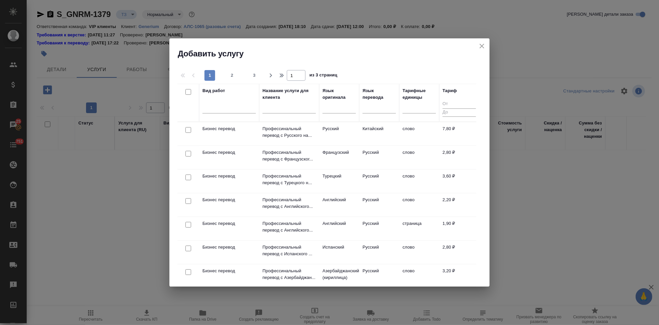
click at [201, 109] on th "Вид работ" at bounding box center [229, 103] width 60 height 38
click at [280, 107] on input "text" at bounding box center [288, 109] width 53 height 8
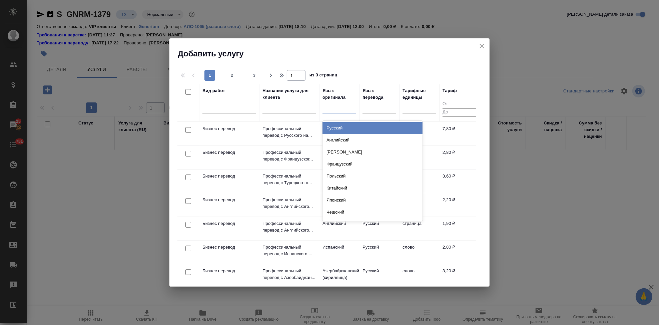
click at [354, 107] on div at bounding box center [338, 107] width 33 height 10
type input "англ"
drag, startPoint x: 344, startPoint y: 117, endPoint x: 331, endPoint y: 107, distance: 16.3
click at [331, 107] on div at bounding box center [338, 107] width 33 height 10
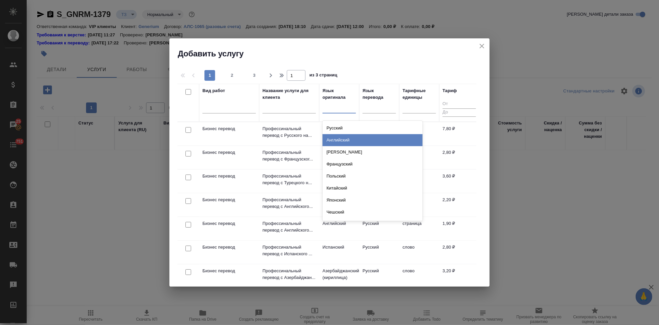
click at [349, 138] on div "Английский" at bounding box center [372, 140] width 100 height 12
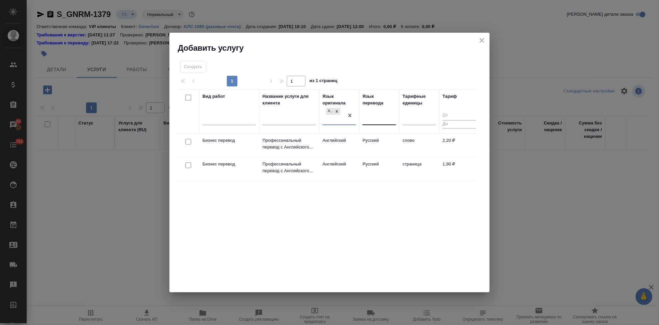
click at [376, 117] on div at bounding box center [378, 119] width 33 height 10
type input "п"
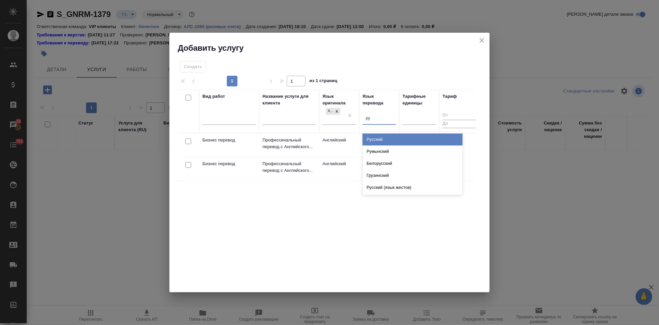
type input "рус"
click at [374, 139] on div "Русский" at bounding box center [412, 139] width 100 height 12
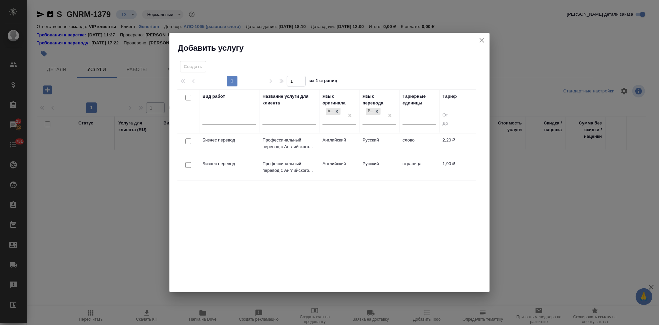
click at [372, 146] on td "Русский" at bounding box center [379, 144] width 40 height 23
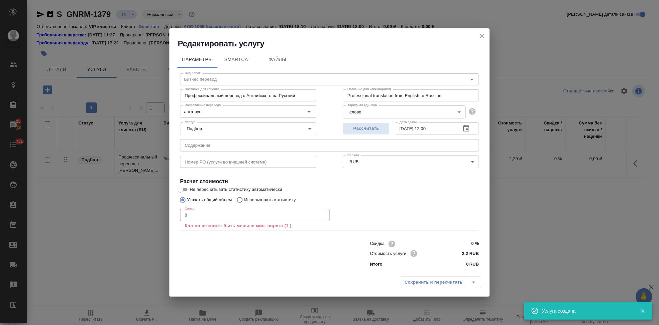
click at [259, 213] on input "0" at bounding box center [254, 215] width 149 height 12
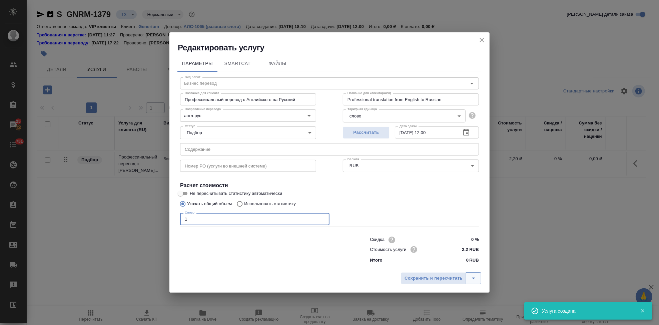
type input "1"
click at [472, 276] on icon "split button" at bounding box center [473, 278] width 8 height 8
drag, startPoint x: 463, startPoint y: 272, endPoint x: 431, endPoint y: 264, distance: 33.1
click at [431, 264] on li "Сохранить" at bounding box center [442, 264] width 80 height 11
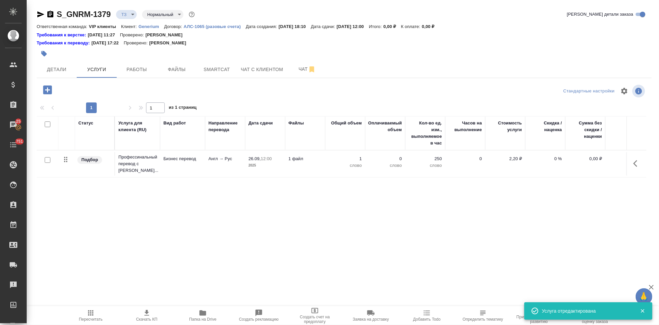
click at [47, 158] on input "checkbox" at bounding box center [48, 160] width 6 height 6
checkbox input "true"
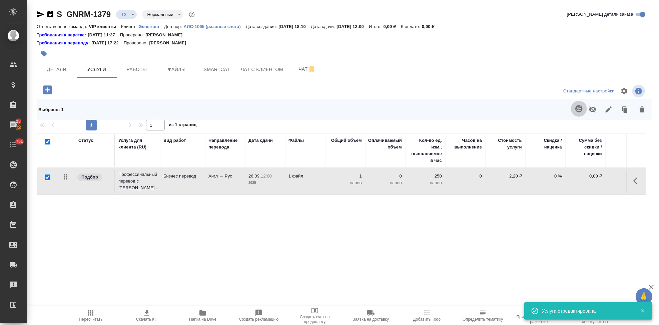
click at [580, 104] on button "button" at bounding box center [579, 109] width 16 height 16
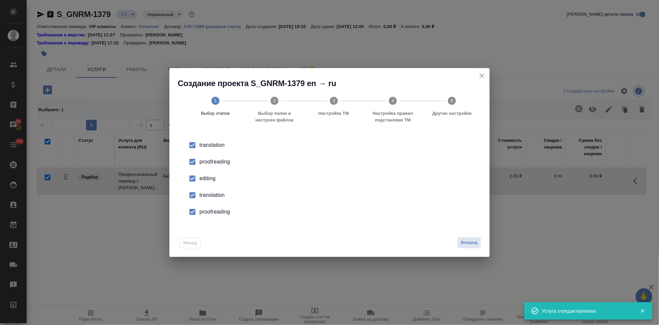
click at [192, 180] on input "checkbox" at bounding box center [192, 178] width 14 height 14
click at [194, 200] on input "checkbox" at bounding box center [192, 195] width 14 height 14
click at [195, 213] on input "checkbox" at bounding box center [192, 212] width 14 height 14
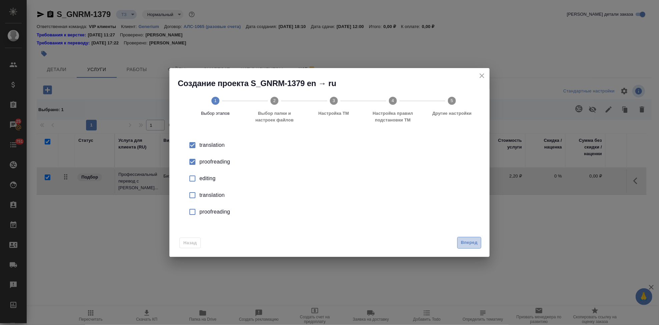
click at [470, 240] on span "Вперед" at bounding box center [469, 243] width 17 height 8
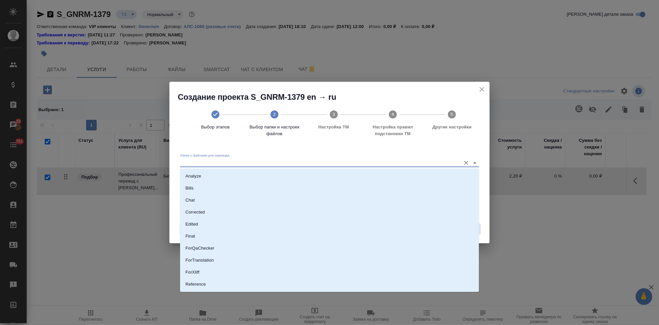
click at [410, 161] on input "Папка с файлами для перевода" at bounding box center [318, 162] width 277 height 8
click at [194, 264] on p "Source" at bounding box center [192, 261] width 14 height 7
type input "Source"
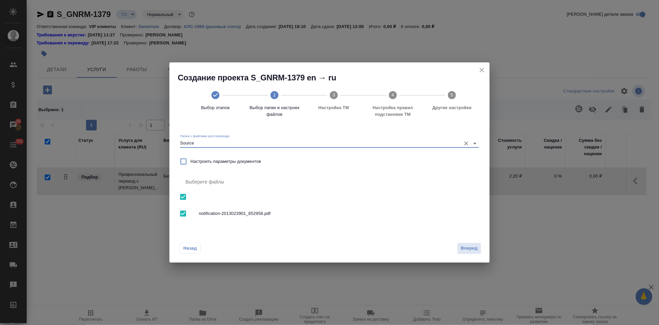
click at [467, 254] on div "Назад Вперед" at bounding box center [329, 246] width 320 height 31
click at [466, 247] on span "Вперед" at bounding box center [469, 248] width 17 height 8
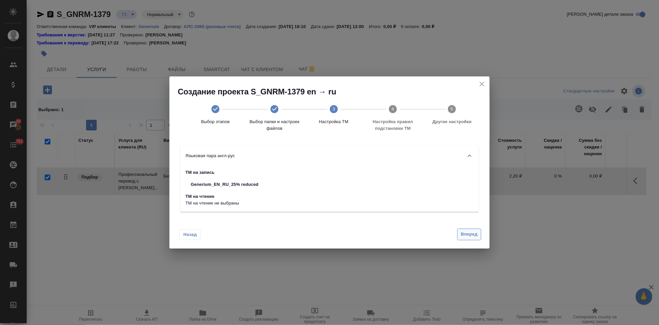
click at [470, 235] on span "Вперед" at bounding box center [469, 234] width 17 height 8
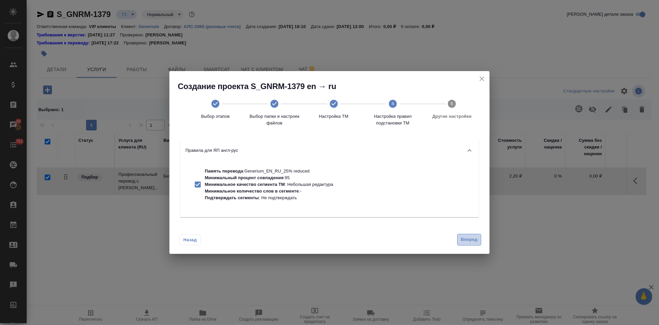
click at [469, 241] on span "Вперед" at bounding box center [469, 240] width 17 height 8
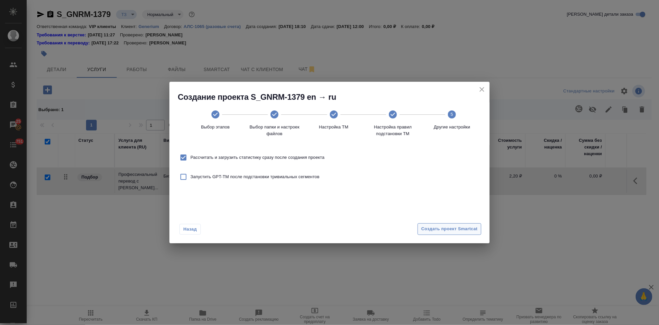
click at [462, 228] on span "Создать проект Smartcat" at bounding box center [449, 229] width 56 height 8
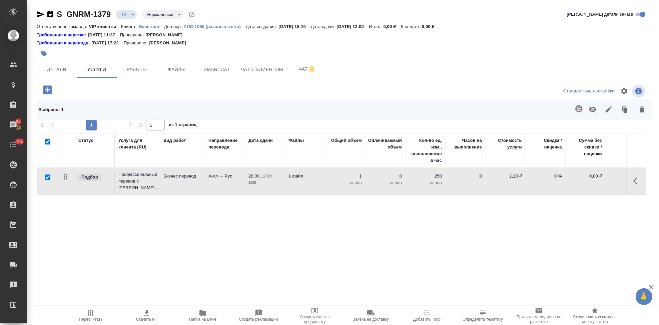
click at [49, 87] on icon "button" at bounding box center [47, 89] width 9 height 9
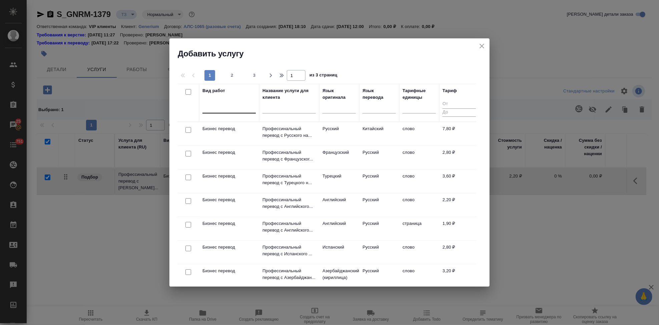
click at [209, 107] on div at bounding box center [228, 107] width 53 height 10
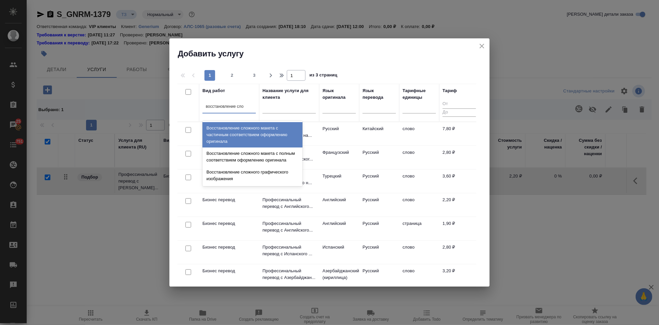
type input "восстановление слож"
click at [228, 137] on div "Восстановление сложного макета с частичным соответствием оформлению оригинала" at bounding box center [252, 134] width 100 height 25
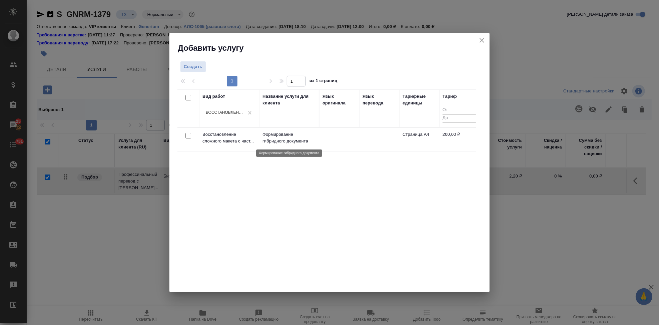
click at [297, 137] on p "Формирование гибридного документа" at bounding box center [288, 137] width 53 height 13
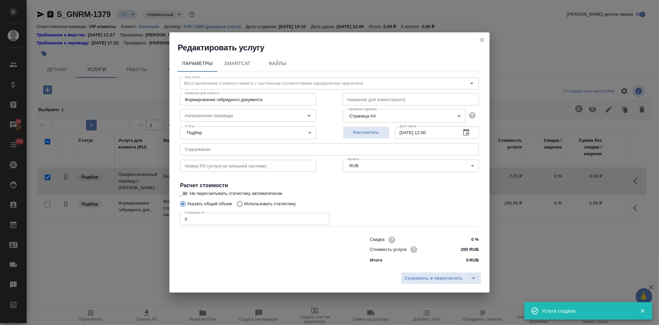
checkbox input "false"
click at [208, 218] on input "0" at bounding box center [254, 219] width 149 height 12
type input "1"
click at [472, 275] on icon "split button" at bounding box center [473, 278] width 8 height 8
click at [437, 267] on li "Сохранить" at bounding box center [442, 264] width 80 height 11
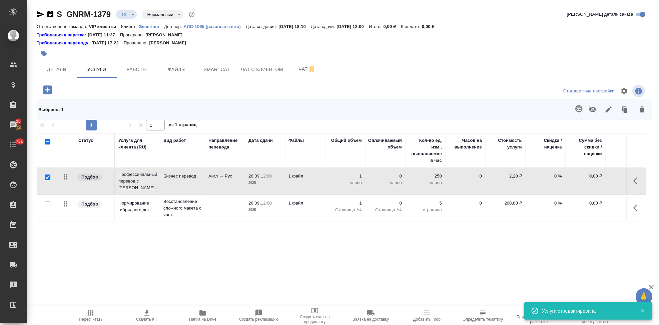
click at [632, 180] on button "button" at bounding box center [637, 181] width 16 height 16
click at [600, 179] on icon "button" at bounding box center [600, 181] width 6 height 6
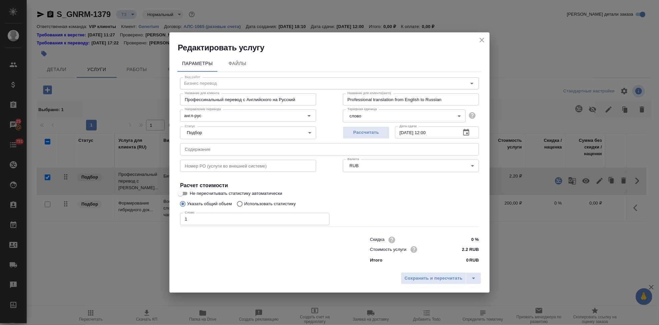
click at [239, 204] on input "Использовать статистику" at bounding box center [238, 203] width 11 height 13
radio input "true"
radio input "false"
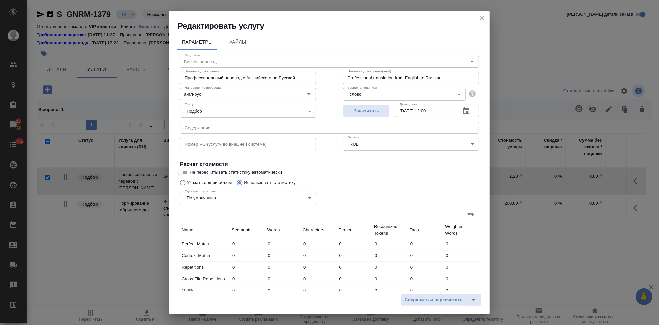
click at [467, 211] on icon at bounding box center [471, 213] width 8 height 8
click at [0, 0] on input "file" at bounding box center [0, 0] width 0 height 0
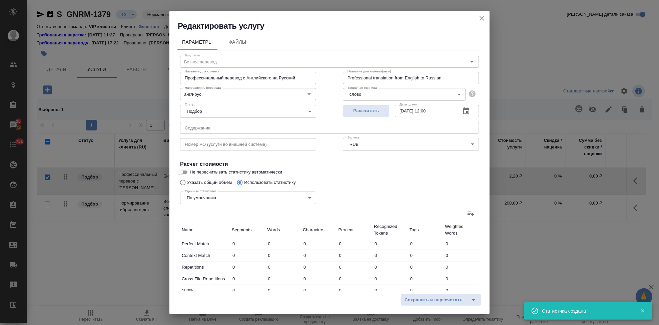
type input "2"
type input "11"
type input "93"
type input "1"
type input "4"
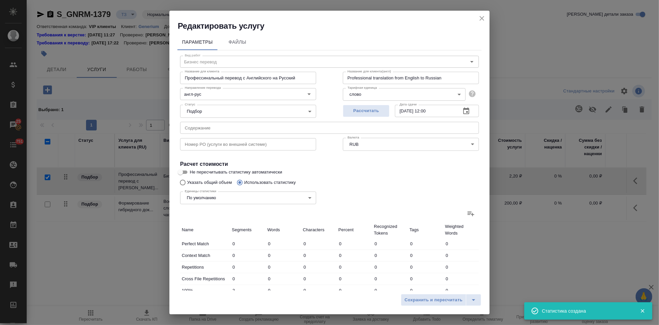
type input "18"
type input "14"
type input "182"
type input "1170"
type input "17"
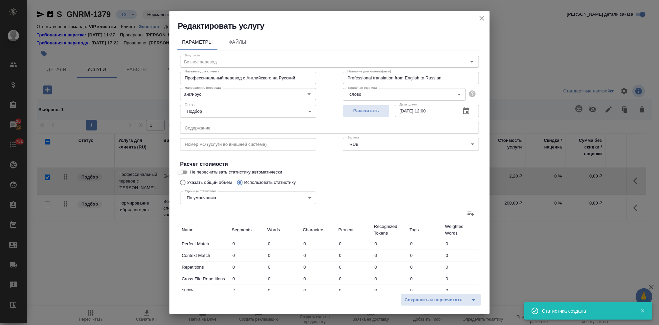
type input "197"
type input "1281"
type input "17"
type input "197"
type input "1281"
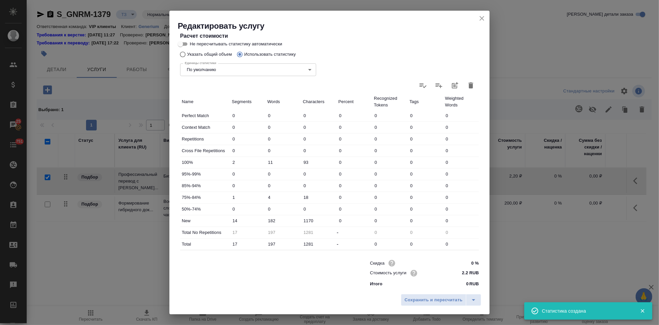
scroll to position [129, 0]
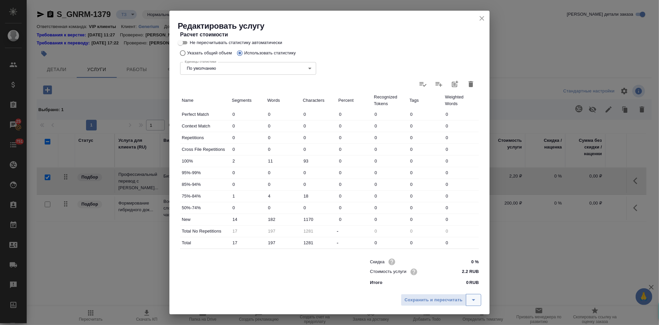
click at [473, 301] on icon "split button" at bounding box center [473, 300] width 8 height 8
click at [447, 286] on li "Сохранить" at bounding box center [442, 285] width 80 height 11
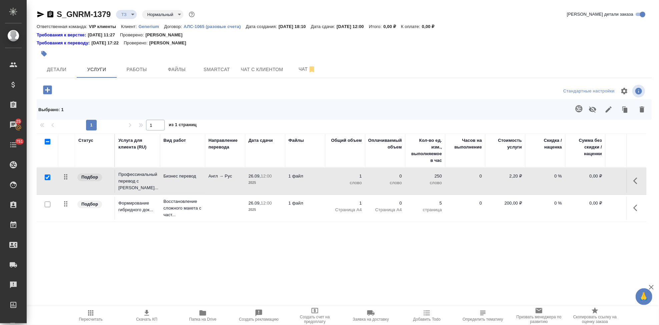
click at [634, 178] on icon "button" at bounding box center [635, 180] width 4 height 7
click at [598, 181] on icon "button" at bounding box center [600, 181] width 6 height 6
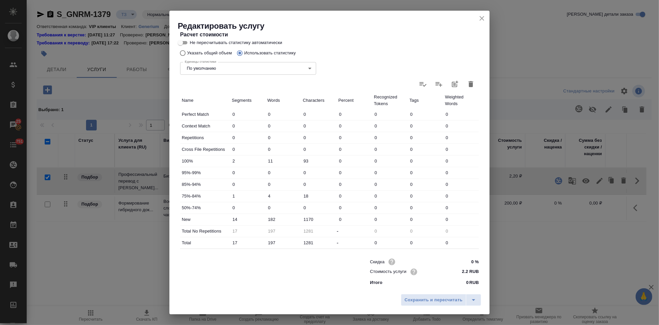
click at [272, 218] on input "182" at bounding box center [284, 219] width 36 height 10
type input "187"
click at [473, 299] on icon "split button" at bounding box center [473, 300] width 8 height 8
click at [445, 289] on li "Сохранить" at bounding box center [442, 285] width 80 height 11
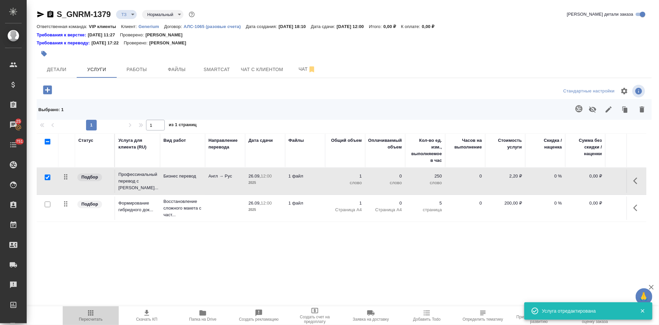
click at [92, 315] on icon "button" at bounding box center [90, 312] width 5 height 5
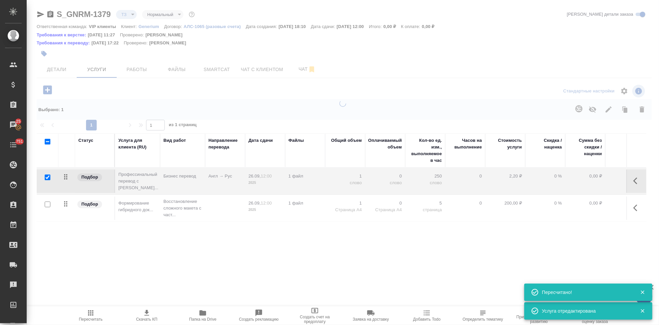
type input "new"
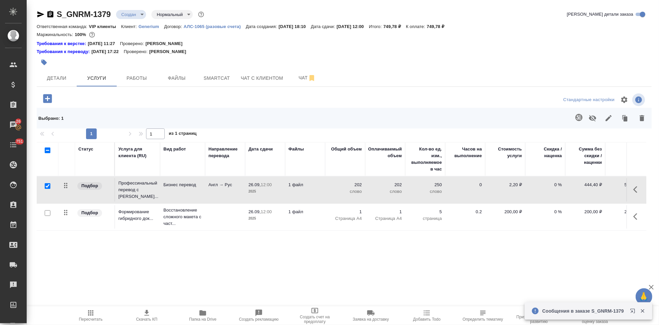
click at [555, 183] on p "0 %" at bounding box center [545, 184] width 33 height 7
type input "-1"
click at [558, 186] on input "-1" at bounding box center [549, 187] width 24 height 10
type input "-30"
type input "-1"
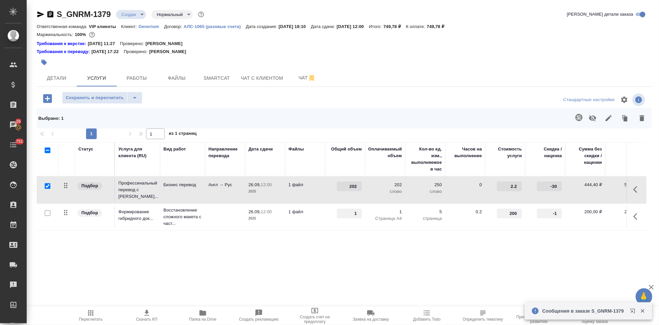
click at [559, 210] on input "-1" at bounding box center [549, 213] width 25 height 10
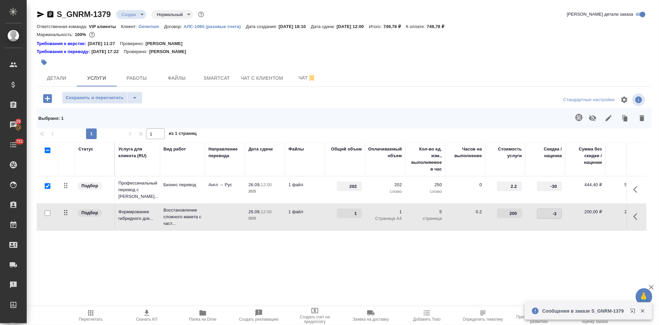
type input "-30"
click at [228, 226] on tr "Подбор Формирование гибридного док... Восстановление сложного макета с част... …" at bounding box center [351, 216] width 629 height 27
click at [137, 99] on icon "split button" at bounding box center [135, 98] width 8 height 8
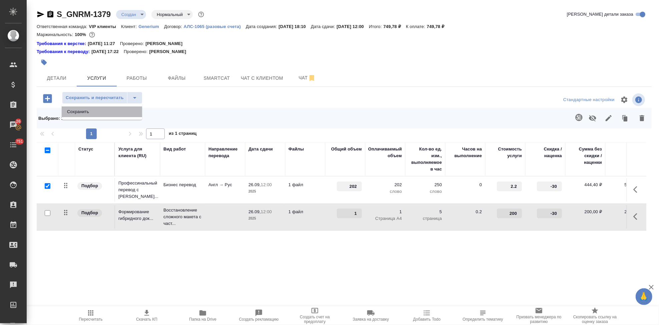
click at [128, 112] on li "Сохранить" at bounding box center [102, 111] width 80 height 11
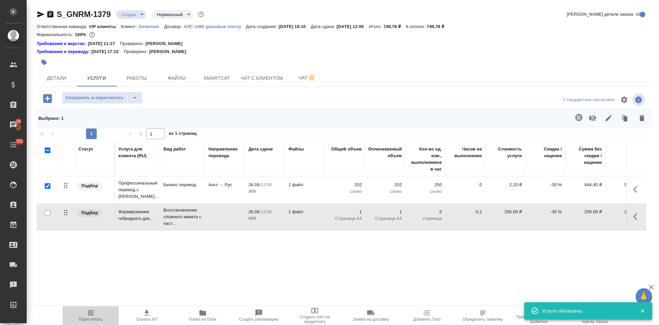
click at [96, 317] on span "Пересчитать" at bounding box center [91, 319] width 24 height 5
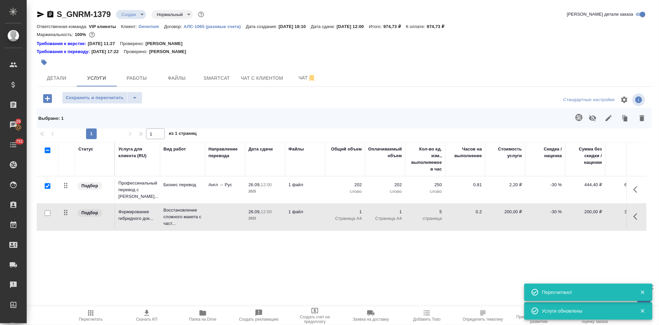
click at [141, 317] on span "Скачать КП" at bounding box center [146, 319] width 21 height 5
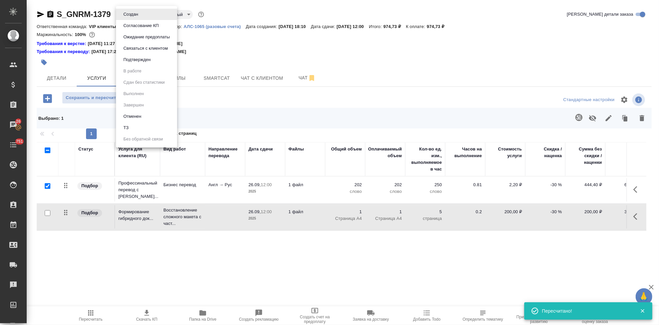
click at [139, 17] on body "🙏 .cls-1 fill:#fff; AWATERA Kabargina Anna Клиенты Спецификации Заказы 26 Чаты …" at bounding box center [329, 162] width 659 height 325
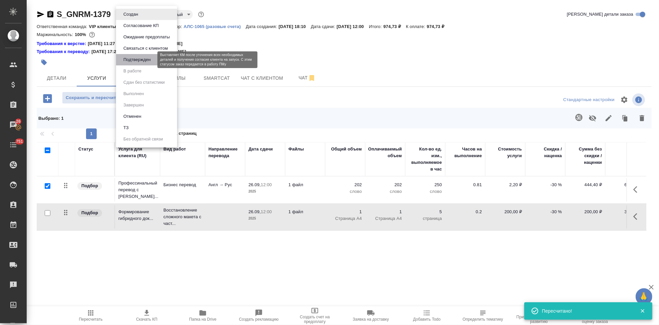
click at [132, 57] on button "Подтвержден" at bounding box center [136, 59] width 31 height 7
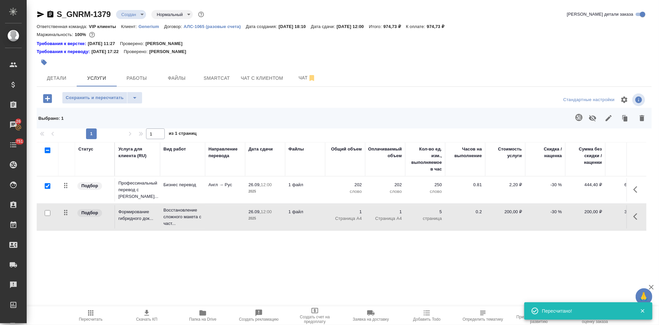
drag, startPoint x: 518, startPoint y: -2, endPoint x: 529, endPoint y: 10, distance: 16.3
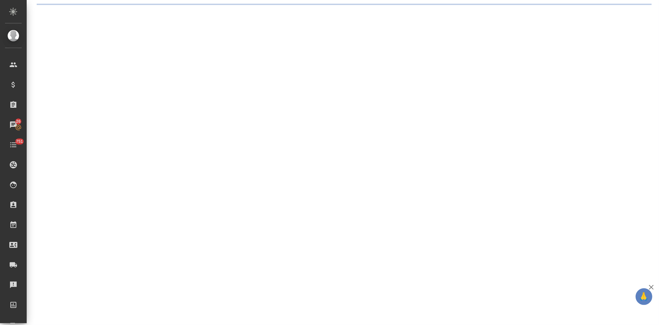
drag, startPoint x: 529, startPoint y: 10, endPoint x: 363, endPoint y: 47, distance: 169.0
click at [363, 47] on div ".cls-1 fill:#fff; AWATERA Kabargina Anna Клиенты Спецификации Заказы 26 Чаты 75…" at bounding box center [329, 162] width 659 height 325
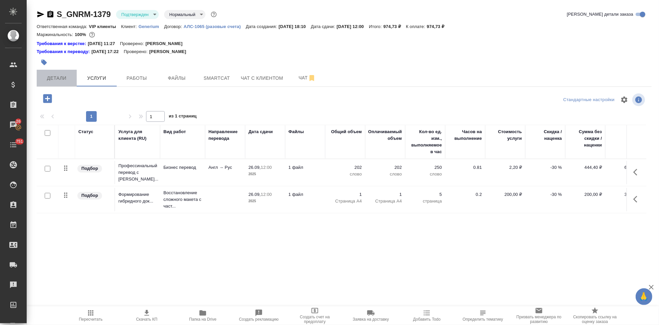
click at [75, 73] on button "Детали" at bounding box center [57, 78] width 40 height 17
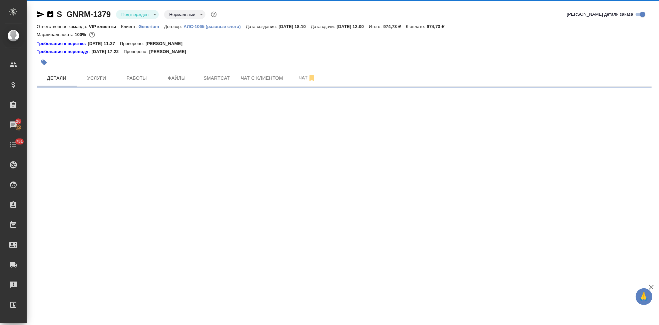
select select "RU"
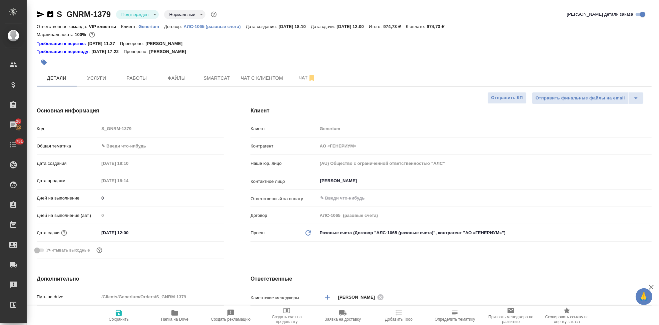
type textarea "x"
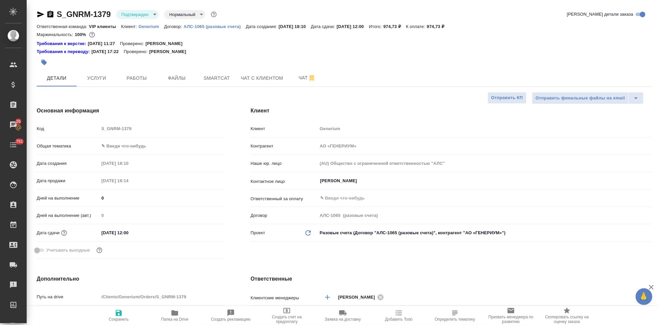
type textarea "x"
click at [295, 79] on span "Чат" at bounding box center [307, 78] width 32 height 8
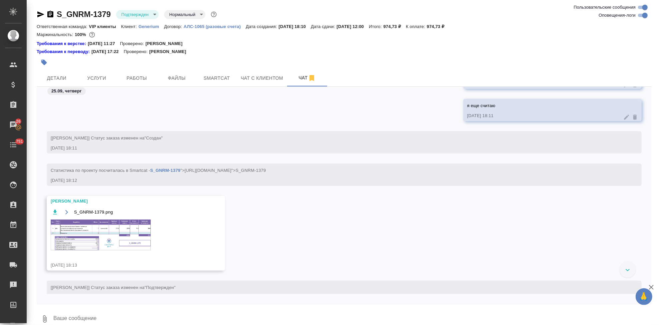
scroll to position [316, 0]
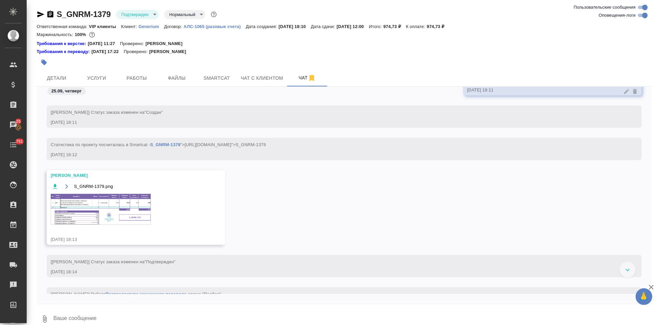
click at [109, 214] on img at bounding box center [101, 209] width 100 height 31
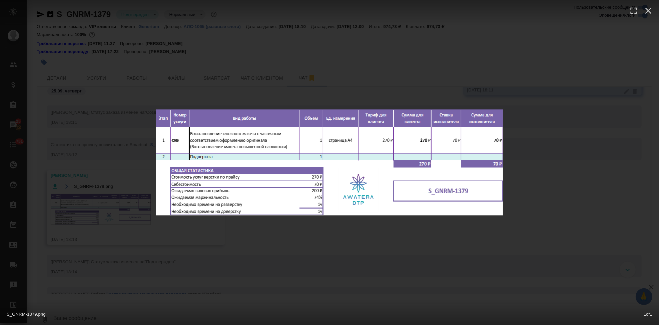
click at [319, 241] on div "S_GNRM-1379.png 1 of 1" at bounding box center [329, 162] width 659 height 325
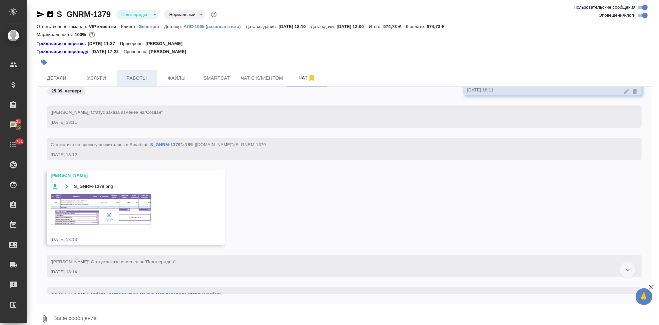
click at [139, 78] on span "Работы" at bounding box center [137, 78] width 32 height 8
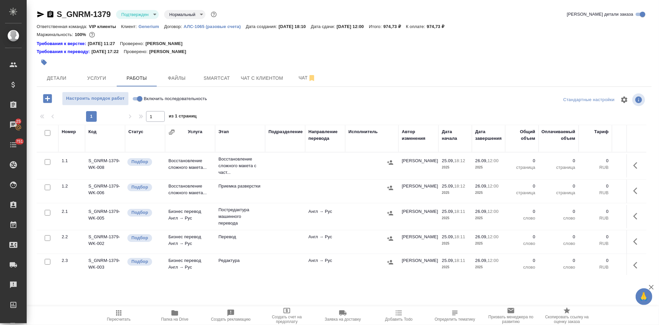
click at [194, 162] on td "Восстановление сложного макета..." at bounding box center [190, 165] width 50 height 23
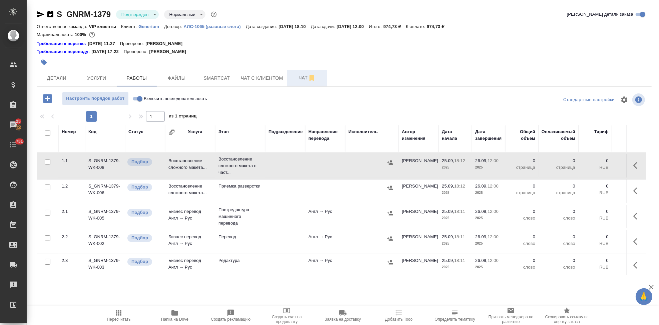
click at [300, 73] on button "Чат" at bounding box center [307, 78] width 40 height 17
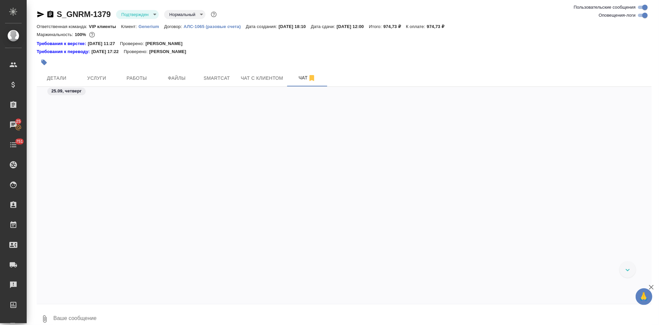
scroll to position [711, 0]
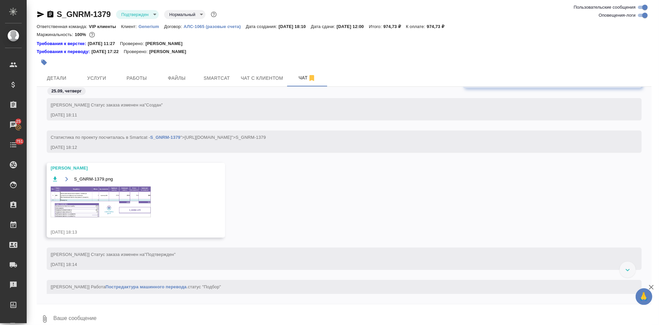
click at [81, 317] on textarea at bounding box center [352, 318] width 599 height 23
type textarea """
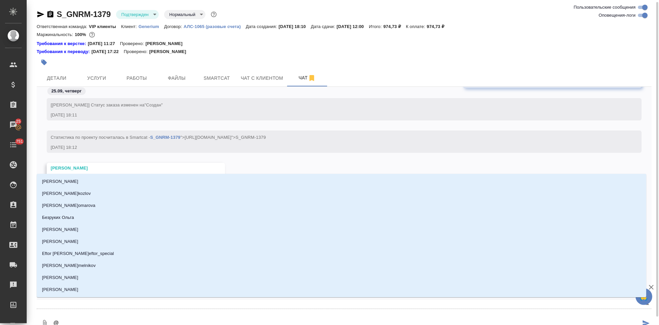
scroll to position [1, 0]
type textarea "@о"
type input "о"
type textarea "@ок"
type input "ок"
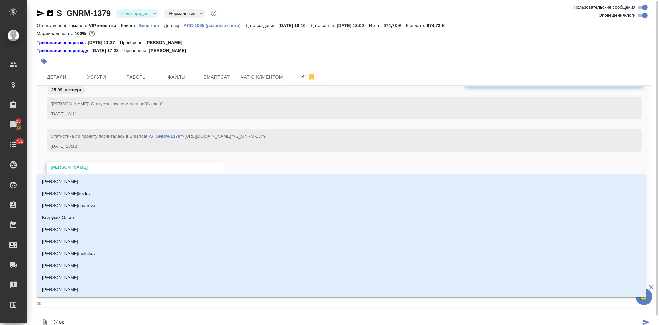
type textarea "@окс"
type input "окс"
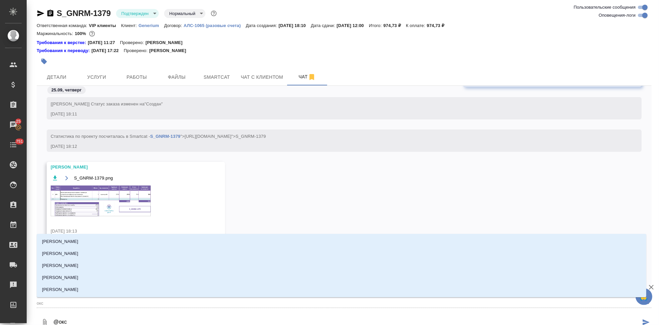
type textarea "@оксю"
type input "оксю"
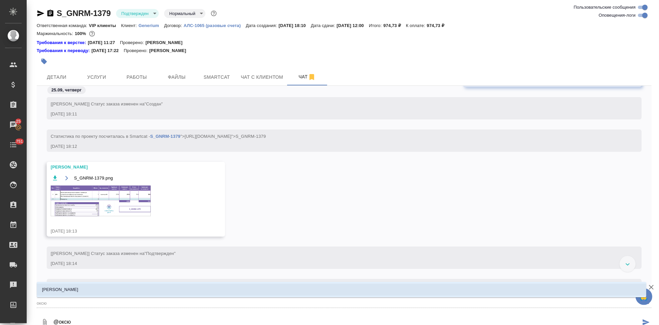
click at [74, 285] on li "Оксютович Ирина" at bounding box center [342, 289] width 610 height 12
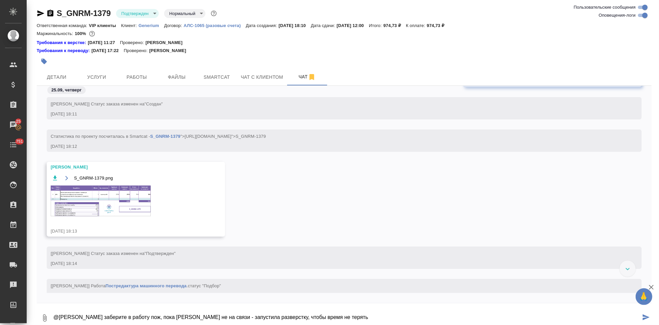
type textarea "@Оксютович Ирина заберите в работу пож, пока Маша не на связи - запустила разве…"
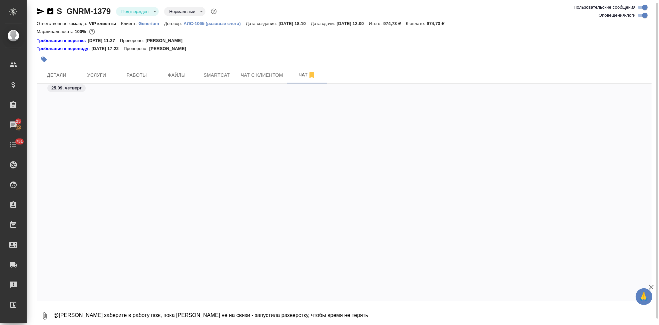
scroll to position [1188, 0]
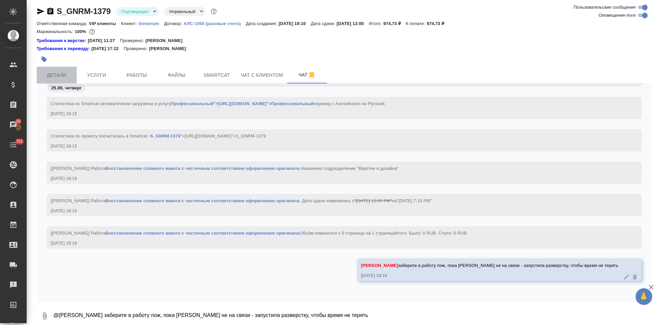
click at [64, 77] on span "Детали" at bounding box center [57, 75] width 32 height 8
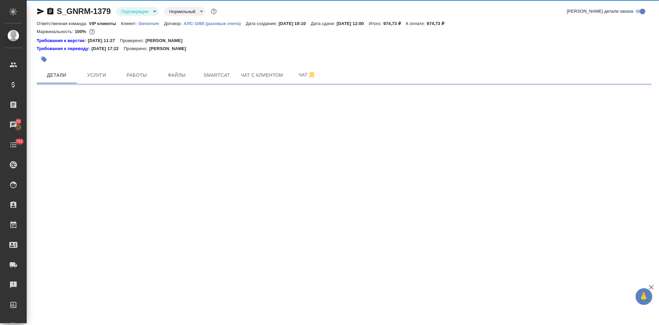
select select "RU"
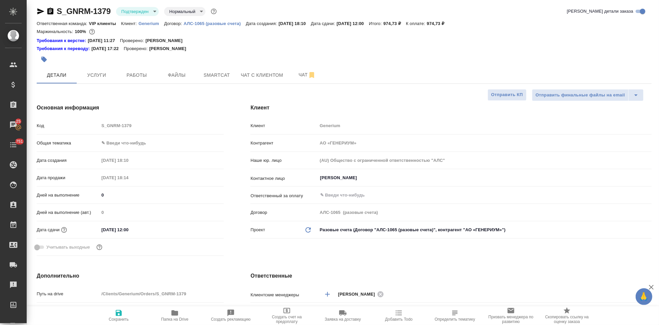
type textarea "x"
click at [74, 123] on div "Код S_GNRM-1379" at bounding box center [130, 126] width 187 height 12
click at [44, 57] on icon "button" at bounding box center [44, 60] width 6 height 6
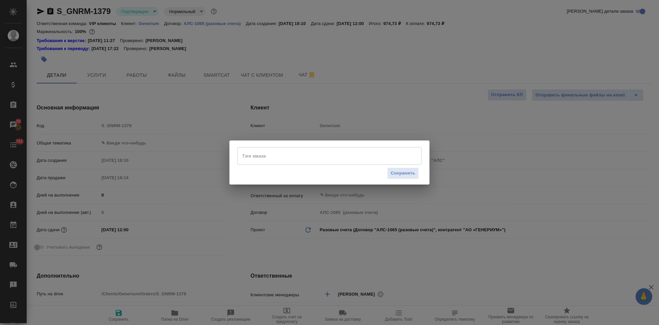
click at [264, 150] on input "Тэги заказа" at bounding box center [322, 155] width 165 height 11
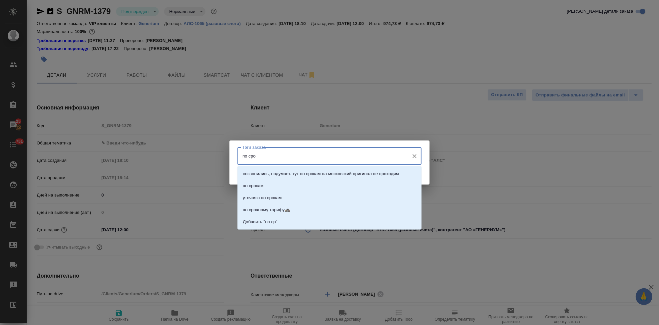
type input "по сроч"
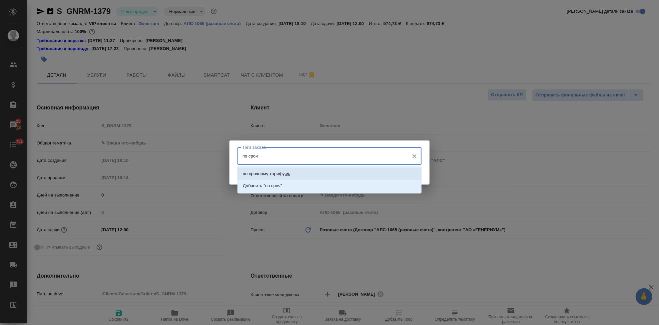
click at [259, 169] on li "по срочному тарифу🚓" at bounding box center [329, 174] width 184 height 12
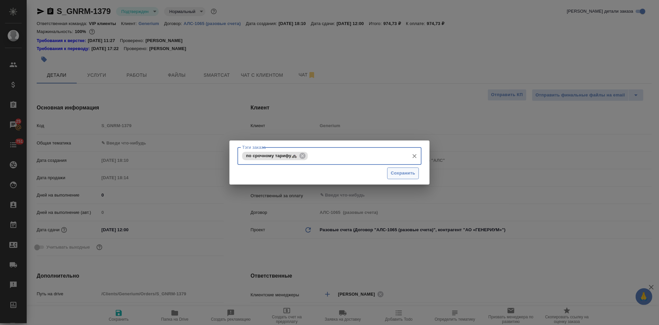
click at [396, 173] on span "Сохранить" at bounding box center [403, 173] width 24 height 8
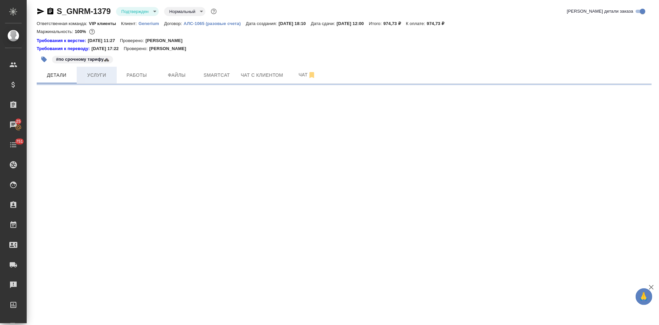
select select "RU"
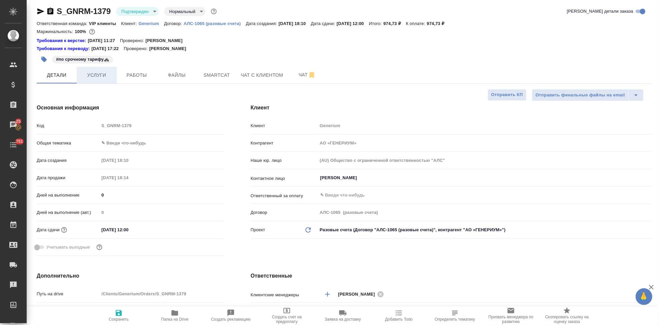
click at [100, 79] on button "Услуги" at bounding box center [97, 75] width 40 height 17
type textarea "x"
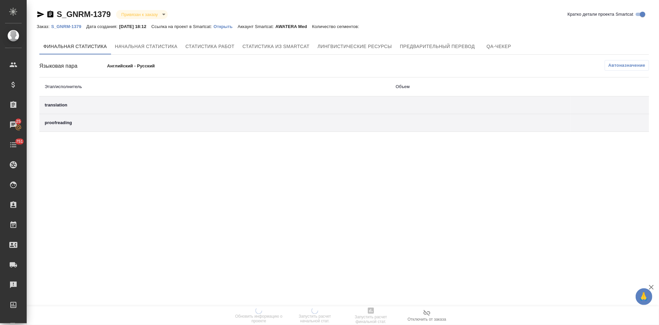
click at [232, 27] on p "Открыть" at bounding box center [225, 26] width 24 height 5
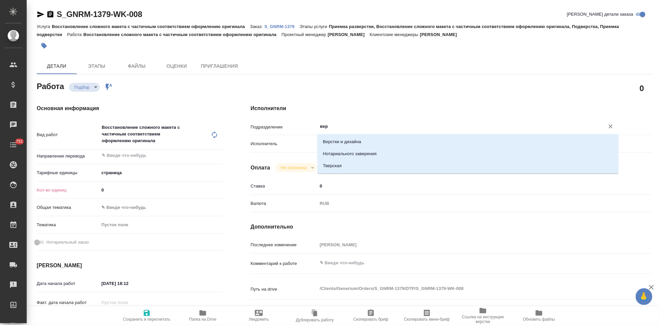
click at [345, 142] on li "Верстки и дизайна" at bounding box center [467, 142] width 301 height 12
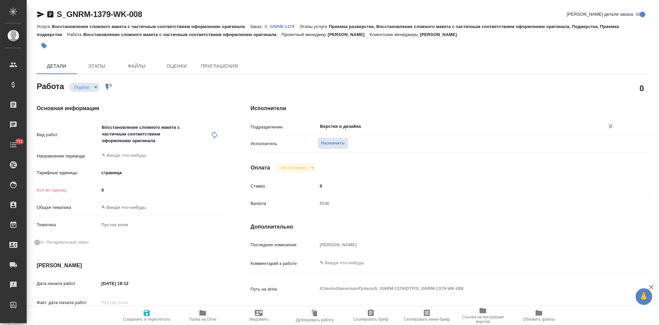
type input "Верстки и дизайна"
click at [121, 192] on input "0" at bounding box center [161, 190] width 125 height 10
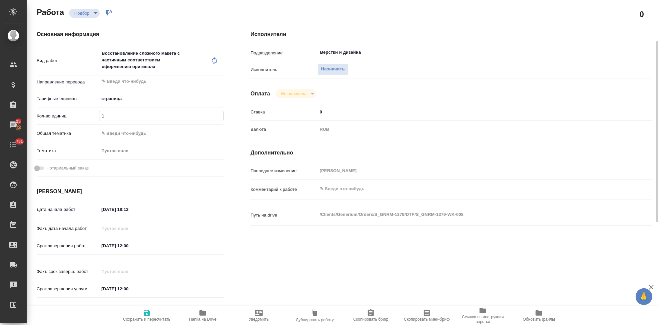
type input "1"
click at [142, 245] on input "[DATE] 12:00" at bounding box center [128, 246] width 58 height 10
click at [205, 245] on icon "button" at bounding box center [204, 245] width 8 height 8
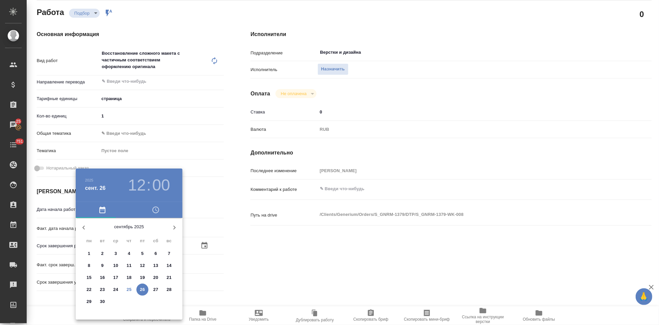
click at [131, 288] on p "25" at bounding box center [129, 289] width 5 height 7
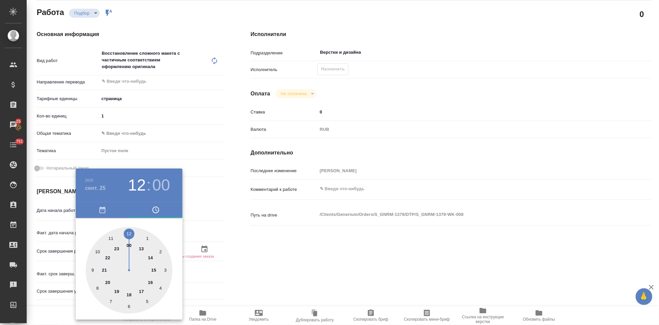
click at [117, 292] on div at bounding box center [129, 270] width 87 height 87
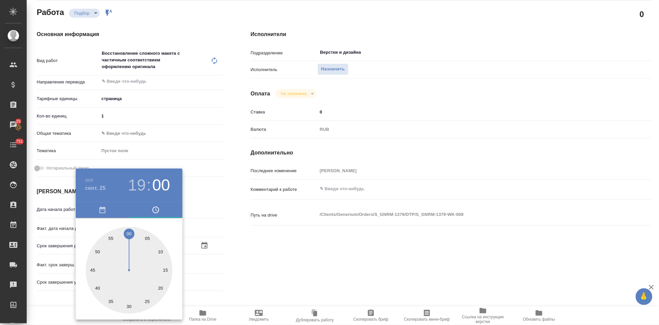
click at [164, 270] on div at bounding box center [129, 270] width 87 height 87
type input "[DATE] 19:15"
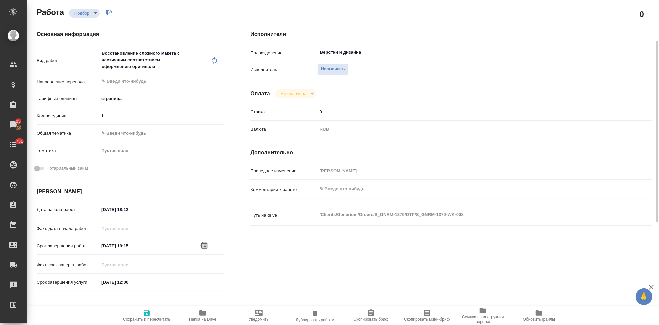
click at [145, 314] on icon "button" at bounding box center [147, 313] width 6 height 6
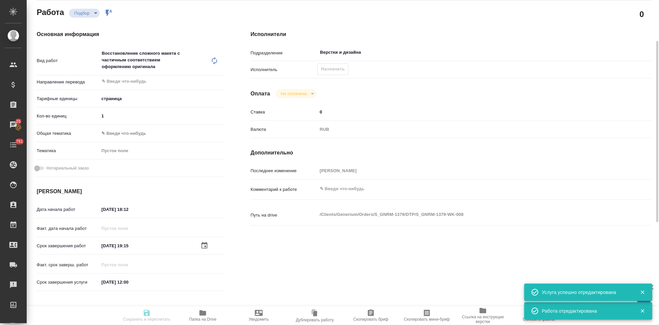
type input "recruiting"
type input "5a8b1489cc6b4906c91bfdb2"
type input "1"
type input "[DATE] 18:12"
type input "[DATE] 19:15"
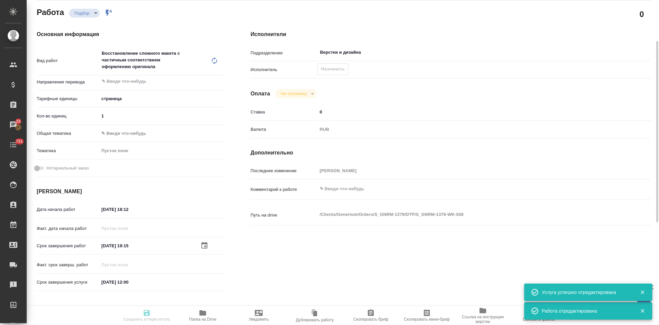
type input "[DATE] 12:00"
type input "Верстки и дизайна"
type input "notPayed"
type input "0"
type input "RUB"
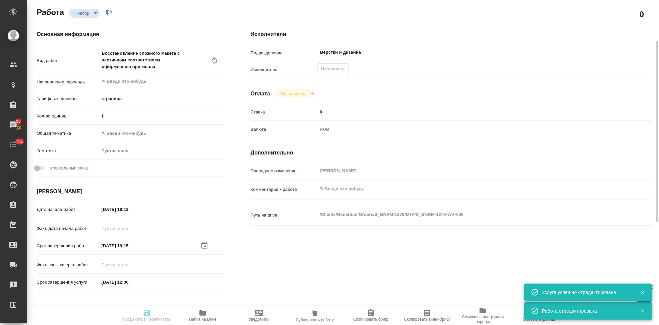
type input "[PERSON_NAME]"
type input "S_GNRM-1379"
type input "Восстановление сложного макета с частичным соответствием оформлению оригинала"
type input "Приемка разверстки, Восстановление сложного макета с частичным соответствием оф…"
type input "[PERSON_NAME]"
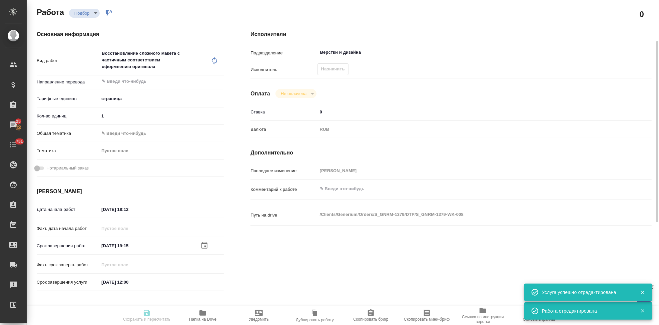
type input "[PERSON_NAME]"
type input "/Clients/Generium/Orders/S_GNRM-1379"
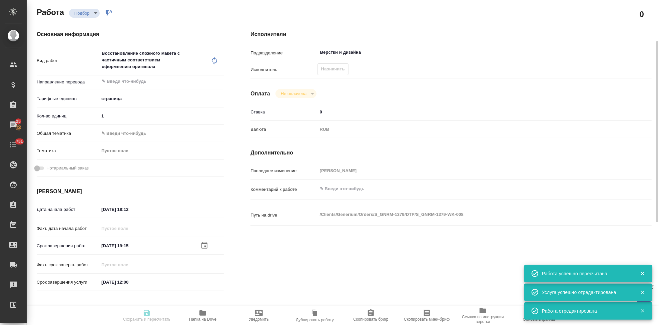
type input "recruiting"
type input "5a8b1489cc6b4906c91bfdb2"
type input "1"
type input "[DATE] 18:12"
type input "[DATE] 19:15"
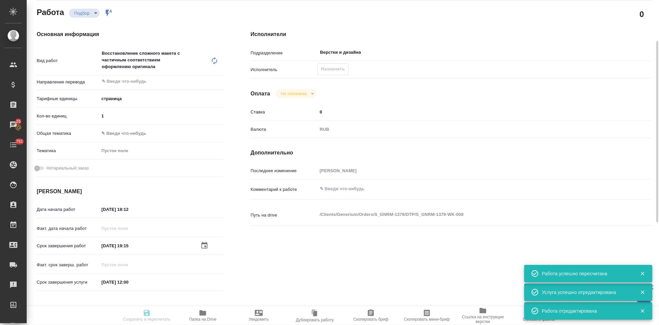
type input "[DATE] 12:00"
type input "Верстки и дизайна"
type input "notPayed"
type input "0"
type input "RUB"
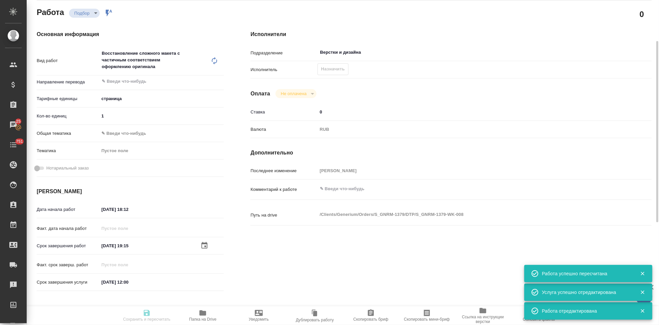
type input "[PERSON_NAME]"
type input "S_GNRM-1379"
type input "Восстановление сложного макета с частичным соответствием оформлению оригинала"
type input "Приемка разверстки, Восстановление сложного макета с частичным соответствием оф…"
type input "[PERSON_NAME]"
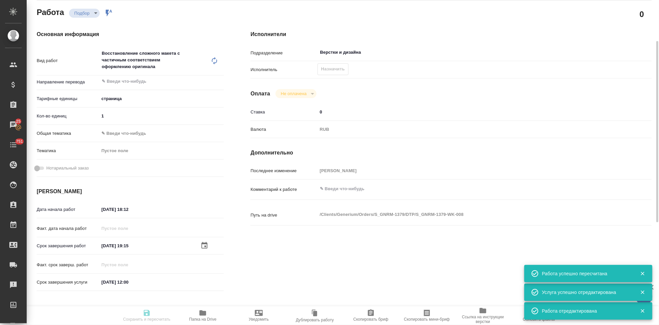
type input "[PERSON_NAME]"
type input "/Clients/Generium/Orders/S_GNRM-1379"
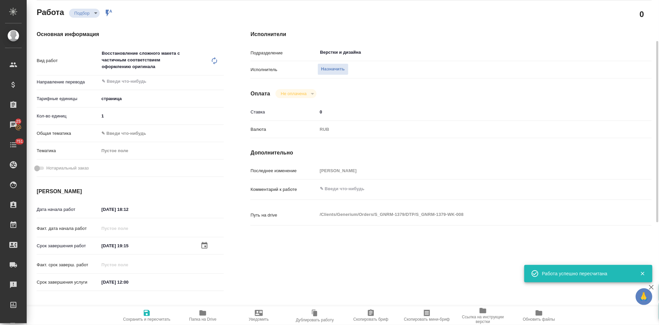
scroll to position [0, 0]
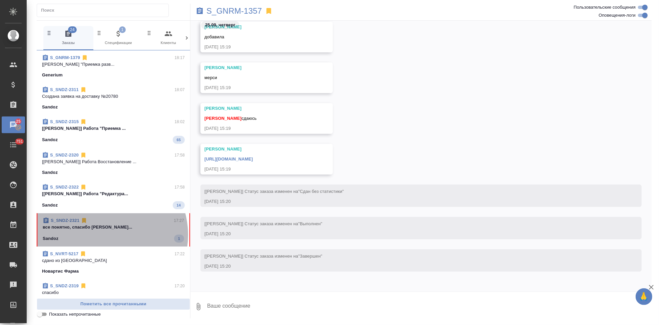
click at [103, 235] on div "Sandoz 1" at bounding box center [113, 238] width 141 height 8
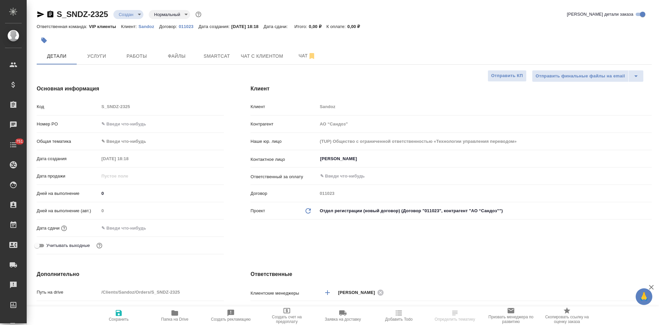
select select "RU"
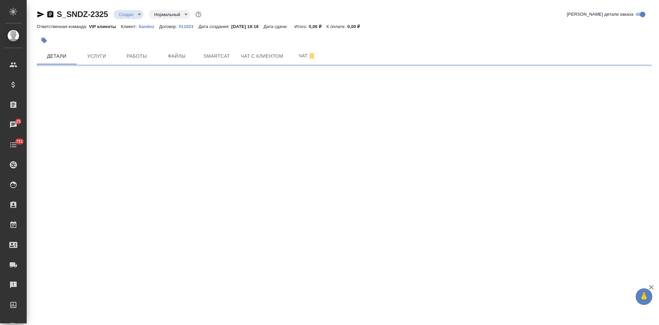
select select "RU"
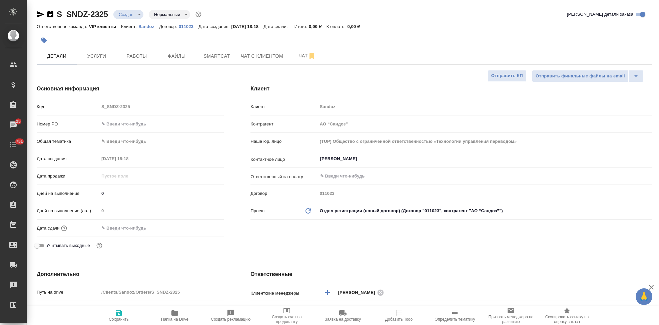
type textarea "x"
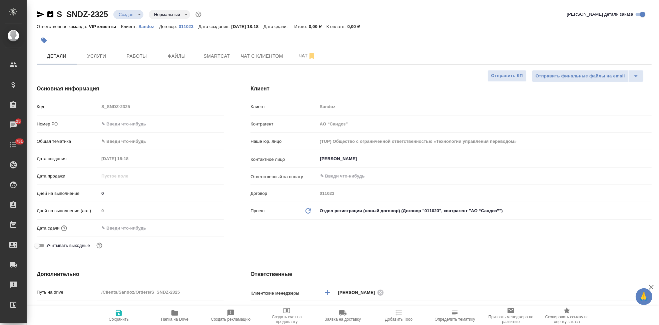
type textarea "x"
click at [366, 159] on input "[PERSON_NAME]" at bounding box center [473, 159] width 308 height 8
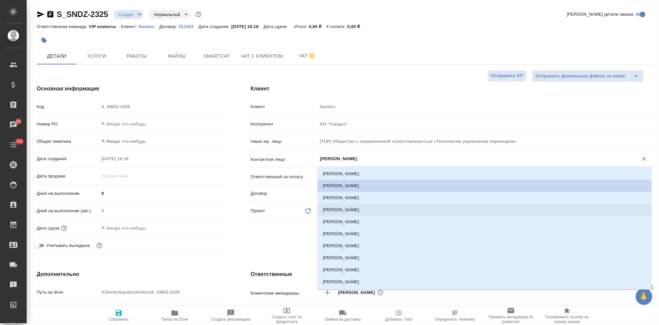
type textarea "x"
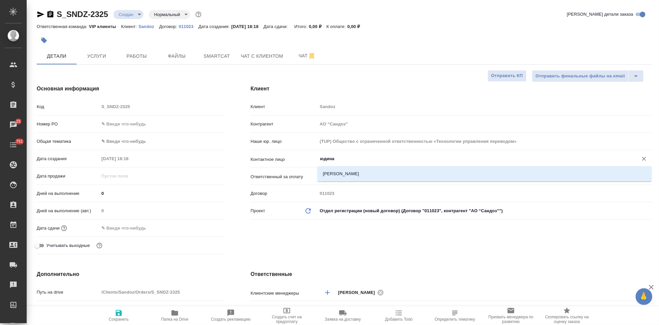
click at [355, 158] on input "юдина" at bounding box center [473, 159] width 308 height 8
click at [353, 173] on li "[PERSON_NAME]" at bounding box center [484, 174] width 334 height 12
type input "[PERSON_NAME]"
type textarea "x"
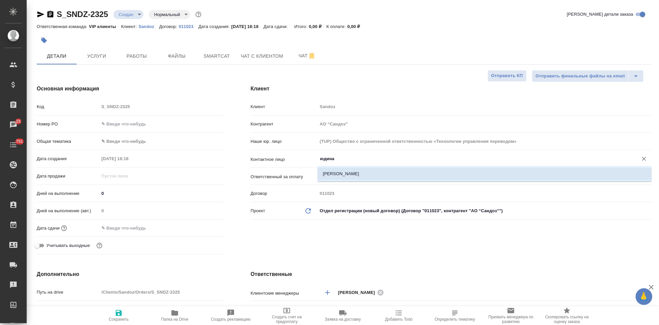
type textarea "x"
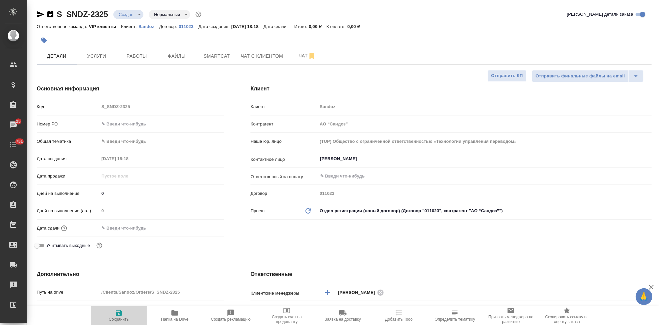
click at [118, 314] on icon "button" at bounding box center [119, 313] width 8 height 8
type textarea "x"
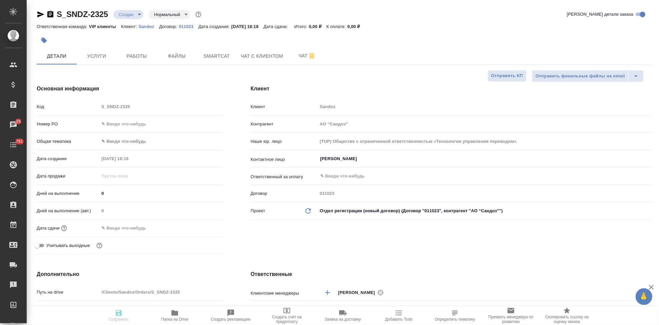
type textarea "x"
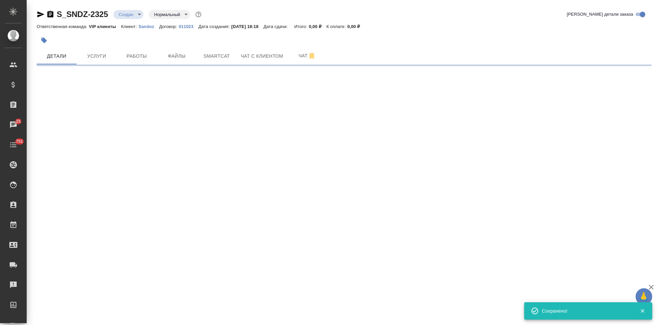
select select "RU"
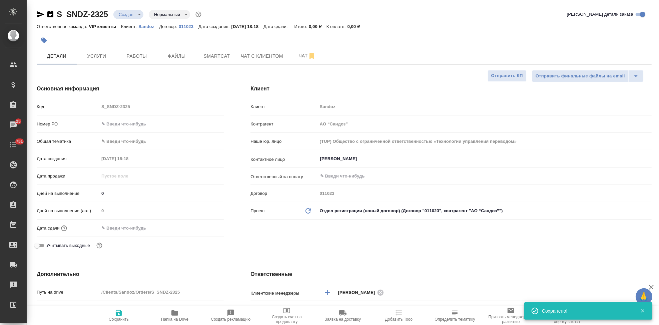
type textarea "x"
click at [130, 230] on input "text" at bounding box center [128, 228] width 58 height 10
click at [203, 227] on icon "button" at bounding box center [204, 227] width 8 height 8
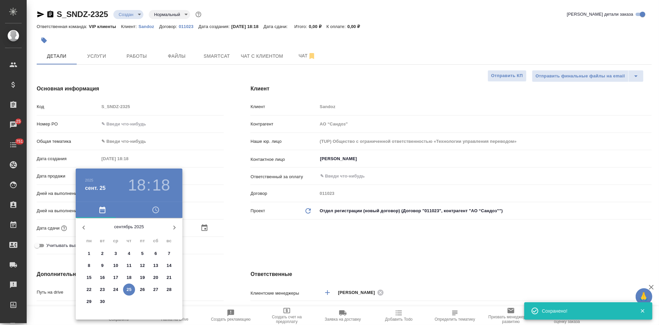
click at [89, 302] on p "29" at bounding box center [89, 301] width 5 height 7
type input "29.09.2025 18:18"
type textarea "x"
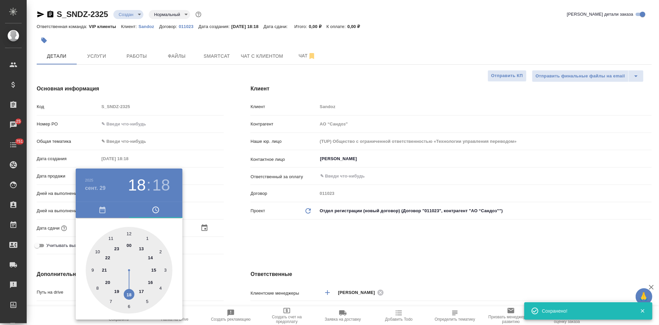
click at [139, 293] on div at bounding box center [129, 270] width 87 height 87
type input "29.09.2025 17:18"
type textarea "x"
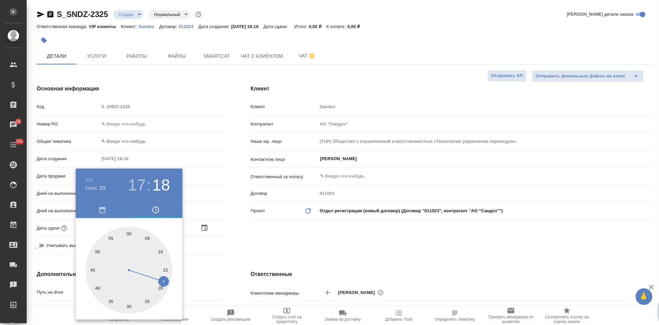
click at [130, 234] on div at bounding box center [129, 270] width 87 height 87
type input "29.09.2025 17:00"
type textarea "x"
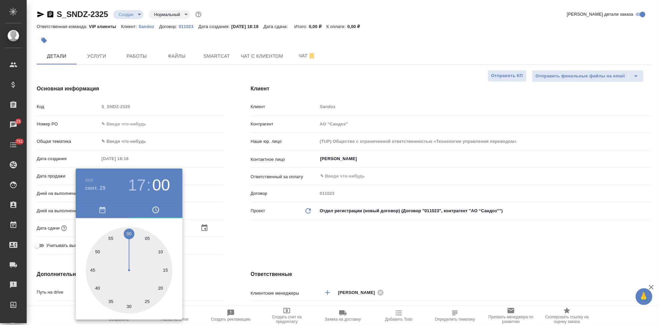
type textarea "x"
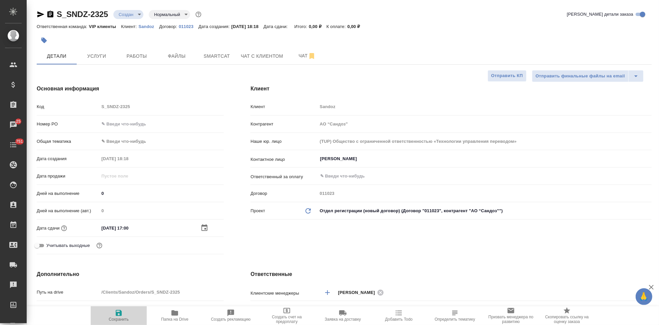
click at [116, 318] on span "Сохранить" at bounding box center [119, 319] width 20 height 5
type textarea "x"
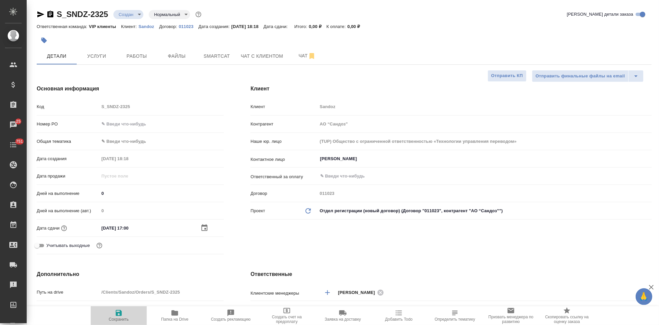
type textarea "x"
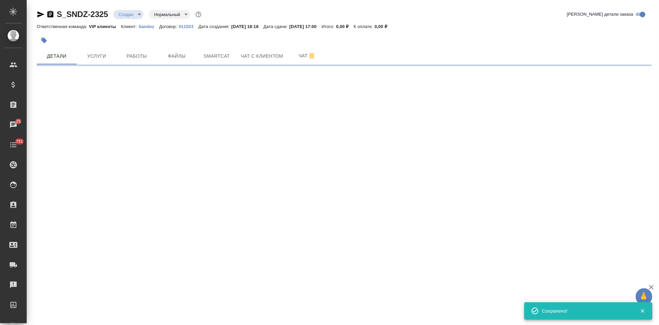
select select "RU"
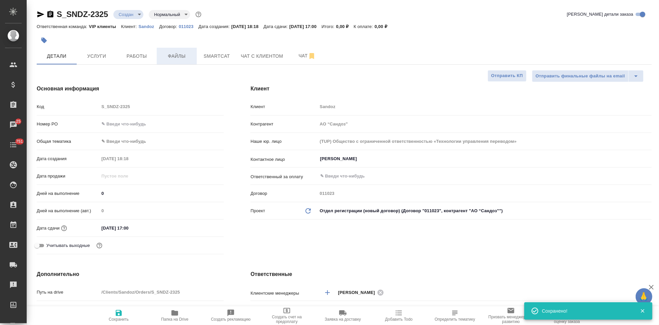
type textarea "x"
click at [182, 55] on span "Файлы" at bounding box center [177, 56] width 32 height 8
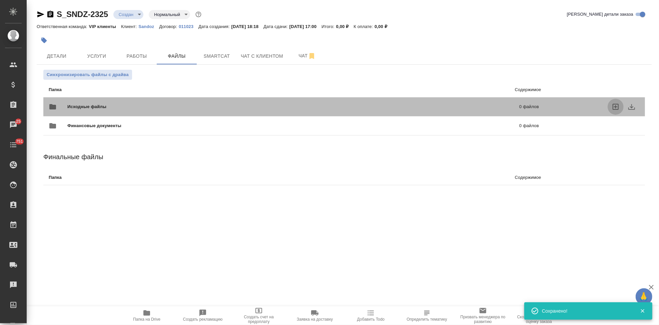
click at [615, 105] on icon "uploadFiles" at bounding box center [616, 107] width 8 height 8
click at [0, 0] on input "uploadFiles" at bounding box center [0, 0] width 0 height 0
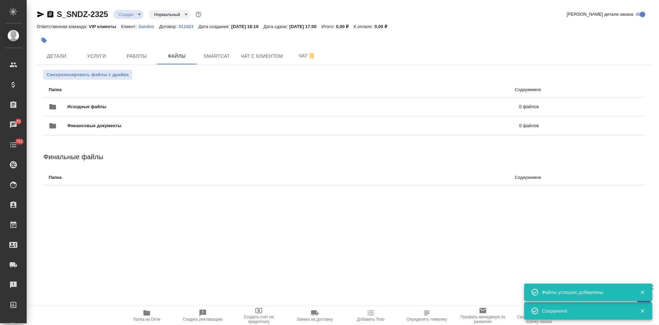
click at [137, 13] on body "🙏 .cls-1 fill:#fff; AWATERA Kabargina Anna Клиенты Спецификации Заказы 25 Чаты …" at bounding box center [329, 162] width 659 height 325
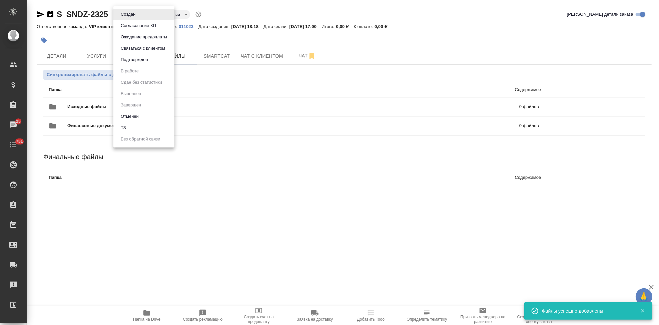
click at [126, 128] on button "ТЗ" at bounding box center [123, 127] width 9 height 7
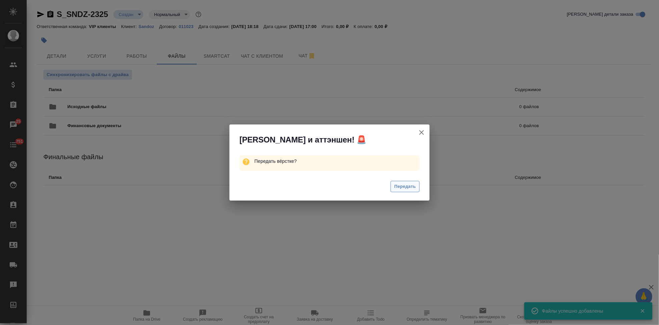
click at [399, 185] on span "Передать" at bounding box center [405, 187] width 22 height 8
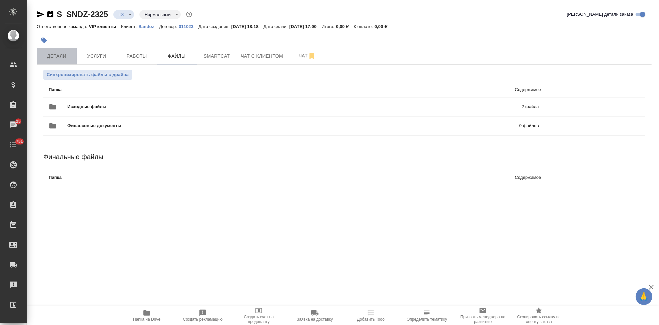
click at [67, 57] on span "Детали" at bounding box center [57, 56] width 32 height 8
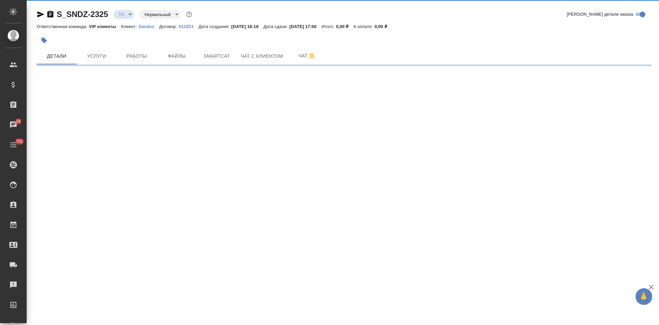
select select "RU"
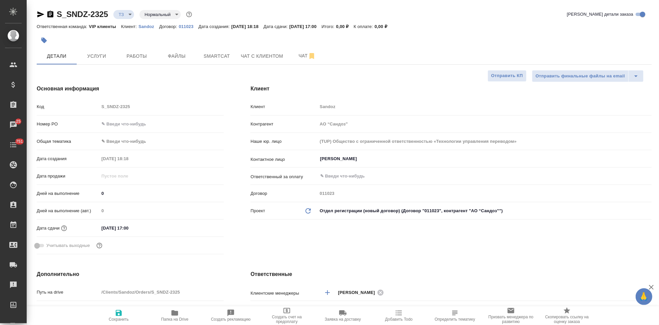
type textarea "x"
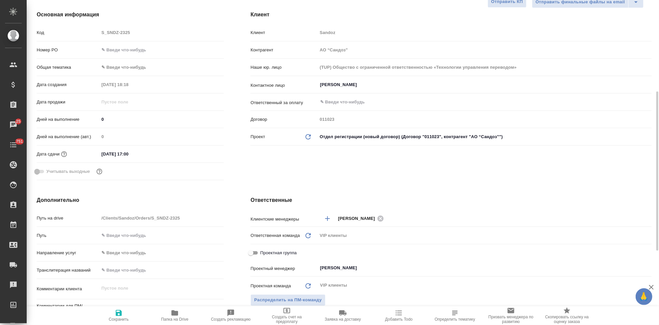
scroll to position [148, 0]
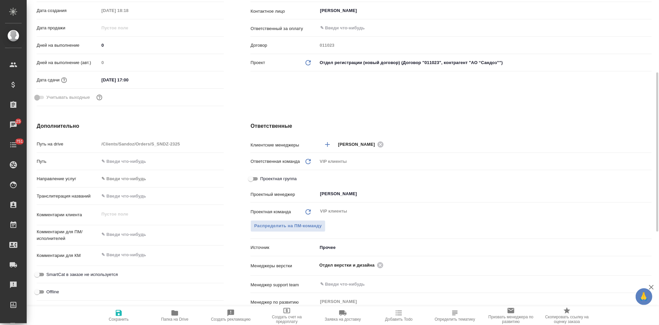
type textarea "x"
click at [139, 250] on textarea at bounding box center [161, 254] width 124 height 11
paste textarea "Возьмите в перевод документы во вложении, пожалуйста. Срок – до 29 сентября."
type textarea "Возьмите в перевод документы во вложении, пожалуйста. Срок – до 29 сентября."
type textarea "x"
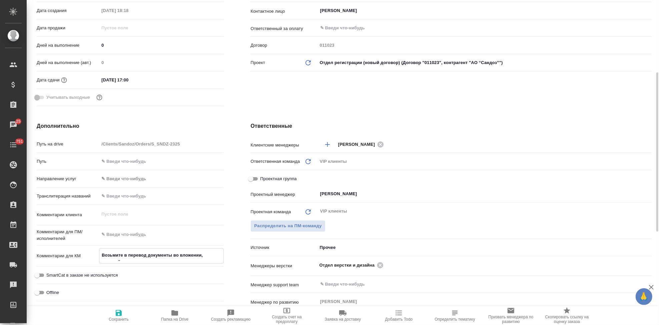
type textarea "x"
drag, startPoint x: 156, startPoint y: 274, endPoint x: 88, endPoint y: 249, distance: 73.0
click at [88, 249] on div "Комментарии для КМ Возьмите в перевод документы во вложении, пожалуйста. Срок –…" at bounding box center [130, 265] width 187 height 35
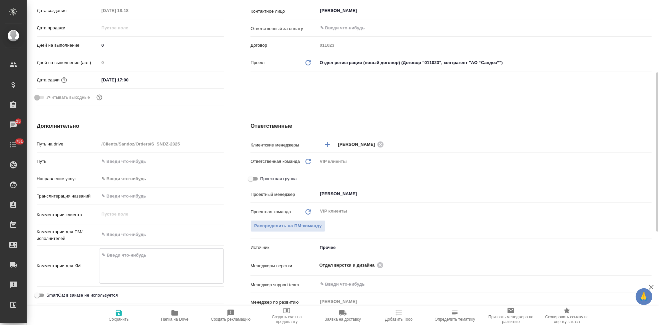
type textarea "\"
type textarea "x"
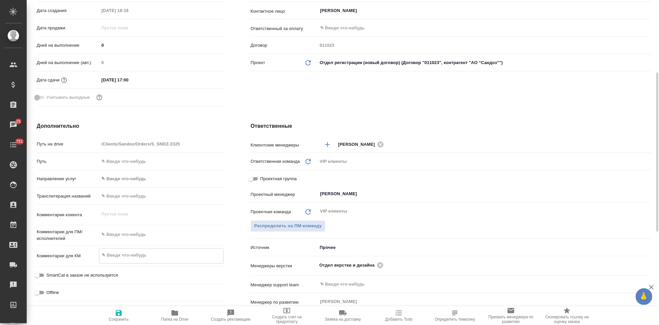
type textarea "x"
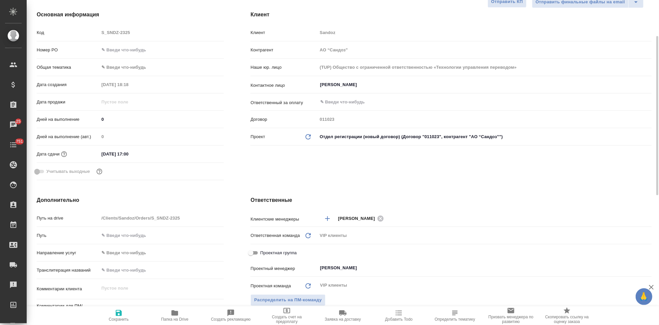
type textarea "x"
click at [91, 31] on div "Код S_SNDZ-2325" at bounding box center [130, 33] width 187 height 12
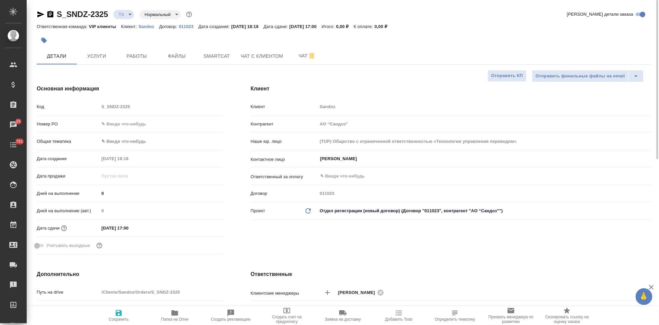
type textarea "x"
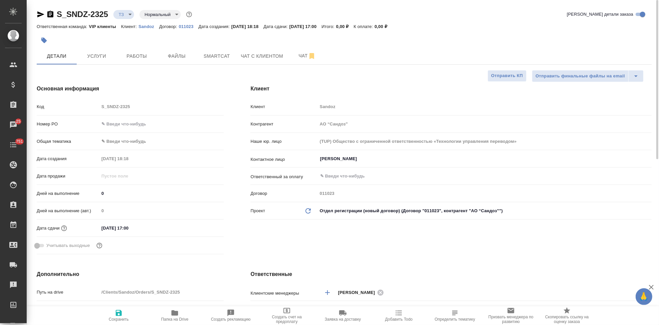
type textarea "x"
click at [381, 160] on input "[PERSON_NAME]" at bounding box center [473, 159] width 308 height 8
type textarea "x"
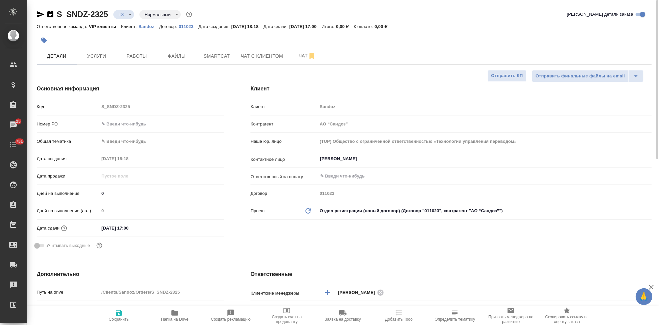
type textarea "x"
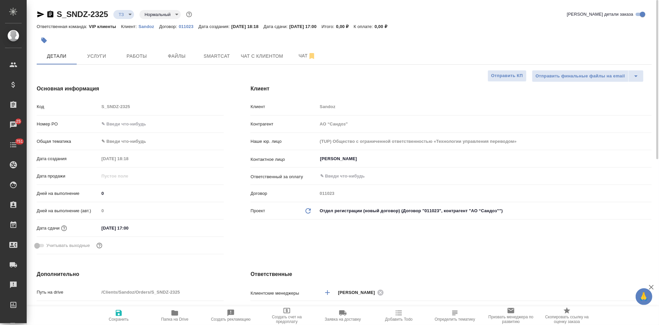
type textarea "x"
select select "RU"
type textarea "x"
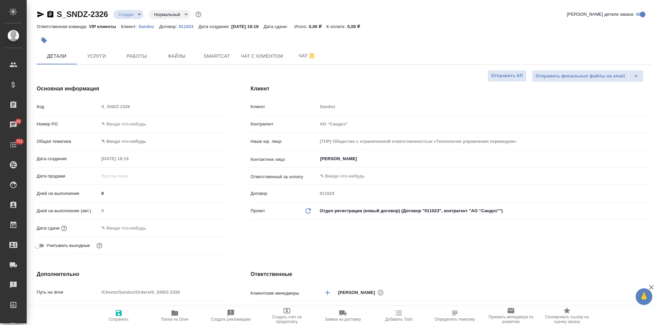
type textarea "x"
click at [361, 157] on input "[PERSON_NAME]" at bounding box center [473, 159] width 308 height 8
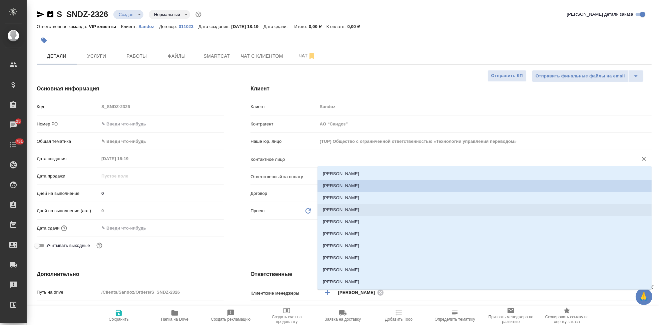
type textarea "x"
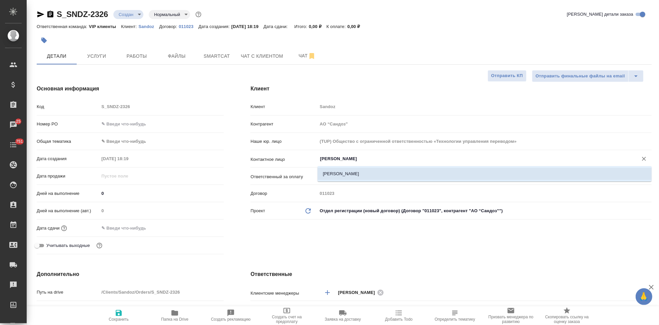
drag, startPoint x: 350, startPoint y: 176, endPoint x: 301, endPoint y: 198, distance: 53.3
click at [350, 176] on li "[PERSON_NAME]" at bounding box center [484, 174] width 334 height 12
type input "[PERSON_NAME]"
type textarea "x"
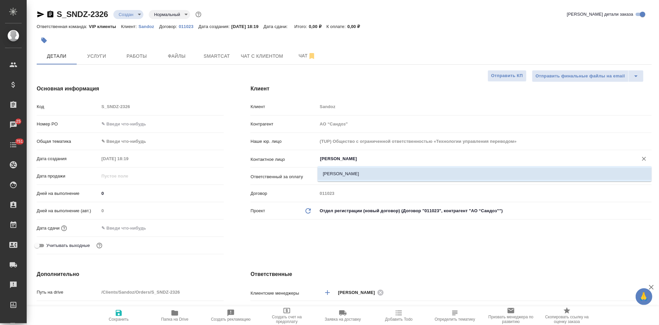
type textarea "x"
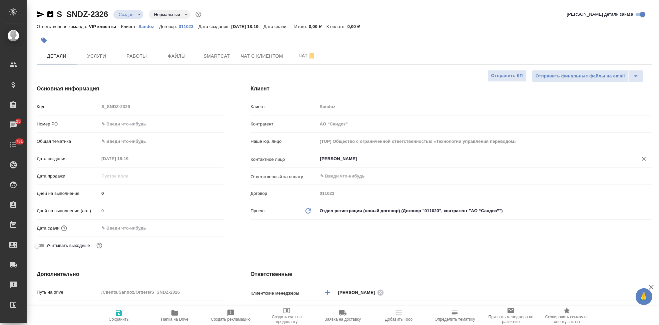
type input "[PERSON_NAME]"
click at [118, 315] on icon "button" at bounding box center [119, 313] width 6 height 6
type textarea "x"
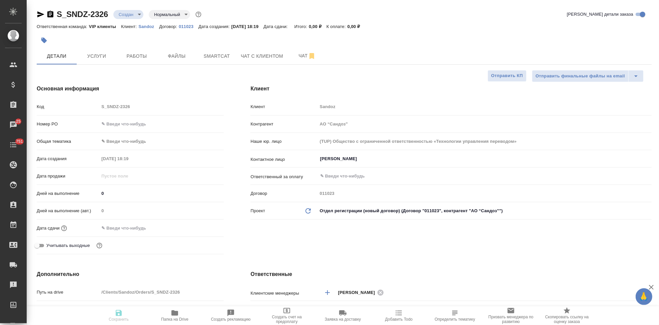
type textarea "x"
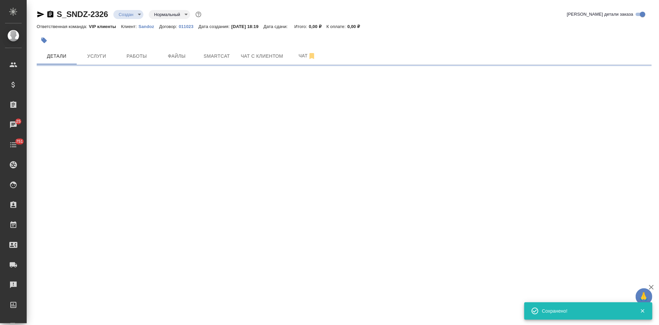
select select "RU"
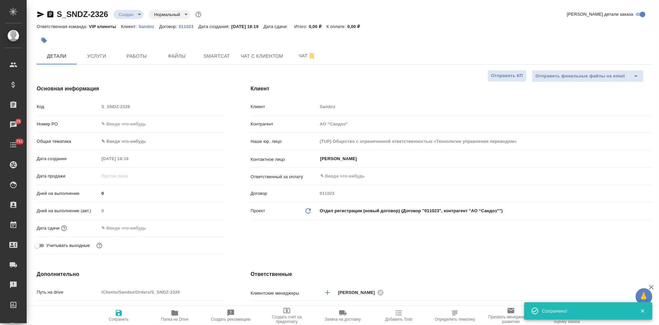
type textarea "x"
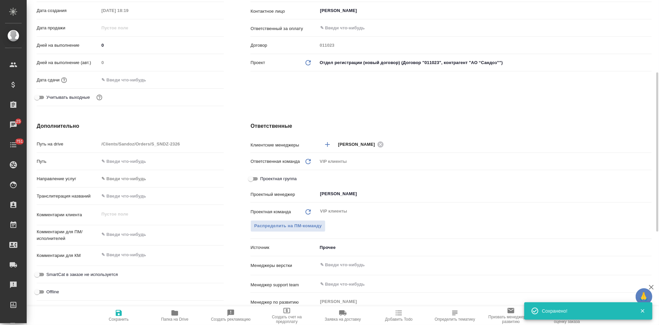
type textarea "x"
click at [126, 238] on textarea at bounding box center [161, 234] width 125 height 11
paste textarea "[PERSON_NAME] взять в перевод на русский язык документы, приложенные к письму. …"
type textarea "[PERSON_NAME] взять в перевод на русский язык документы, приложенные к письму. …"
type textarea "x"
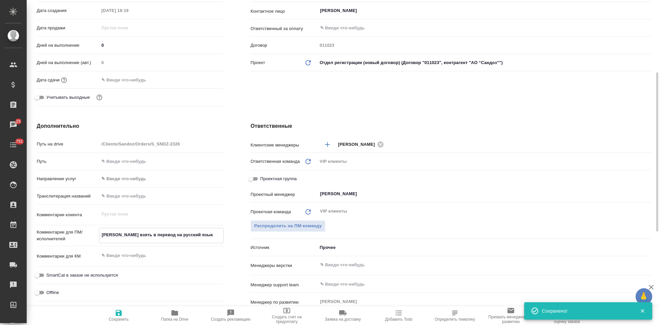
type textarea "x"
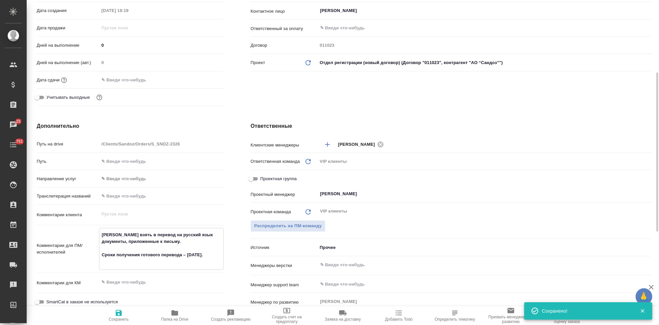
type textarea "[PERSON_NAME] взять в перевод на русский язык документы, приложенные к письму. …"
type textarea "x"
click at [120, 314] on icon "button" at bounding box center [119, 313] width 6 height 6
type textarea "x"
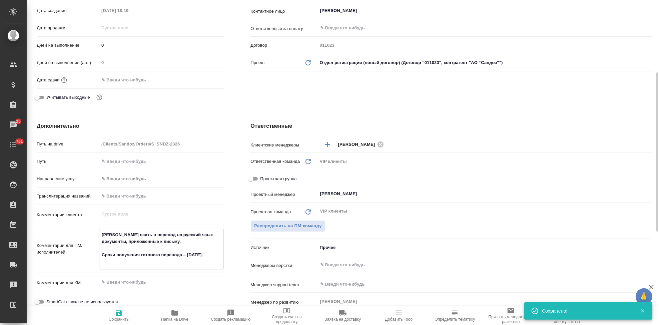
type textarea "x"
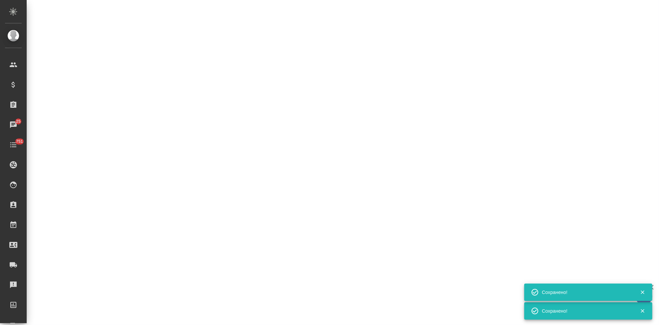
select select "RU"
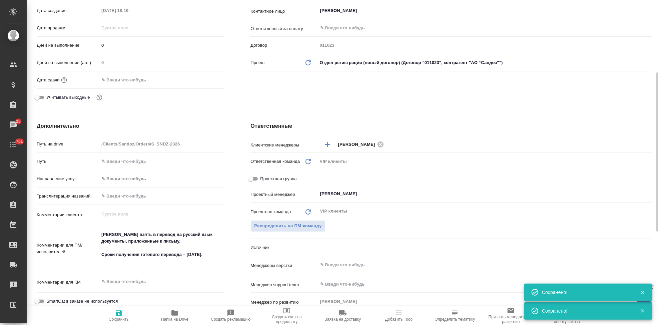
type textarea "x"
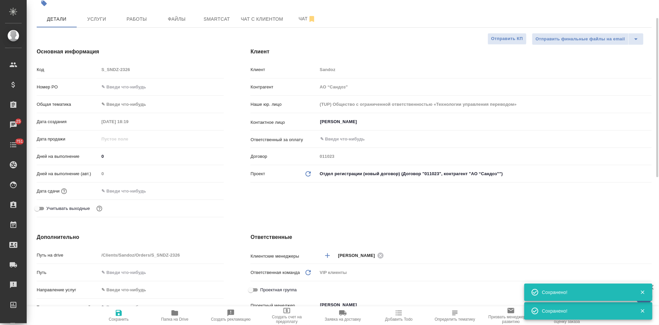
click at [116, 190] on input "text" at bounding box center [128, 191] width 58 height 10
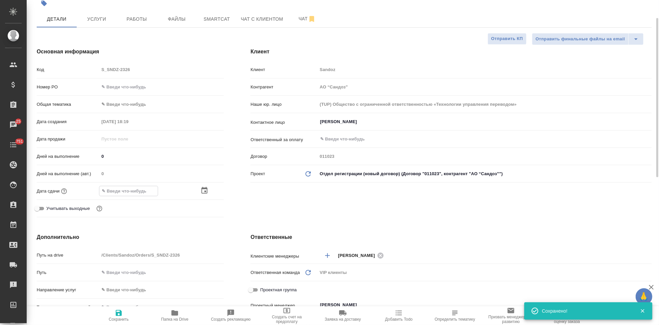
click at [202, 191] on icon "button" at bounding box center [204, 190] width 8 height 8
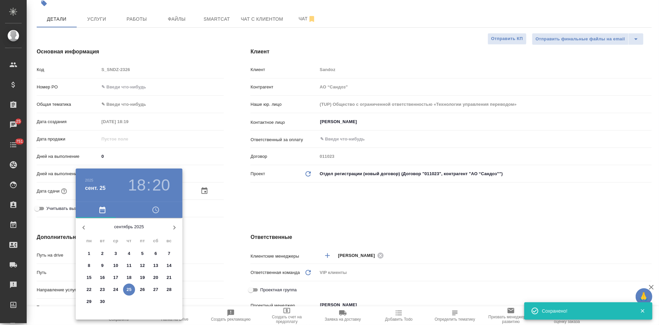
click at [101, 302] on p "30" at bounding box center [102, 301] width 5 height 7
type input "[DATE] 18:20"
type textarea "x"
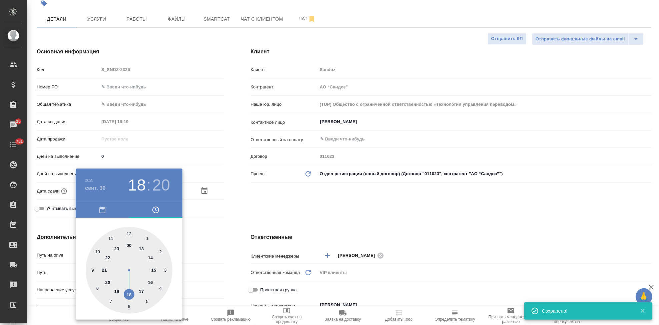
click at [141, 291] on div at bounding box center [129, 270] width 87 height 87
type input "[DATE] 17:20"
type textarea "x"
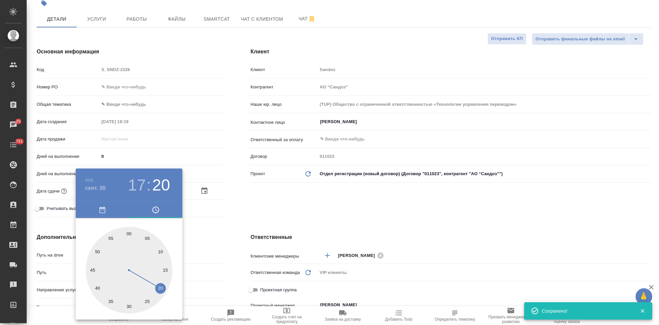
click at [129, 231] on div at bounding box center [129, 270] width 87 height 87
type input "[DATE] 17:00"
type textarea "x"
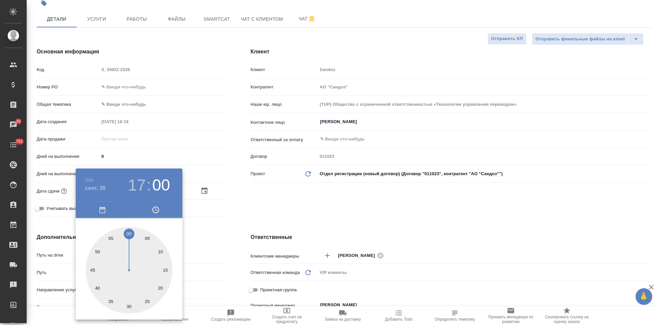
type textarea "x"
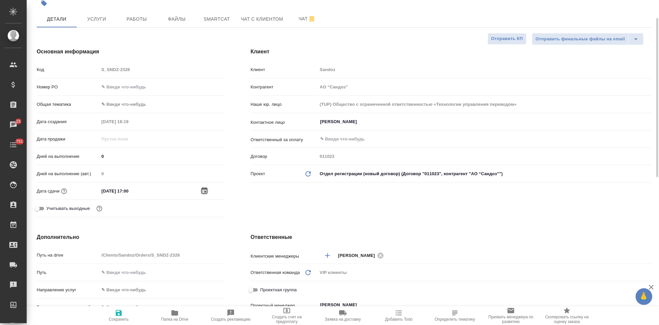
click at [118, 315] on icon "button" at bounding box center [119, 313] width 6 height 6
type textarea "x"
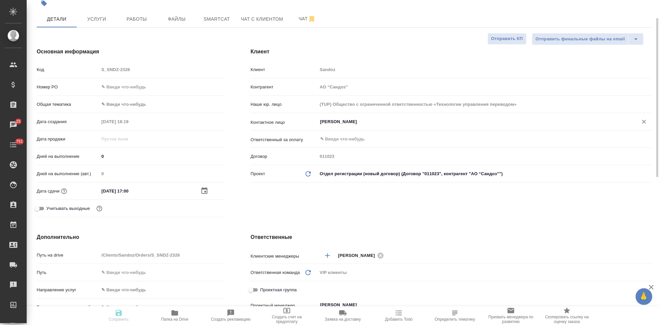
type textarea "x"
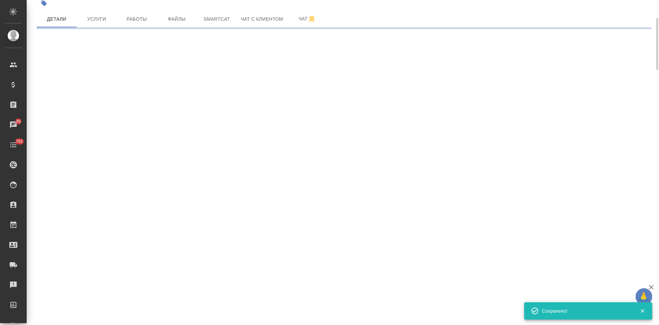
select select "RU"
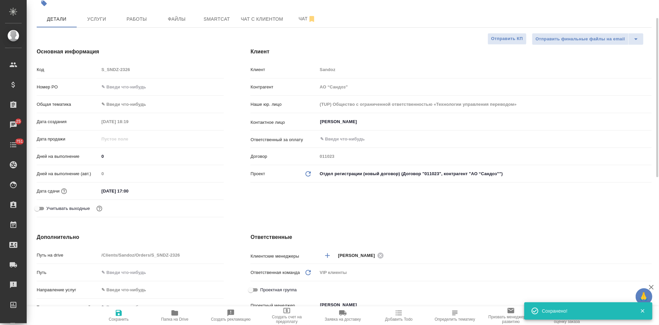
type textarea "x"
click at [187, 20] on span "Файлы" at bounding box center [177, 19] width 32 height 8
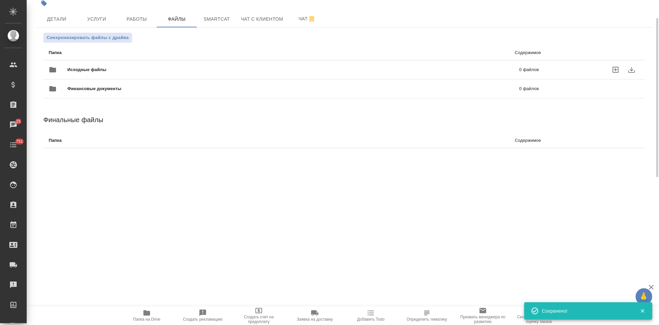
click at [615, 68] on icon "uploadFiles" at bounding box center [616, 70] width 8 height 8
click at [0, 0] on input "uploadFiles" at bounding box center [0, 0] width 0 height 0
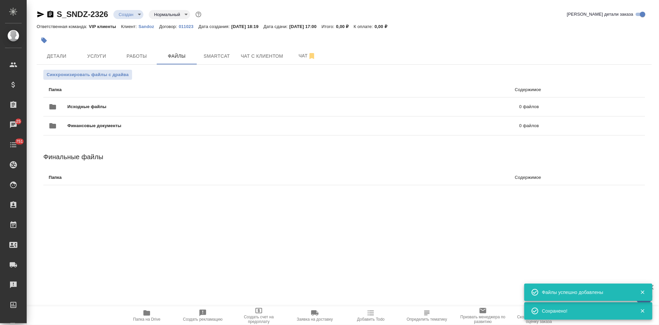
click at [139, 15] on body "🙏 .cls-1 fill:#fff; AWATERA Kabargina [PERSON_NAME] Спецификации Заказы 25 Чаты…" at bounding box center [329, 162] width 659 height 325
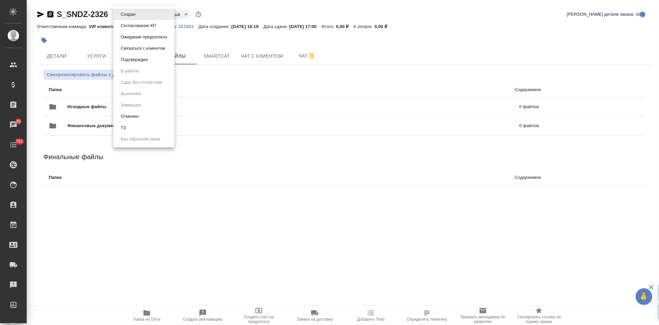
click at [135, 128] on li "ТЗ" at bounding box center [143, 127] width 61 height 11
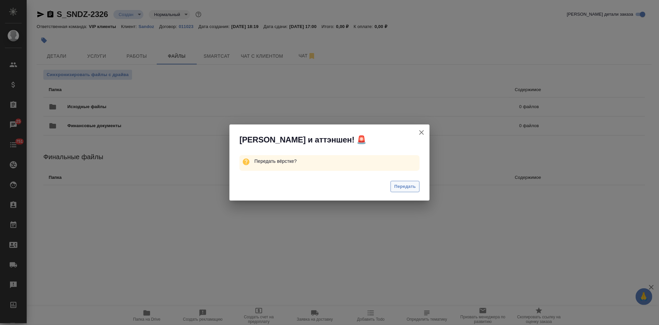
click at [412, 185] on span "Передать" at bounding box center [405, 187] width 22 height 8
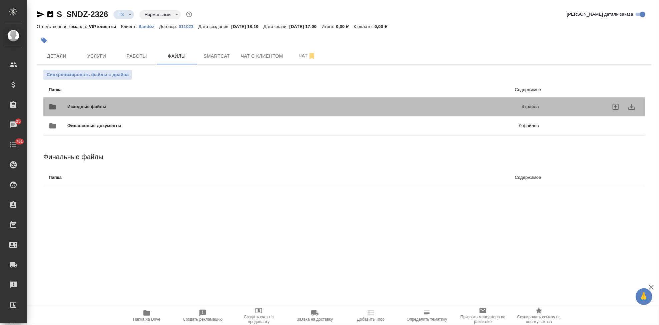
click at [339, 103] on div "Исходные файлы 4 файла" at bounding box center [294, 107] width 490 height 16
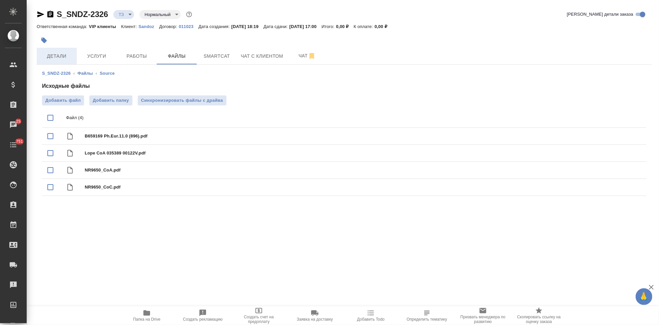
click at [54, 50] on button "Детали" at bounding box center [57, 56] width 40 height 17
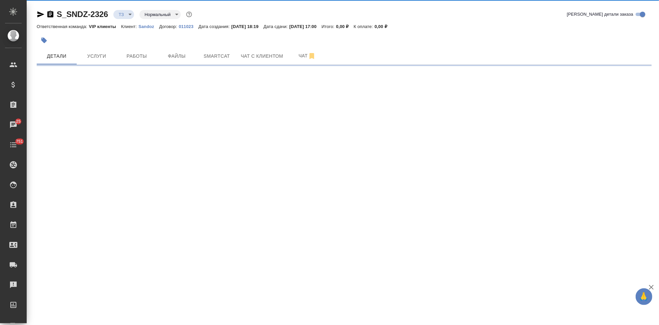
select select "RU"
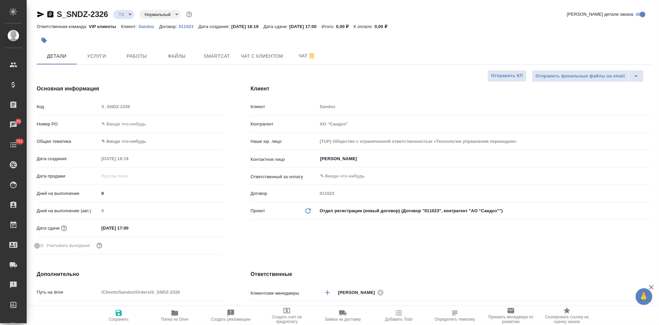
type textarea "x"
click at [87, 104] on div "Код S_SNDZ-2326" at bounding box center [130, 107] width 187 height 12
type textarea "x"
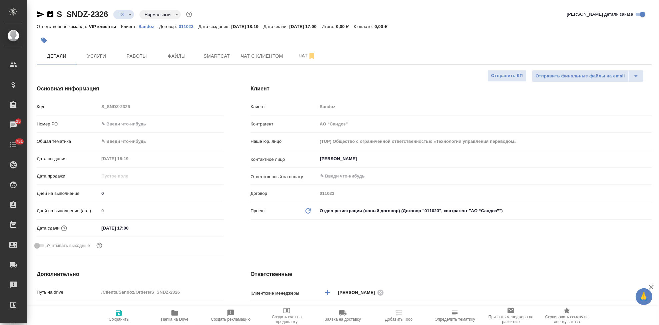
type textarea "x"
